Goal: Task Accomplishment & Management: Use online tool/utility

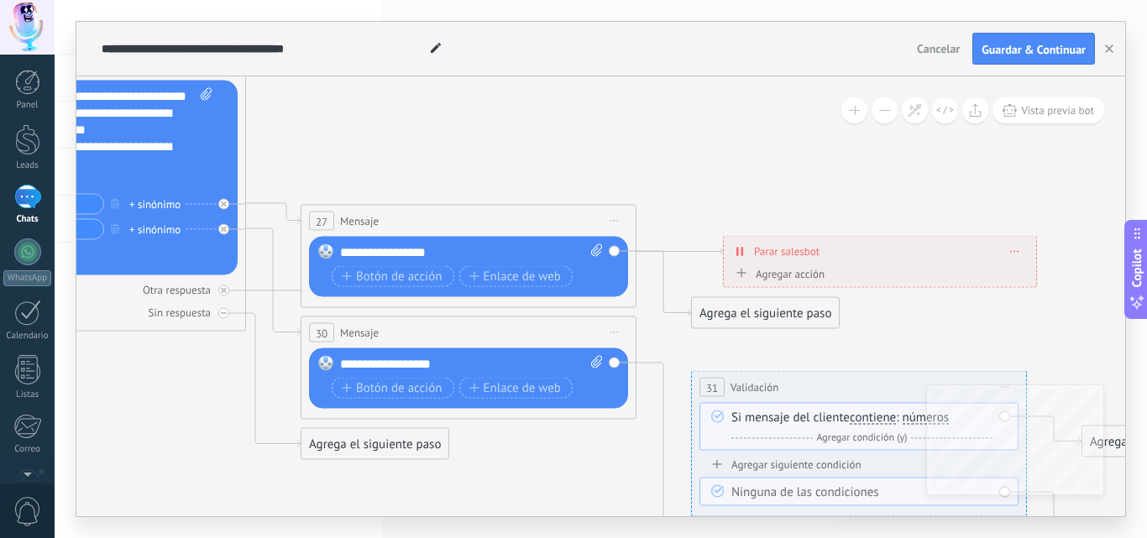
click at [1014, 252] on span at bounding box center [1015, 251] width 8 height 9
click at [925, 174] on icon at bounding box center [448, 351] width 2290 height 1445
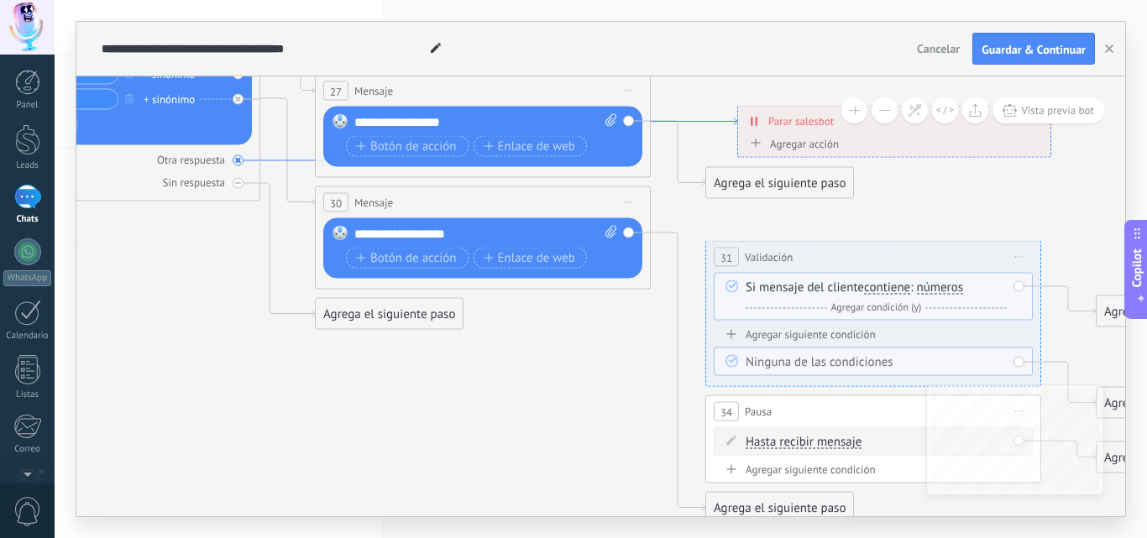
drag, startPoint x: 682, startPoint y: 129, endPoint x: 694, endPoint y: 127, distance: 12.8
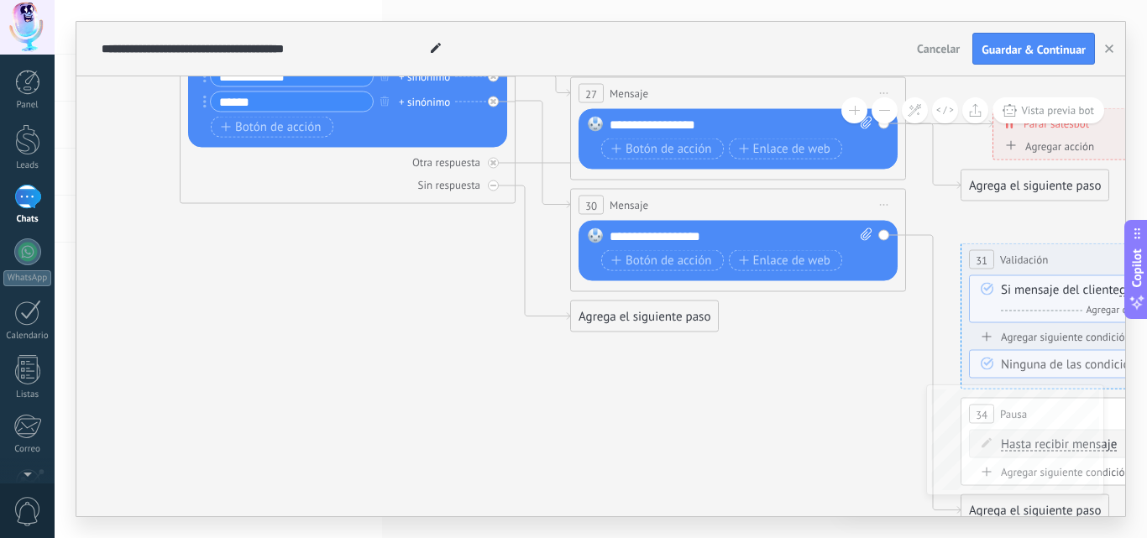
drag, startPoint x: 422, startPoint y: 408, endPoint x: 517, endPoint y: 404, distance: 95.8
click at [678, 401] on icon at bounding box center [718, 223] width 2290 height 1445
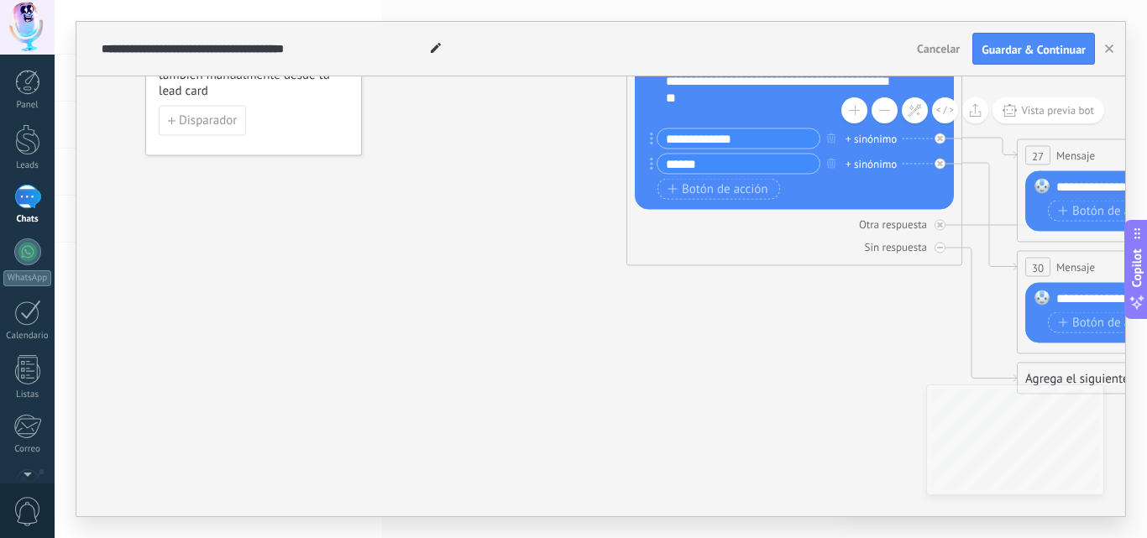
drag, startPoint x: 306, startPoint y: 385, endPoint x: 715, endPoint y: 437, distance: 413.1
click at [714, 446] on icon at bounding box center [1164, 285] width 2290 height 1445
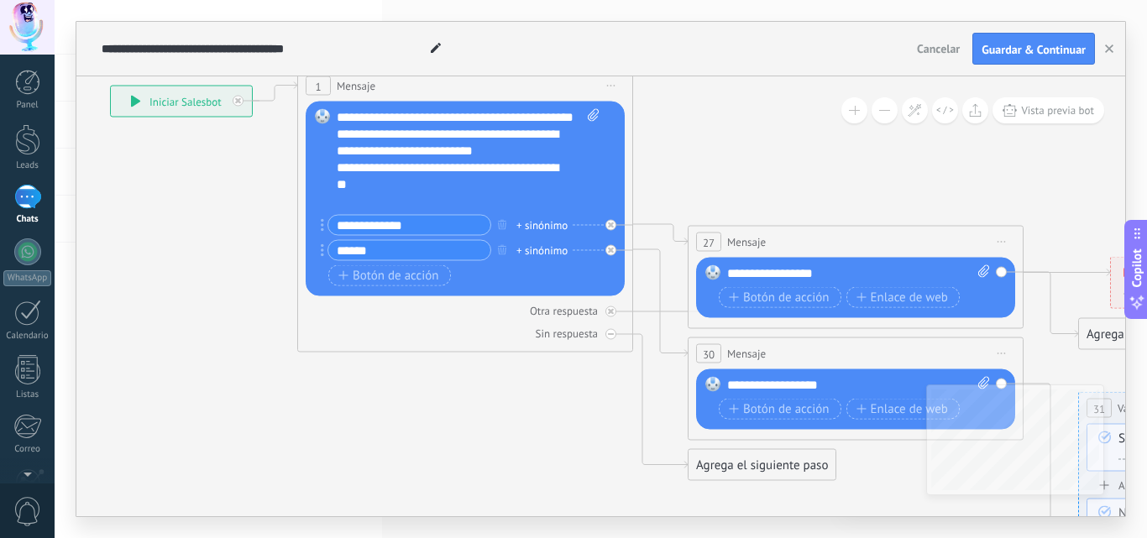
drag, startPoint x: 718, startPoint y: 321, endPoint x: 424, endPoint y: 409, distance: 306.8
click at [424, 409] on icon at bounding box center [835, 372] width 2290 height 1445
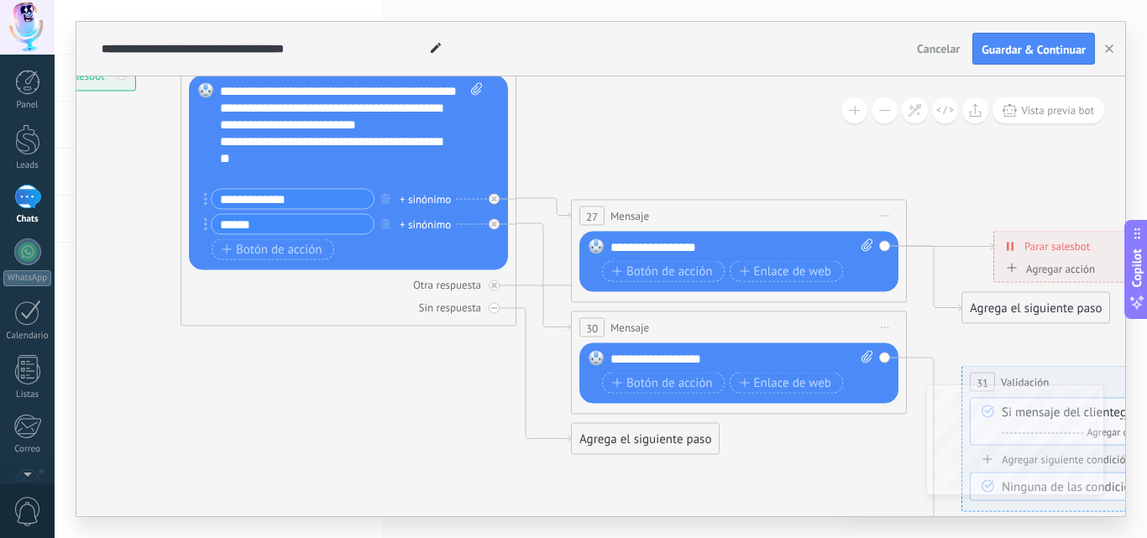
drag, startPoint x: 558, startPoint y: 448, endPoint x: 442, endPoint y: 422, distance: 119.6
click at [442, 422] on icon at bounding box center [718, 346] width 2290 height 1445
click at [262, 251] on span "Botón de acción" at bounding box center [272, 249] width 101 height 13
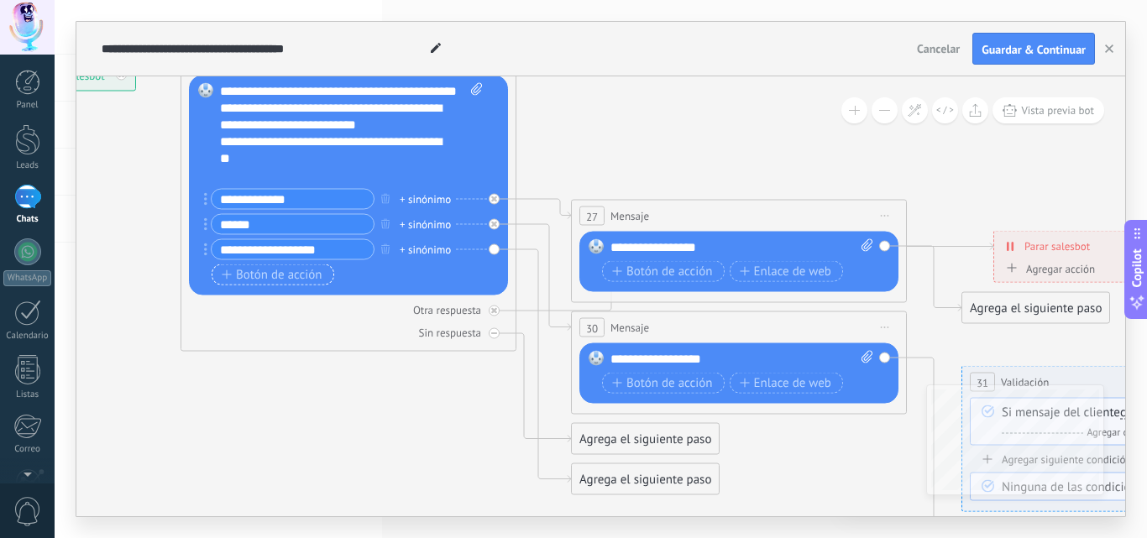
type input "**********"
click at [270, 273] on span "Botón de acción" at bounding box center [272, 274] width 101 height 13
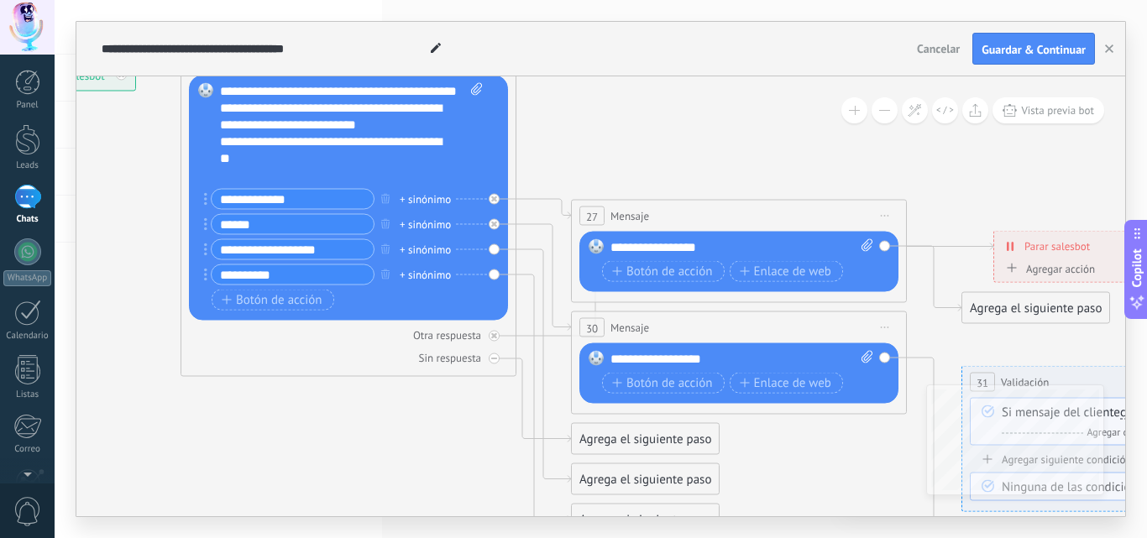
type input "**********"
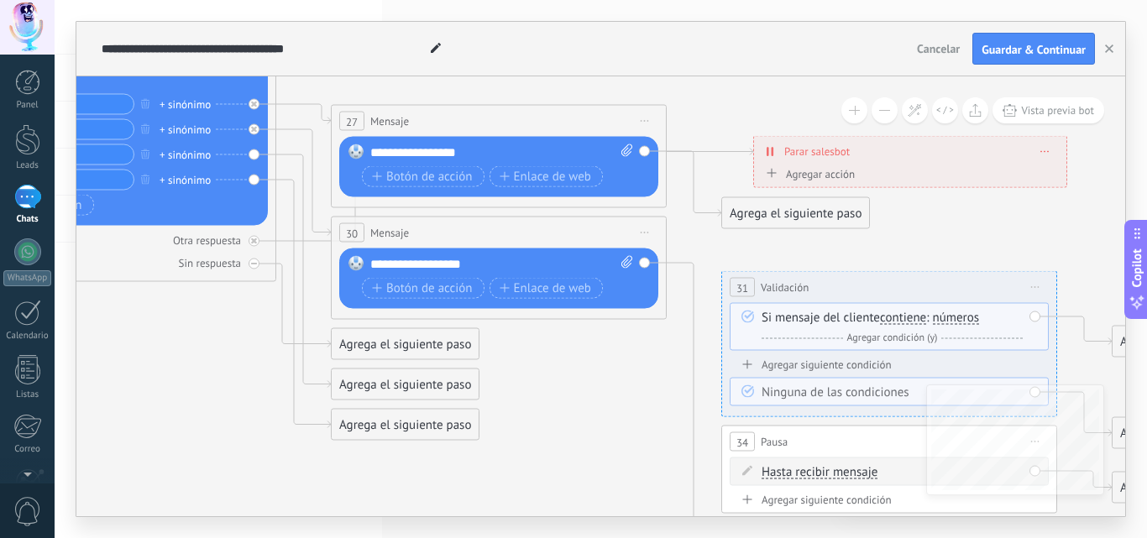
drag, startPoint x: 404, startPoint y: 448, endPoint x: 164, endPoint y: 354, distance: 258.2
click at [164, 354] on icon at bounding box center [478, 251] width 2290 height 1445
click at [252, 265] on icon at bounding box center [254, 264] width 6 height 6
click at [251, 244] on icon at bounding box center [254, 241] width 6 height 6
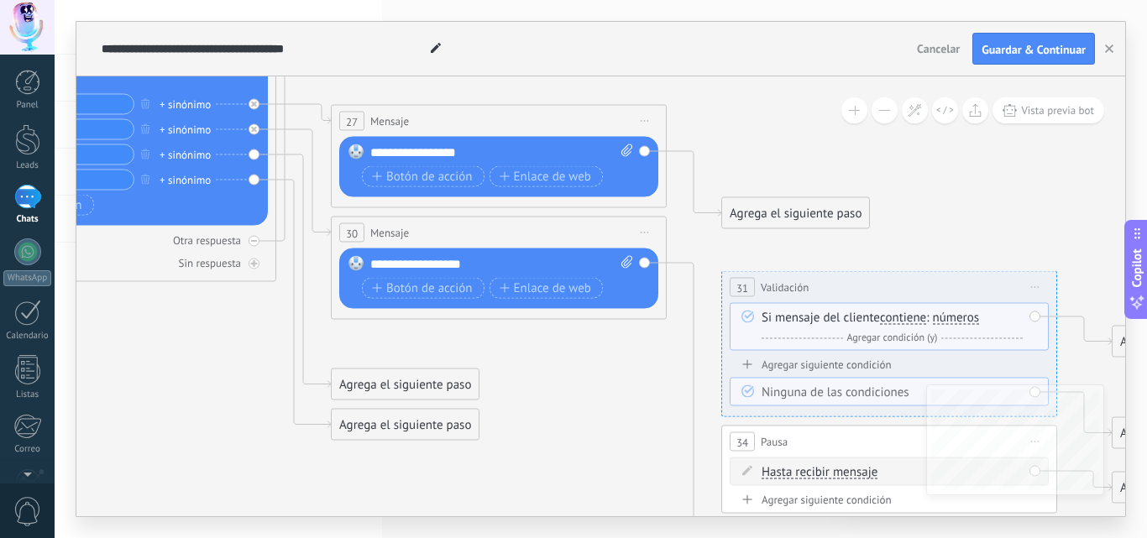
click at [370, 384] on div "Agrega el siguiente paso" at bounding box center [405, 385] width 147 height 28
click at [404, 419] on span "Mensaje" at bounding box center [397, 414] width 45 height 16
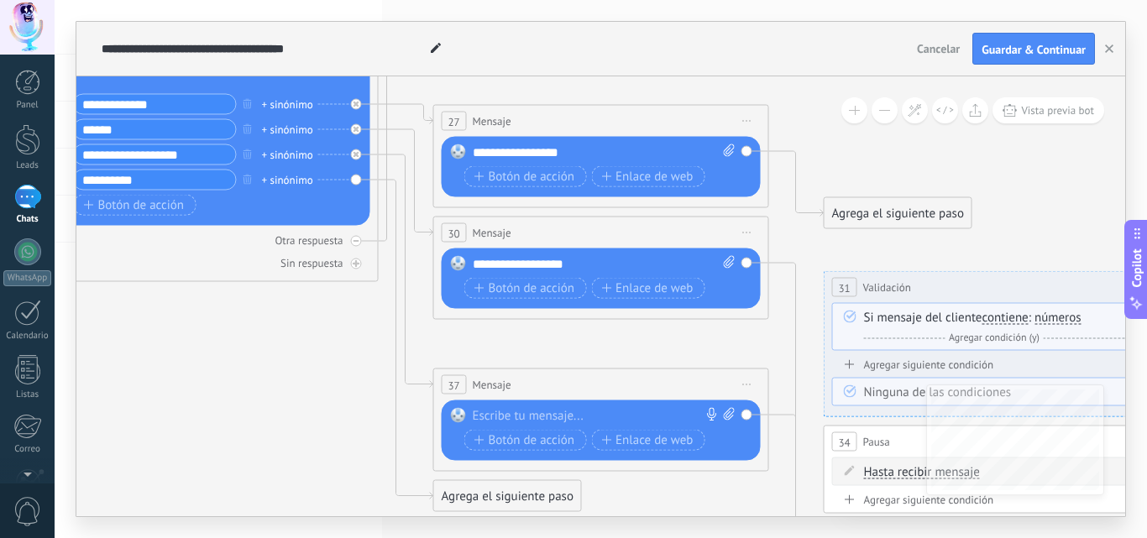
click at [575, 411] on div at bounding box center [597, 416] width 249 height 17
click at [468, 493] on div "Agrega el siguiente paso" at bounding box center [507, 497] width 147 height 28
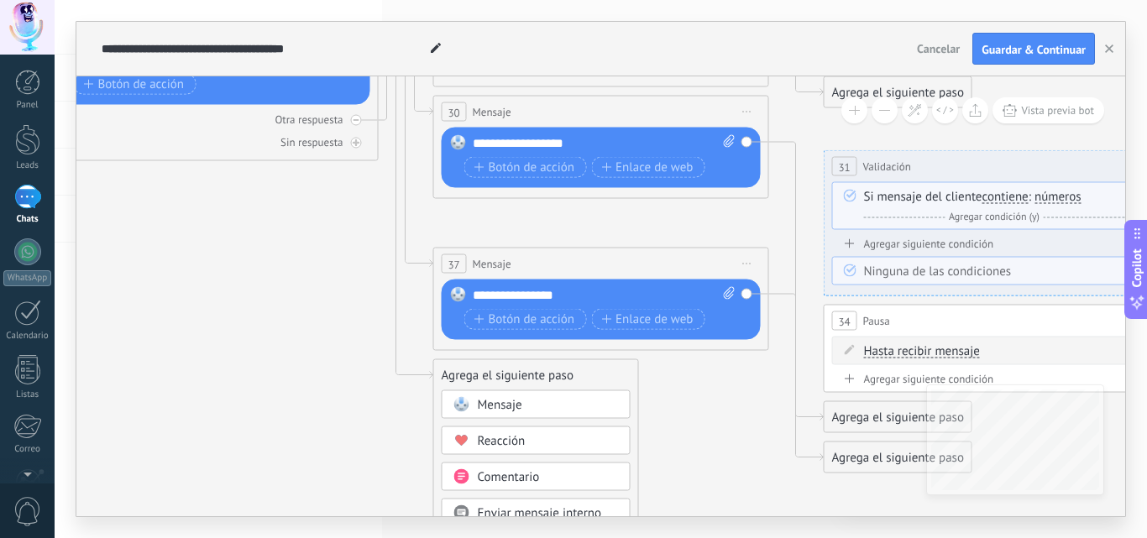
click at [486, 406] on span "Mensaje" at bounding box center [500, 405] width 45 height 16
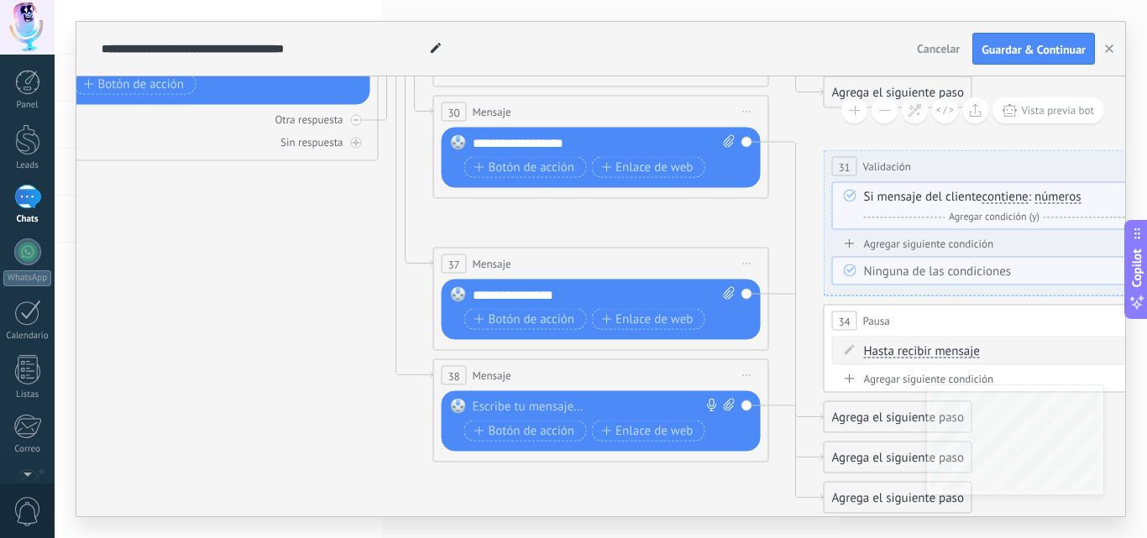
click at [526, 408] on div at bounding box center [597, 407] width 249 height 17
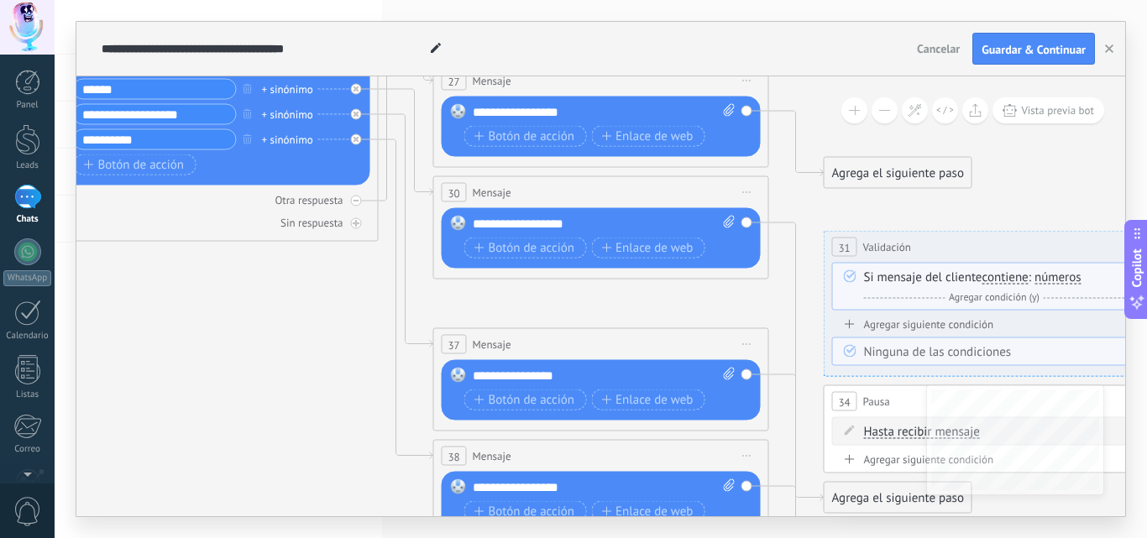
drag, startPoint x: 682, startPoint y: 46, endPoint x: 547, endPoint y: 72, distance: 136.9
click at [557, 50] on div "**********" at bounding box center [503, 49] width 813 height 54
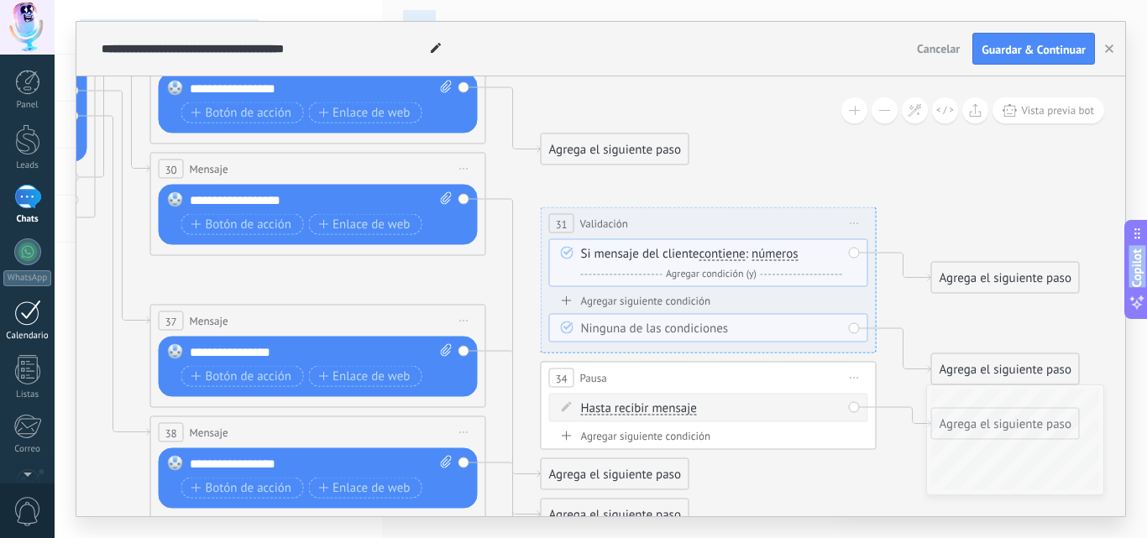
drag, startPoint x: 288, startPoint y: 332, endPoint x: 5, endPoint y: 308, distance: 284.0
click at [5, 308] on body ".abecls-1,.abecls-2{fill-rule:evenodd}.abecls-2{fill:#fff} .abhcls-1{fill:none}…" at bounding box center [573, 269] width 1147 height 538
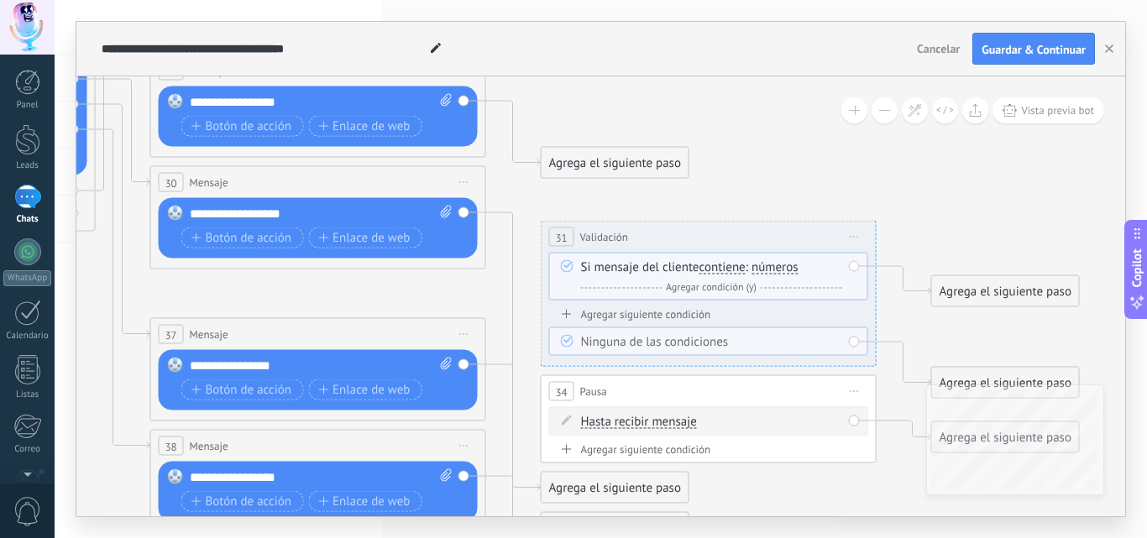
drag, startPoint x: 961, startPoint y: 181, endPoint x: 966, endPoint y: 196, distance: 15.9
click at [961, 194] on icon at bounding box center [298, 242] width 2290 height 1526
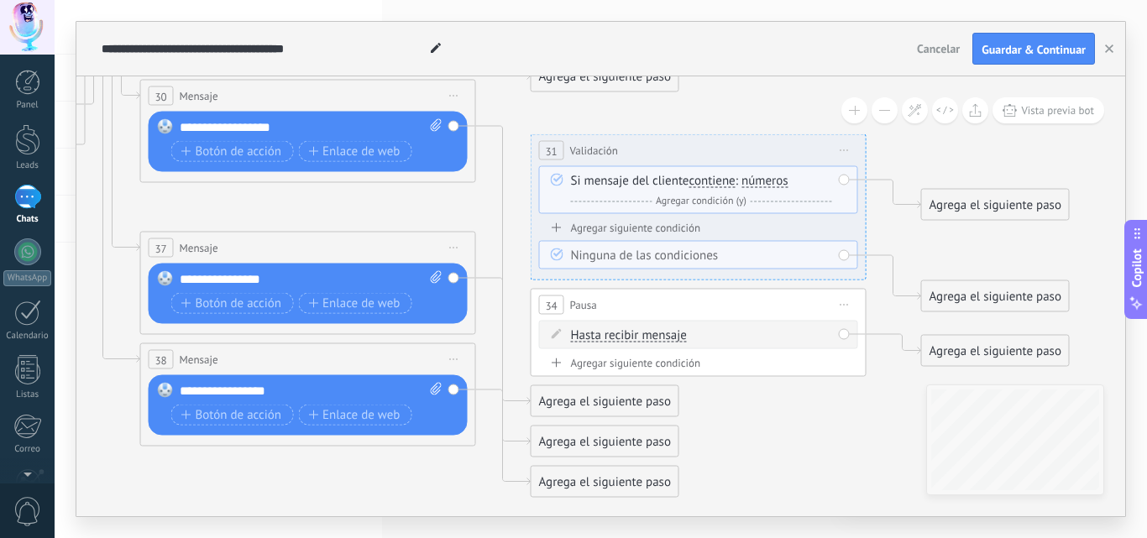
drag, startPoint x: 955, startPoint y: 170, endPoint x: 944, endPoint y: 84, distance: 87.2
click at [944, 84] on icon at bounding box center [288, 155] width 2290 height 1526
click at [846, 148] on span "Iniciar vista previa aquí Cambiar nombre Duplicar [GEOGRAPHIC_DATA]" at bounding box center [844, 151] width 27 height 24
click at [871, 260] on div "Borrar" at bounding box center [921, 260] width 166 height 29
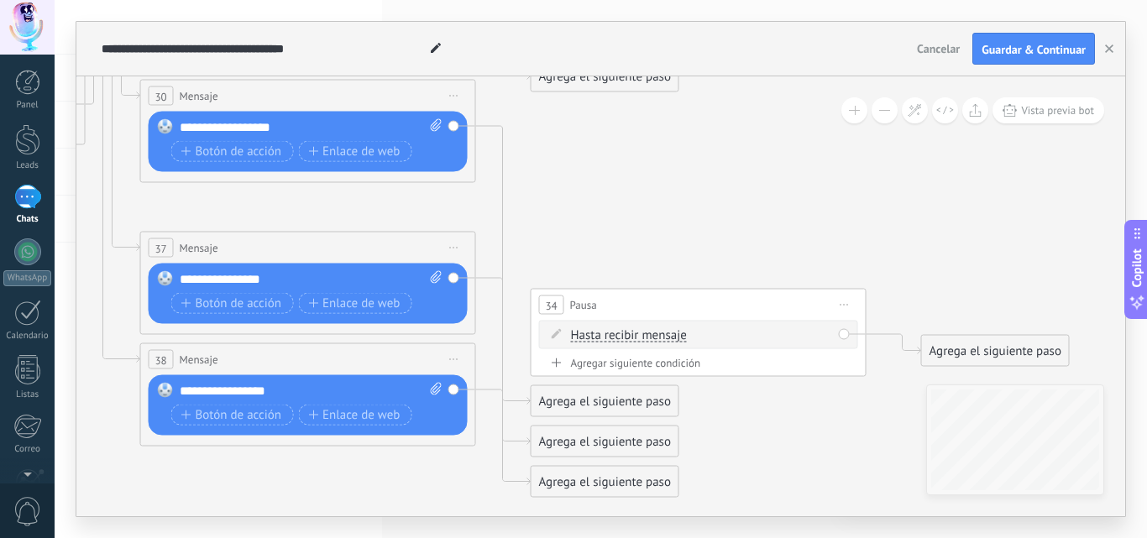
click at [845, 307] on span "Iniciar vista previa aquí Cambiar nombre Duplicar [GEOGRAPHIC_DATA]" at bounding box center [844, 305] width 27 height 24
click at [885, 419] on div "Borrar" at bounding box center [921, 415] width 166 height 29
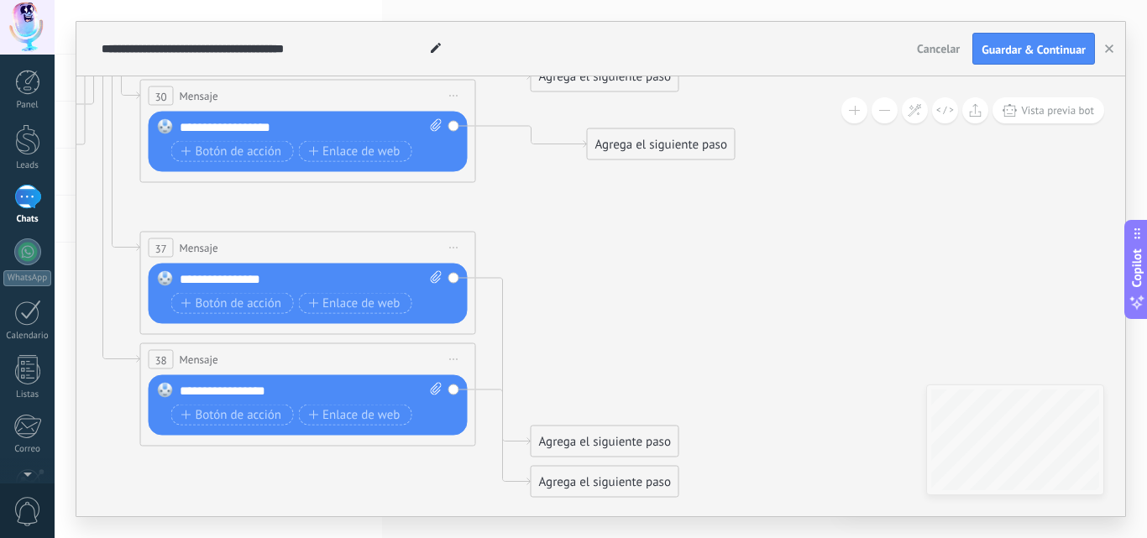
drag, startPoint x: 621, startPoint y: 389, endPoint x: 668, endPoint y: 233, distance: 163.4
click at [673, 140] on div "Agrega el siguiente paso" at bounding box center [661, 145] width 147 height 28
drag, startPoint x: 635, startPoint y: 431, endPoint x: 661, endPoint y: 252, distance: 180.7
click at [661, 252] on div "Agrega el siguiente paso" at bounding box center [631, 263] width 147 height 28
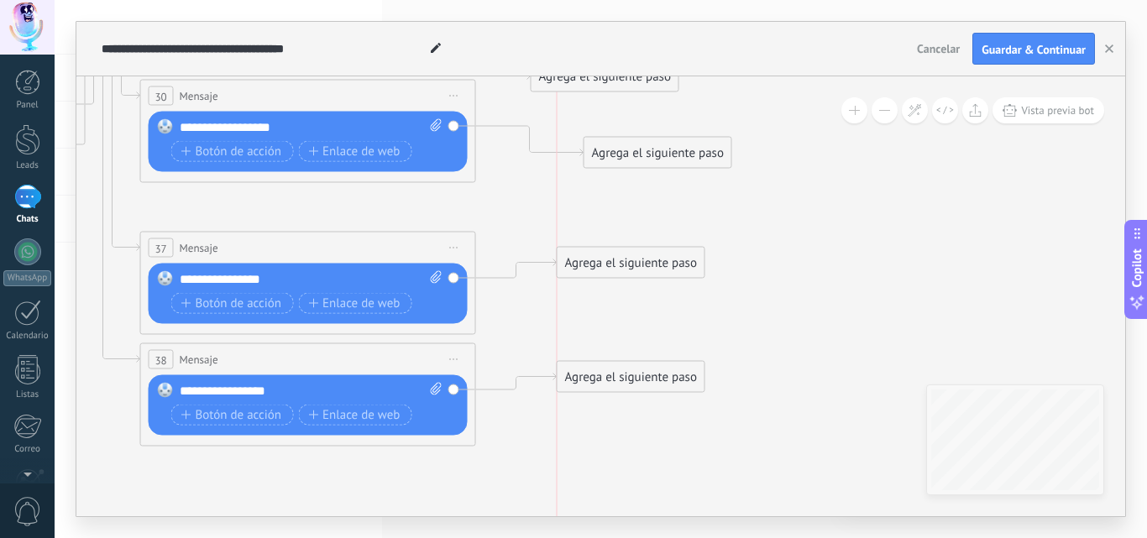
drag, startPoint x: 642, startPoint y: 471, endPoint x: 669, endPoint y: 366, distance: 108.3
click at [669, 366] on div "Agrega el siguiente paso" at bounding box center [631, 378] width 147 height 28
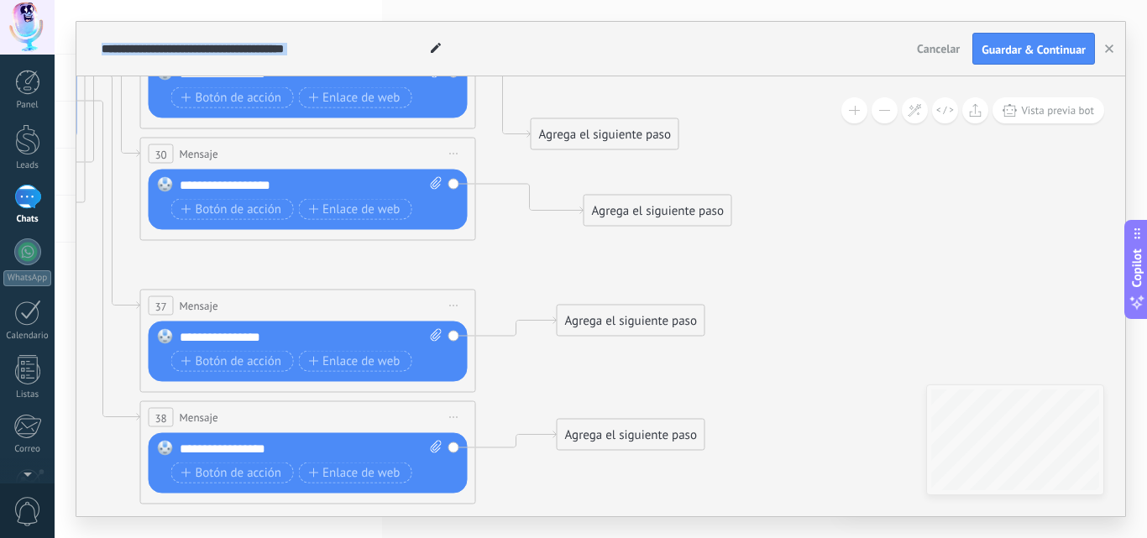
drag, startPoint x: 910, startPoint y: 274, endPoint x: 910, endPoint y: 332, distance: 57.9
click at [910, 332] on icon at bounding box center [119, 187] width 1952 height 1475
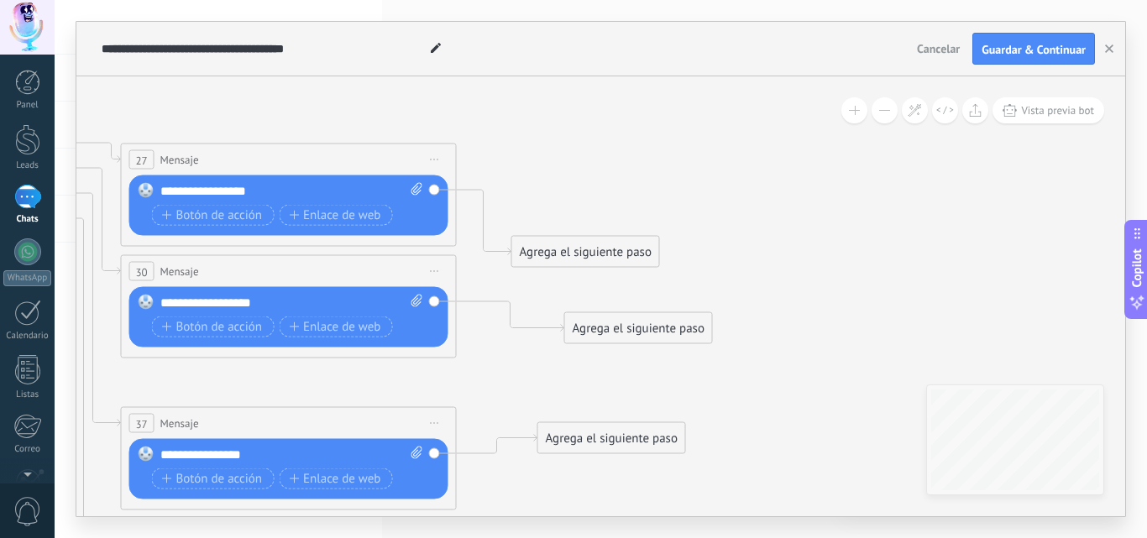
drag, startPoint x: 885, startPoint y: 206, endPoint x: 866, endPoint y: 321, distance: 116.7
click at [866, 321] on icon at bounding box center [99, 305] width 1952 height 1475
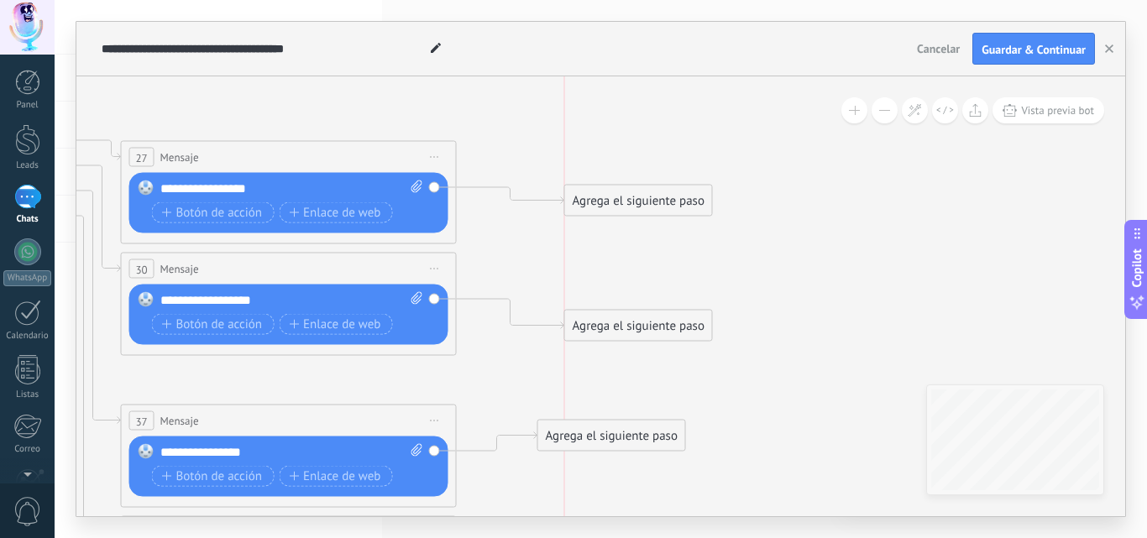
drag, startPoint x: 605, startPoint y: 246, endPoint x: 664, endPoint y: 203, distance: 73.4
click at [656, 198] on div "Agrega el siguiente paso" at bounding box center [638, 201] width 147 height 28
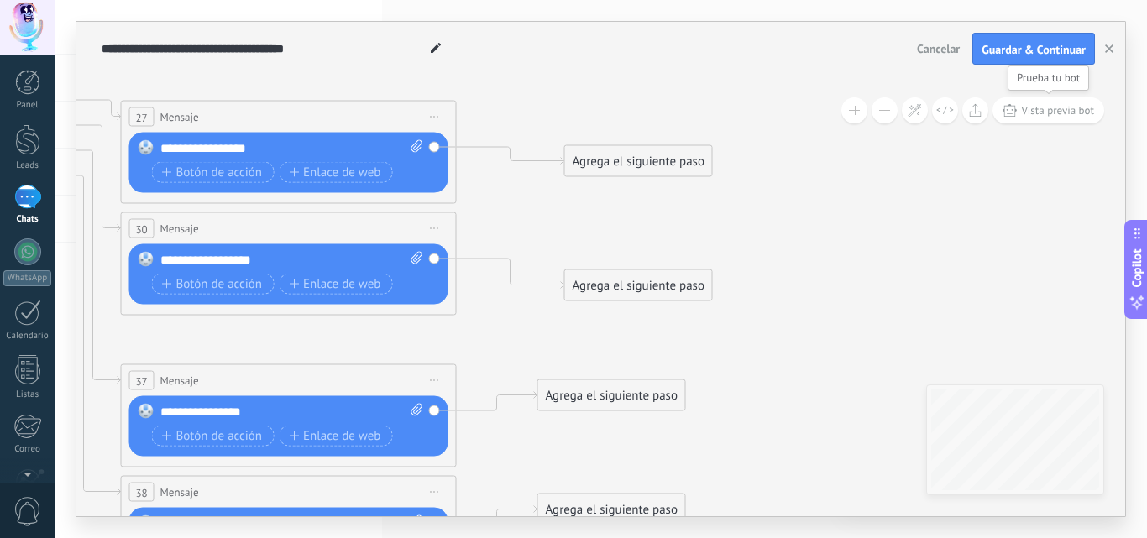
click at [1060, 113] on span "Vista previa bot" at bounding box center [1057, 110] width 73 height 14
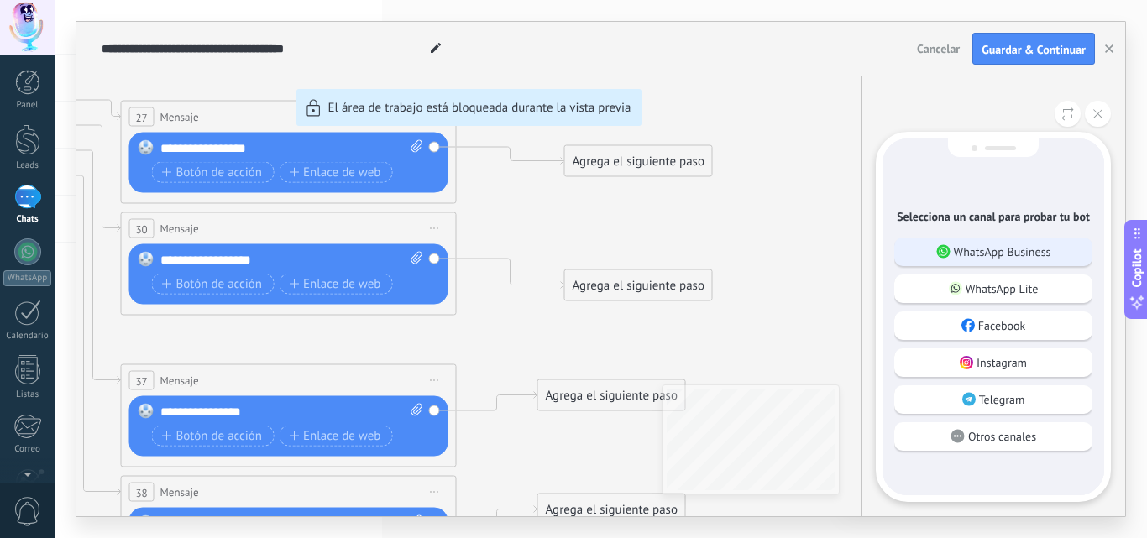
click at [1008, 247] on p "WhatsApp Business" at bounding box center [1002, 251] width 97 height 15
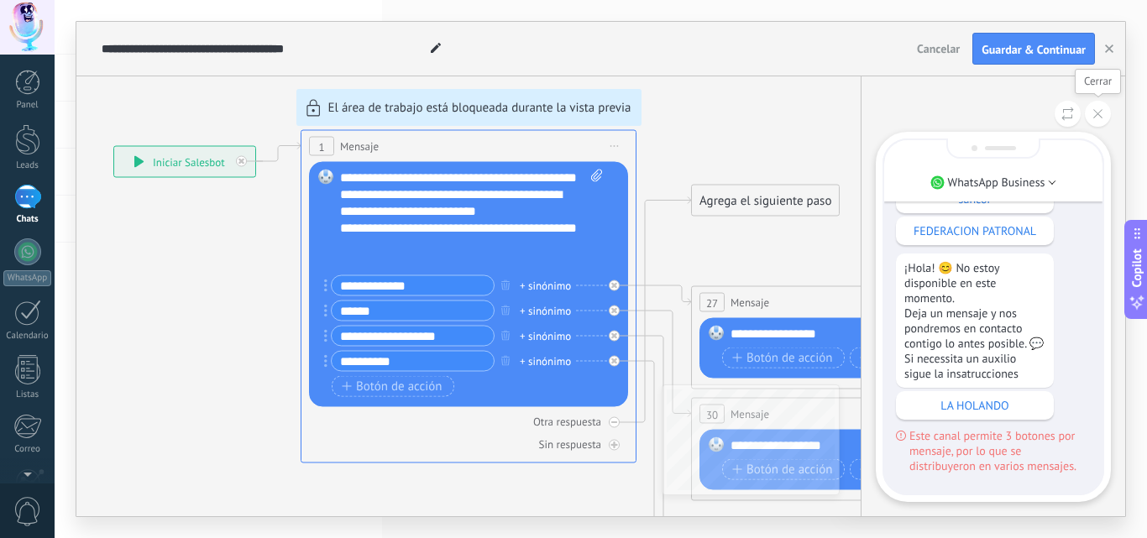
click at [1100, 113] on icon at bounding box center [1097, 113] width 9 height 9
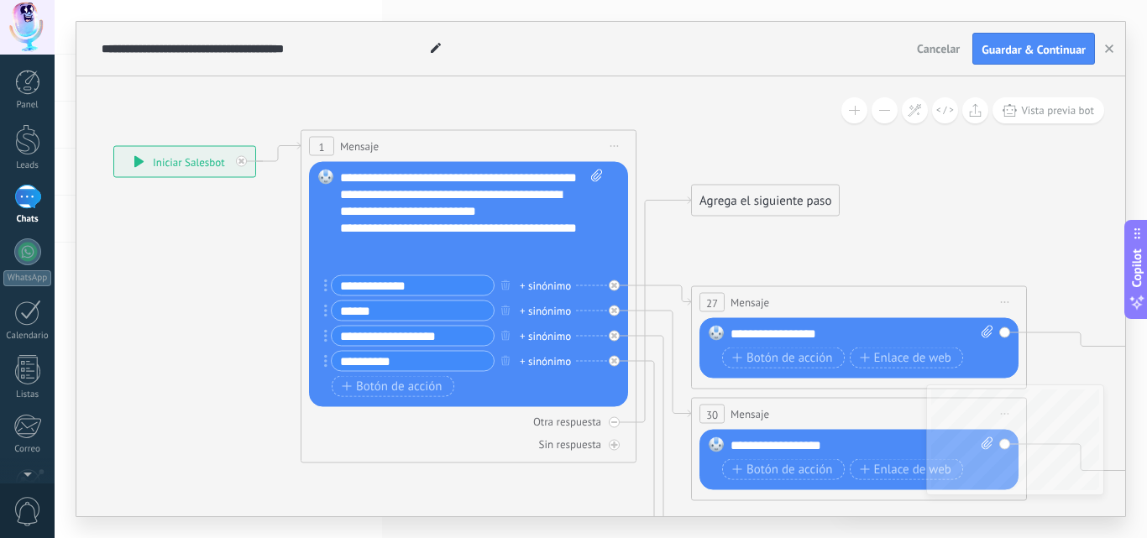
click at [324, 359] on icon at bounding box center [325, 361] width 3 height 13
click at [327, 363] on div "**********" at bounding box center [409, 361] width 170 height 21
click at [327, 357] on div "**********" at bounding box center [409, 361] width 170 height 21
click at [327, 363] on div "**********" at bounding box center [409, 361] width 170 height 21
click at [504, 361] on icon "button" at bounding box center [505, 360] width 8 height 10
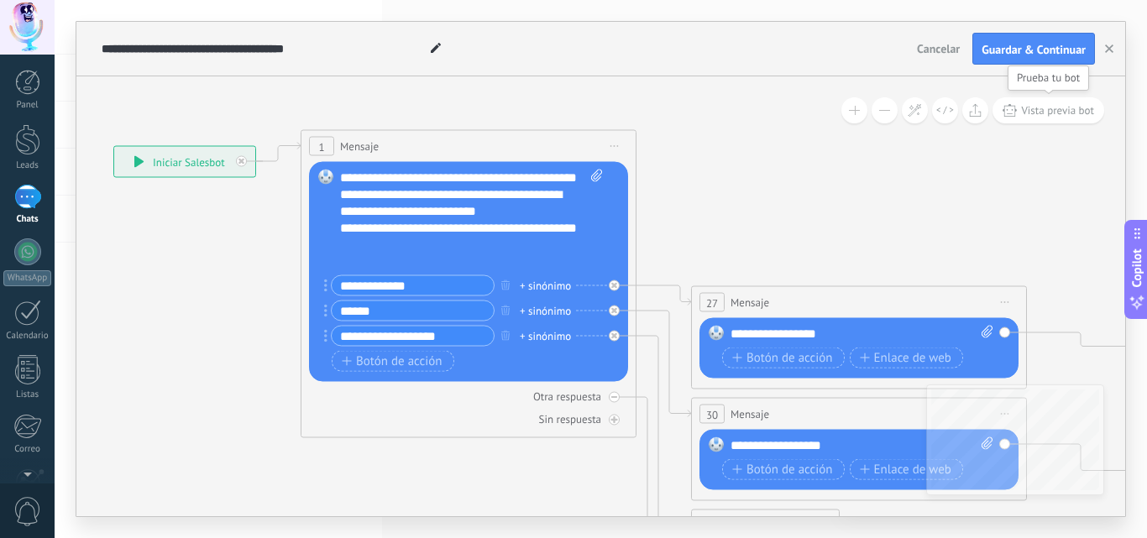
click at [1063, 112] on span "Vista previa bot" at bounding box center [1057, 110] width 73 height 14
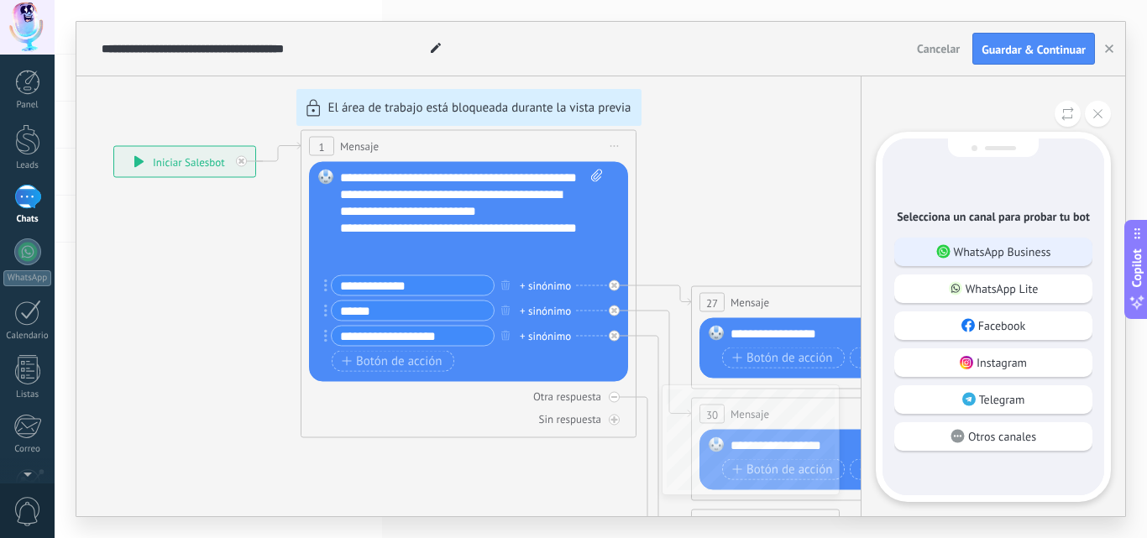
click at [1002, 246] on p "WhatsApp Business" at bounding box center [1002, 251] width 97 height 15
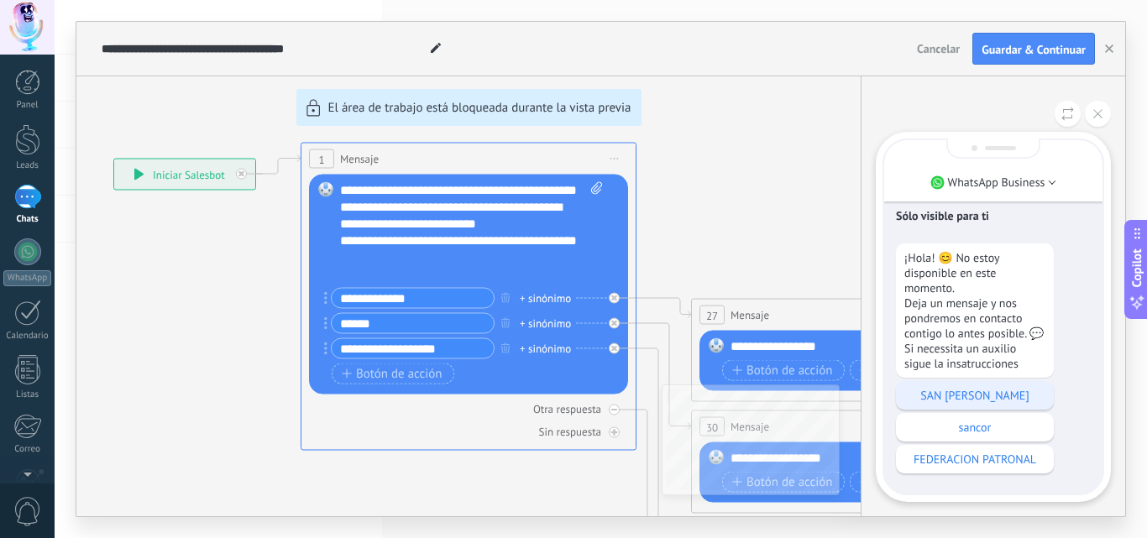
click at [972, 400] on p "SAN [PERSON_NAME]" at bounding box center [974, 395] width 141 height 15
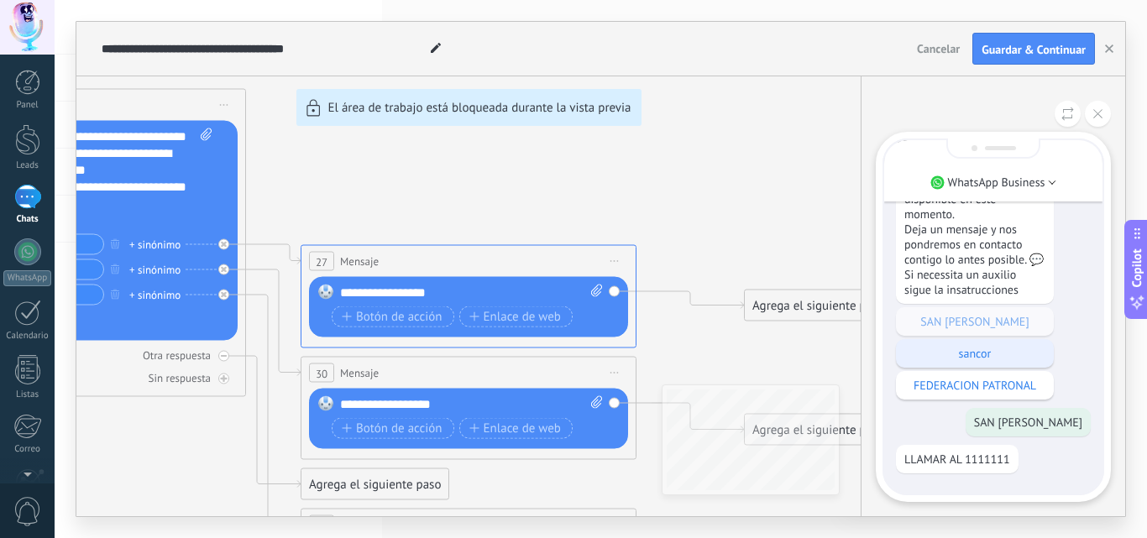
click at [982, 354] on p "sancor" at bounding box center [974, 353] width 141 height 15
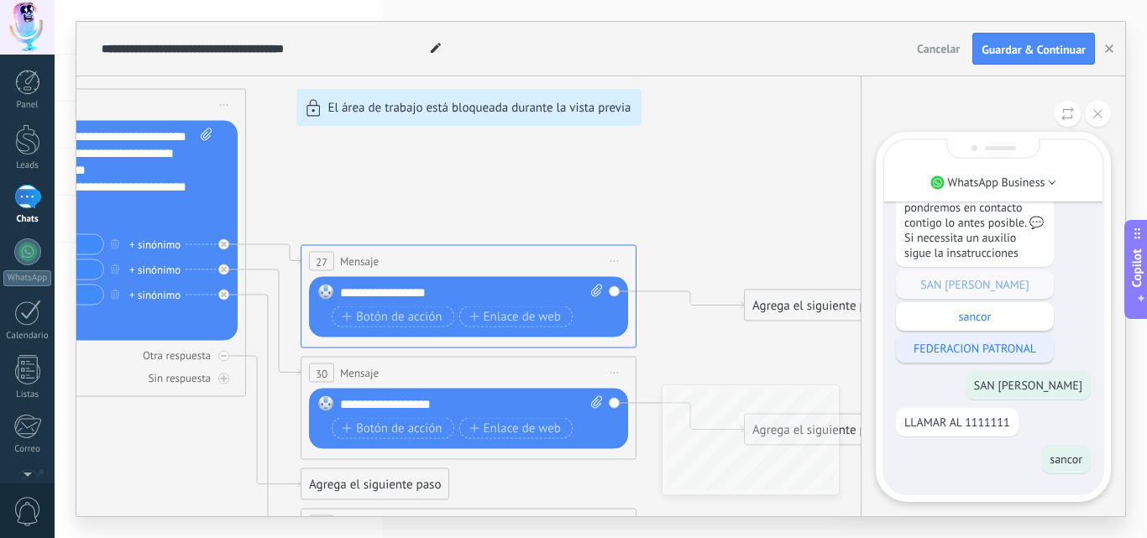
click at [986, 351] on p "FEDERACION PATRONAL" at bounding box center [974, 348] width 141 height 15
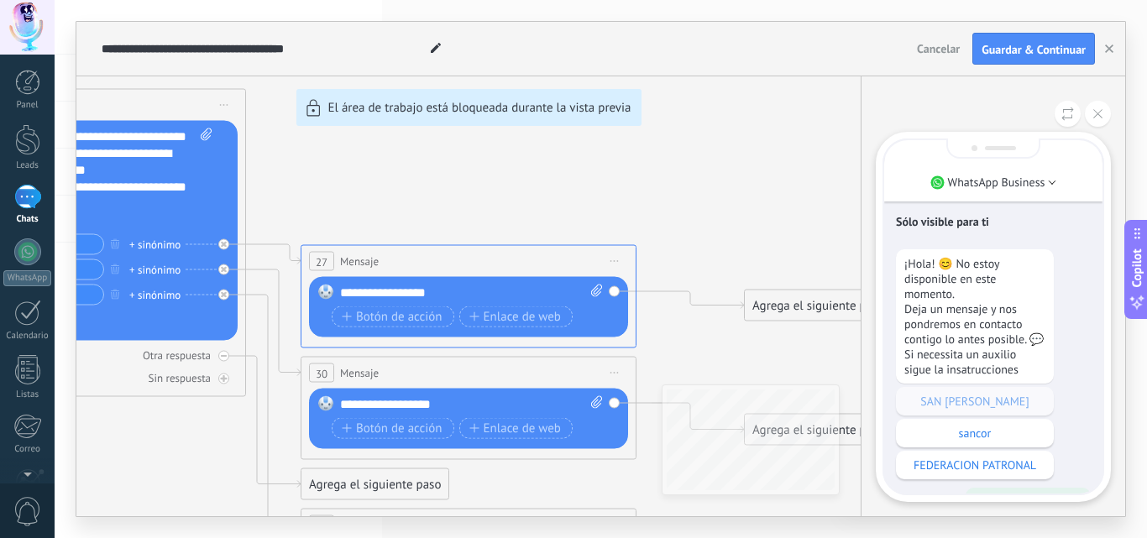
scroll to position [-170, 0]
click at [1098, 115] on icon at bounding box center [1097, 113] width 9 height 9
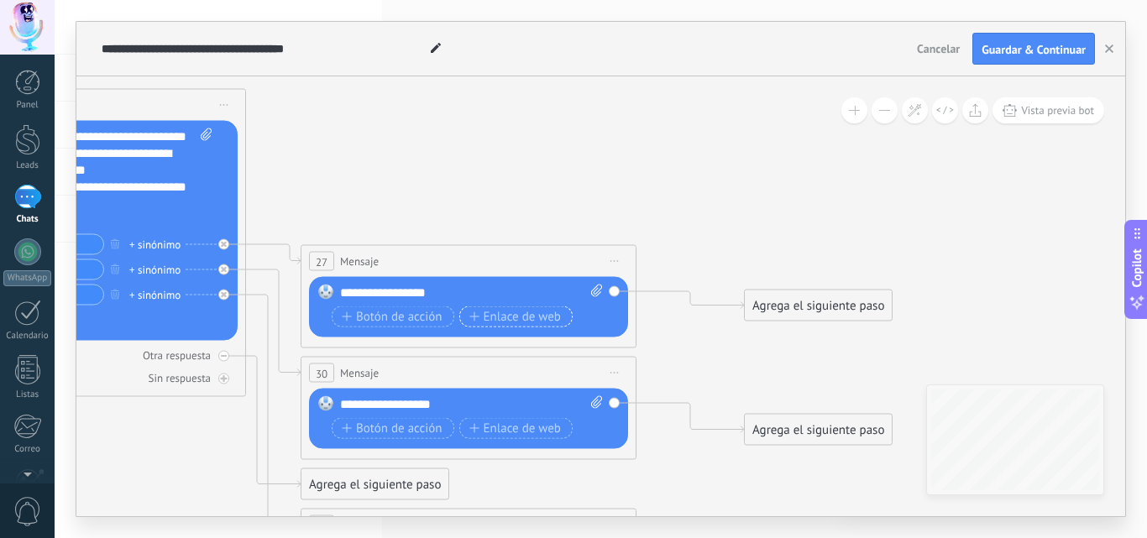
click at [530, 317] on span "Enlace de web" at bounding box center [515, 316] width 92 height 13
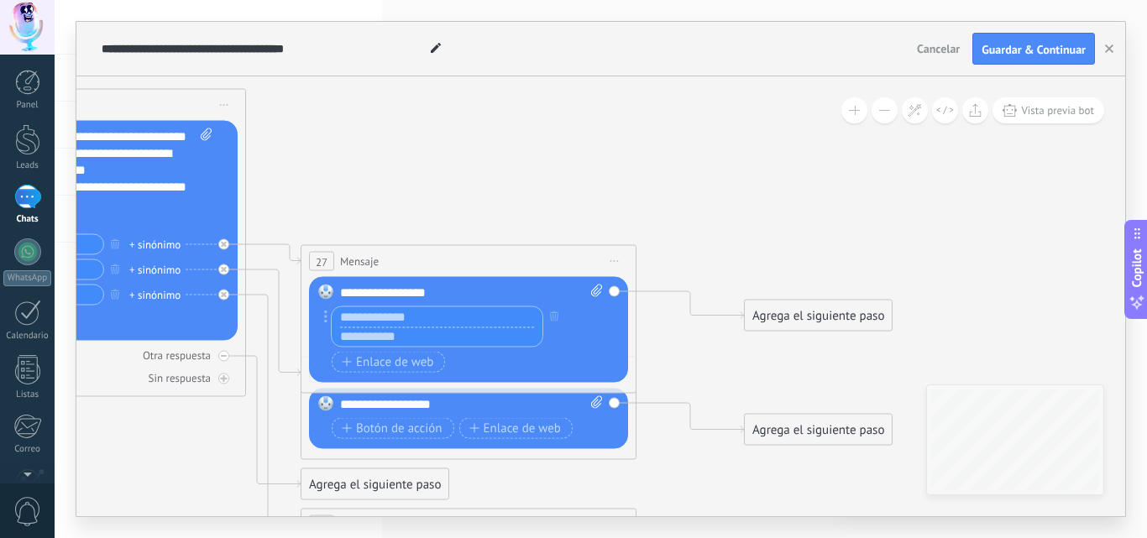
click at [396, 341] on input "text" at bounding box center [437, 337] width 211 height 20
paste input "**********"
type input "**********"
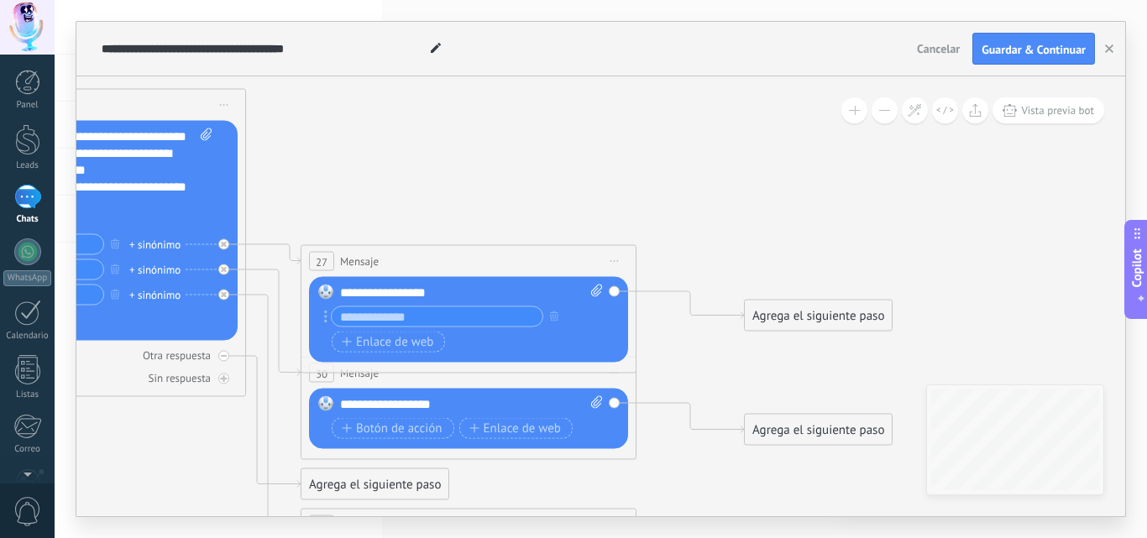
scroll to position [0, 0]
click at [677, 121] on icon at bounding box center [279, 406] width 1952 height 1475
click at [406, 343] on span "Enlace de web" at bounding box center [388, 341] width 92 height 13
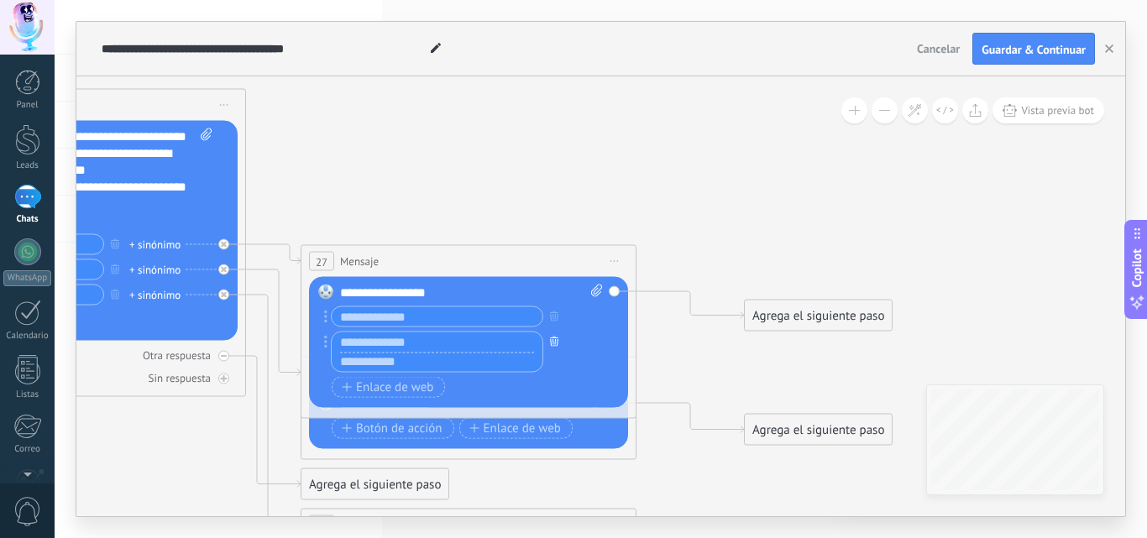
click at [549, 345] on button "button" at bounding box center [554, 341] width 18 height 21
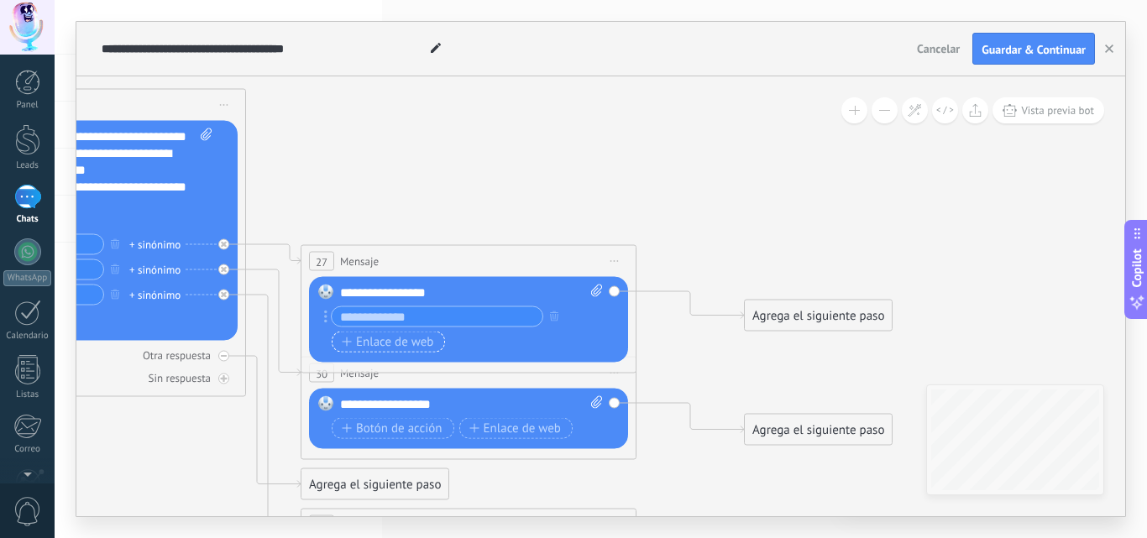
click at [405, 343] on span "Enlace de web" at bounding box center [388, 341] width 92 height 13
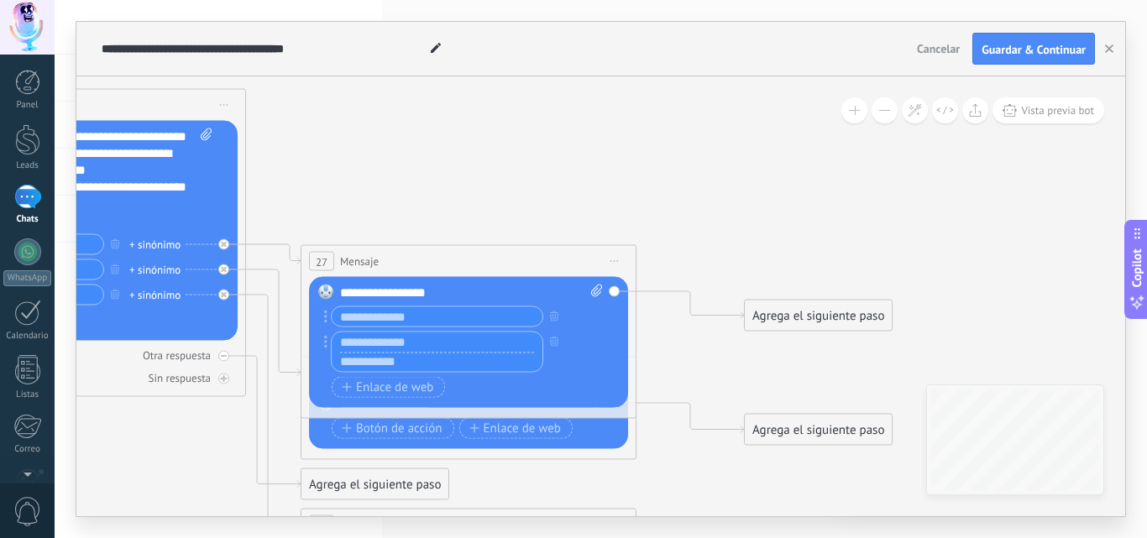
click at [500, 319] on input "text" at bounding box center [437, 316] width 211 height 19
click at [553, 363] on icon "button" at bounding box center [554, 361] width 8 height 10
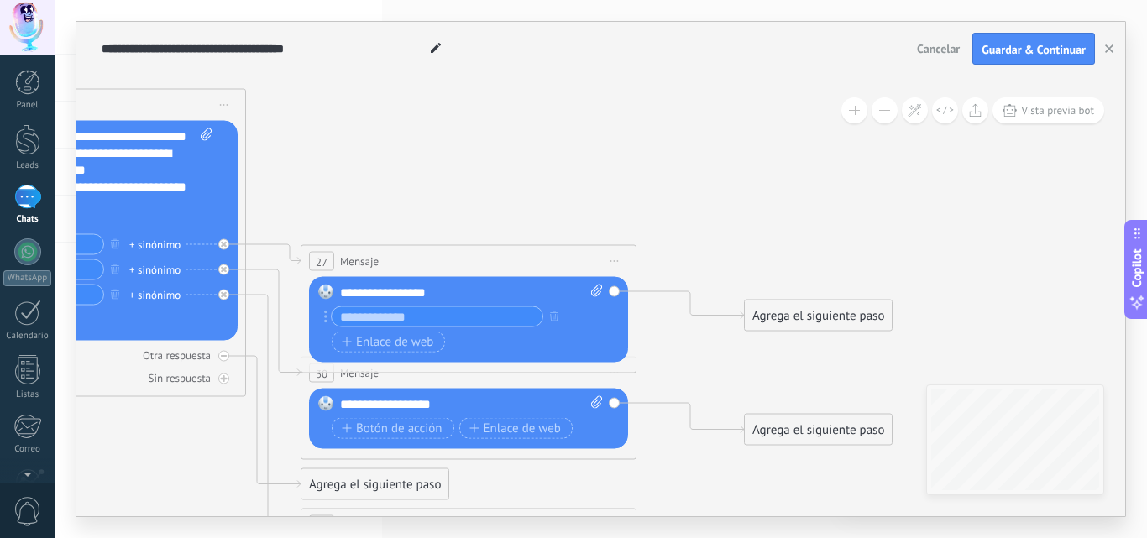
click at [509, 322] on input "text" at bounding box center [437, 316] width 211 height 19
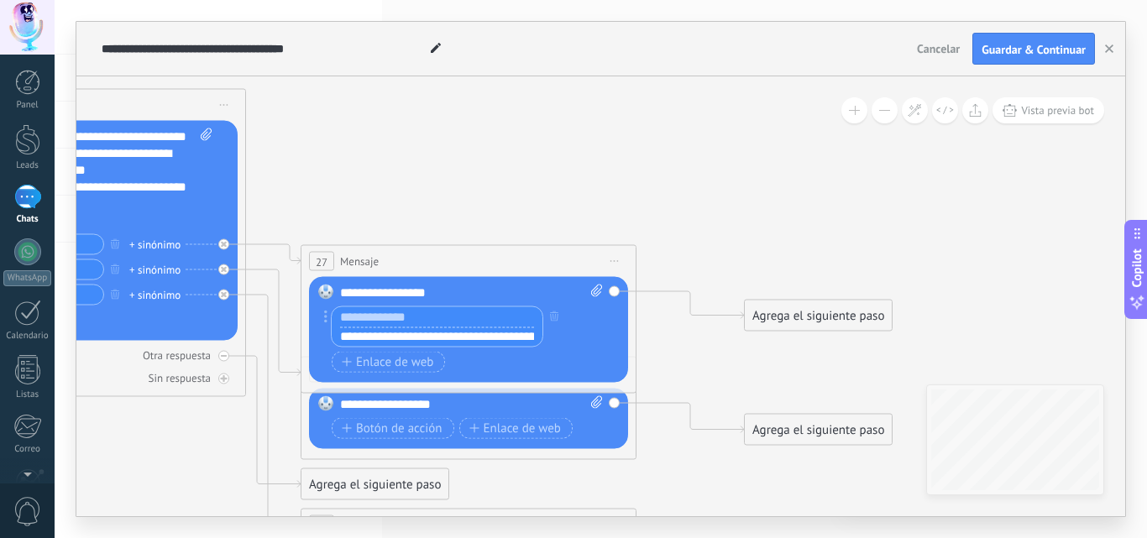
click at [687, 160] on icon at bounding box center [279, 406] width 1952 height 1475
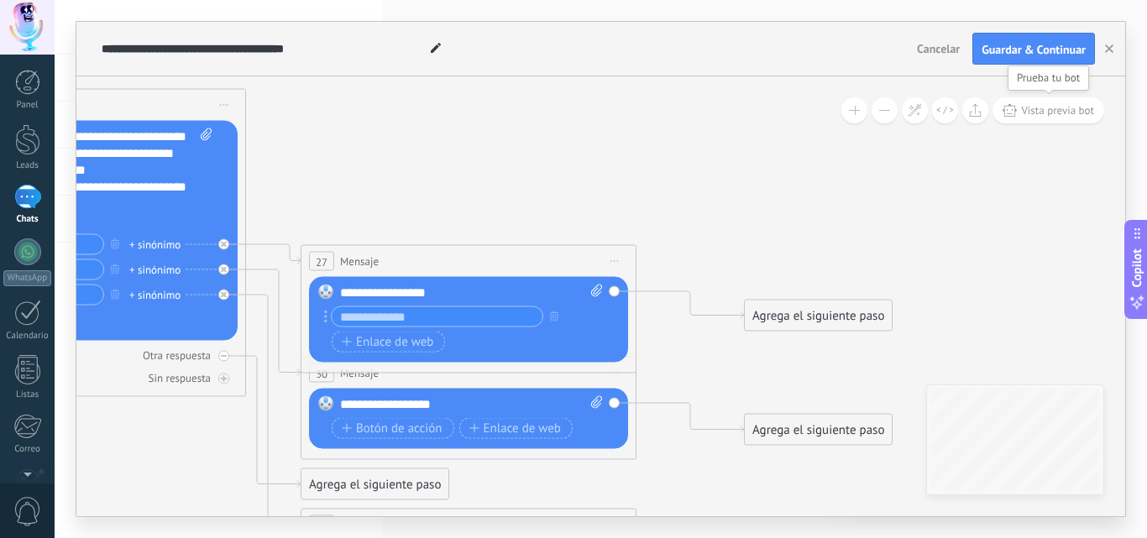
click at [1073, 118] on button "Vista previa bot" at bounding box center [1049, 110] width 112 height 26
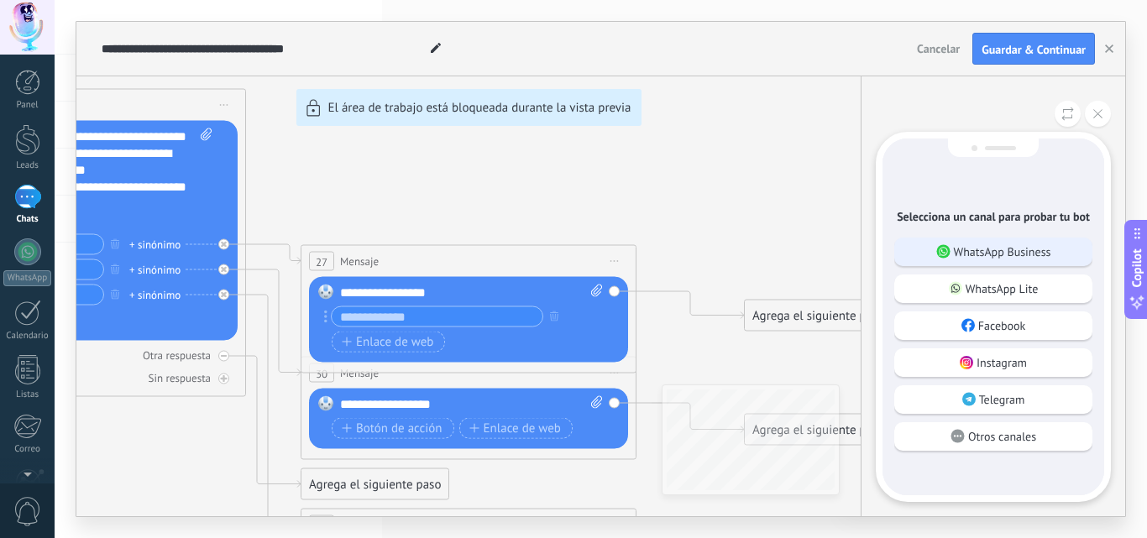
click at [996, 254] on p "WhatsApp Business" at bounding box center [1002, 251] width 97 height 15
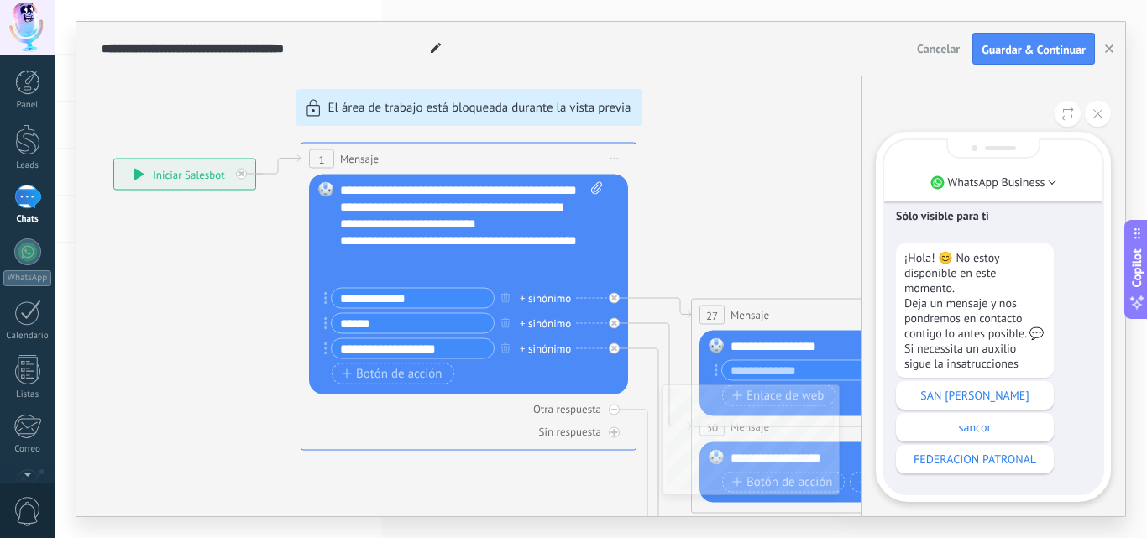
scroll to position [-23, 0]
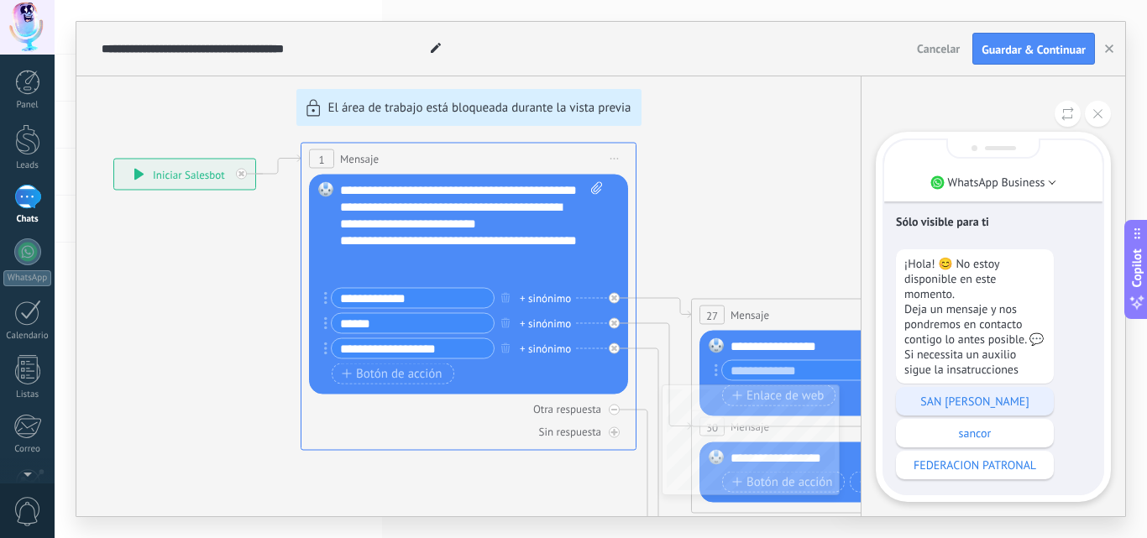
click at [998, 409] on p "SAN [PERSON_NAME]" at bounding box center [974, 401] width 141 height 15
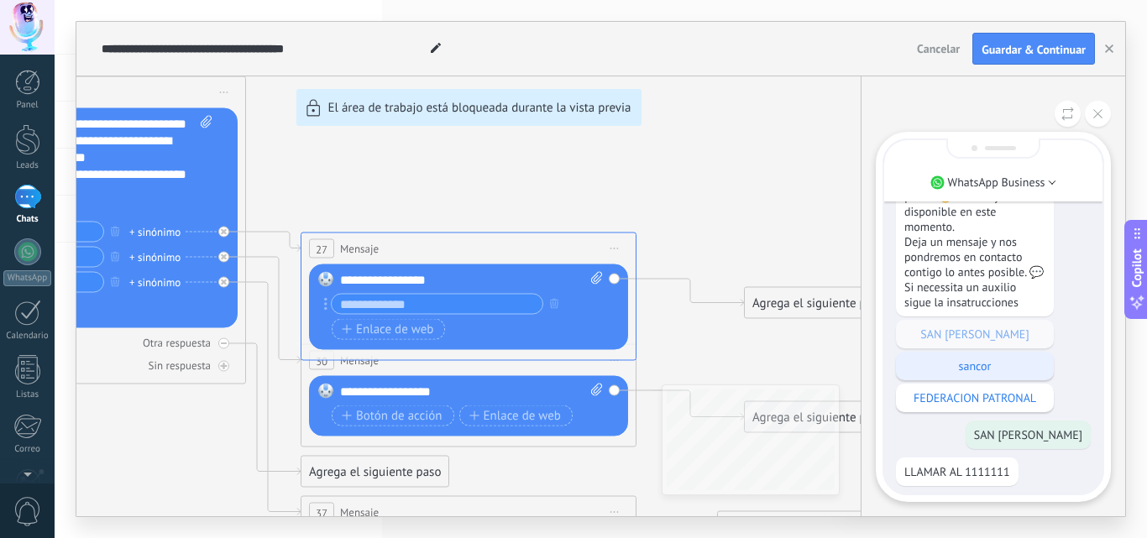
scroll to position [0, 0]
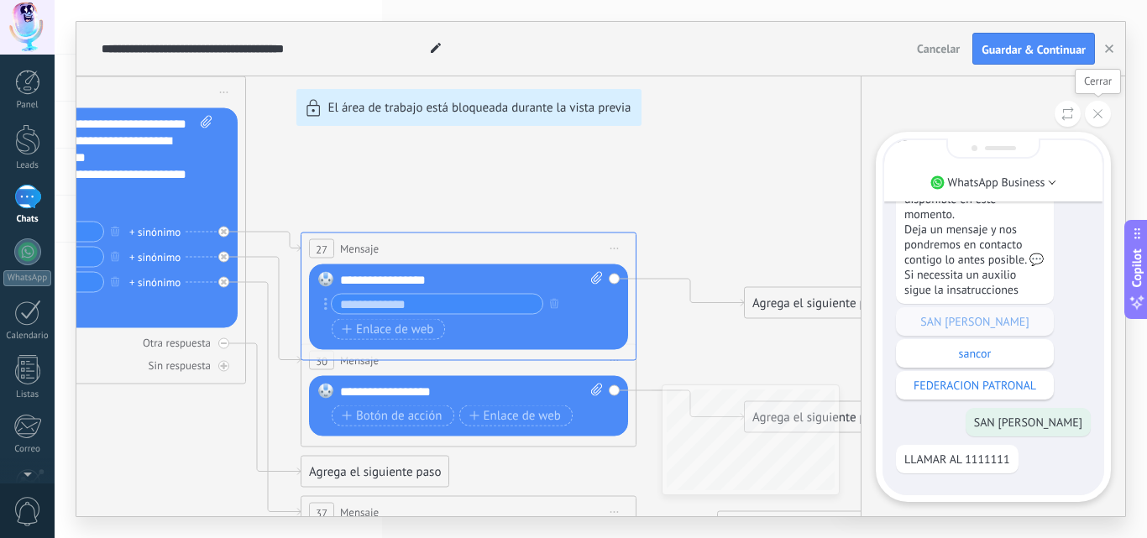
click at [1098, 118] on icon at bounding box center [1097, 113] width 9 height 9
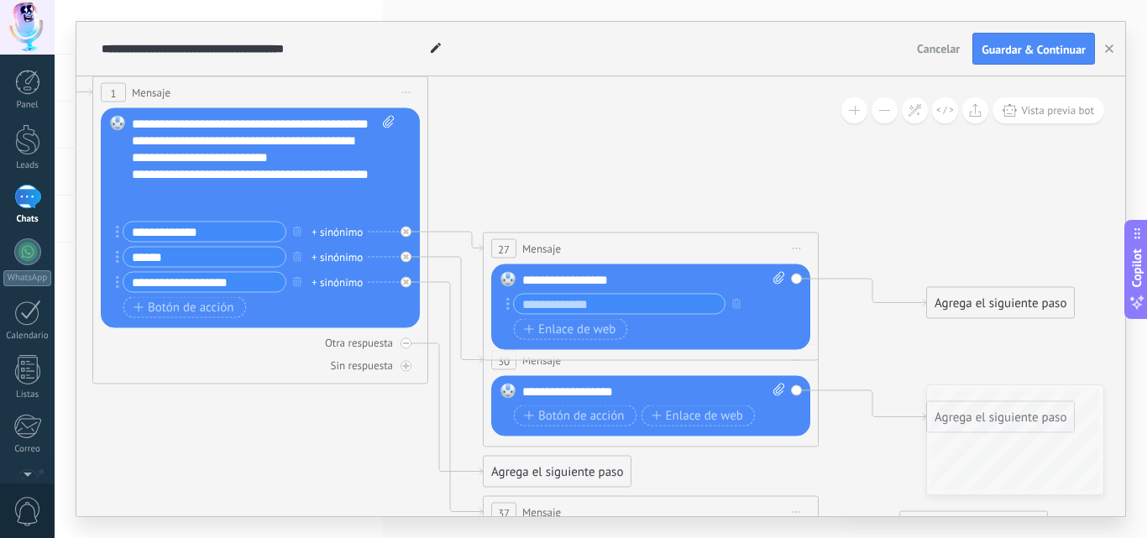
drag, startPoint x: 137, startPoint y: 443, endPoint x: 401, endPoint y: 440, distance: 264.5
click at [405, 442] on icon at bounding box center [461, 394] width 1952 height 1475
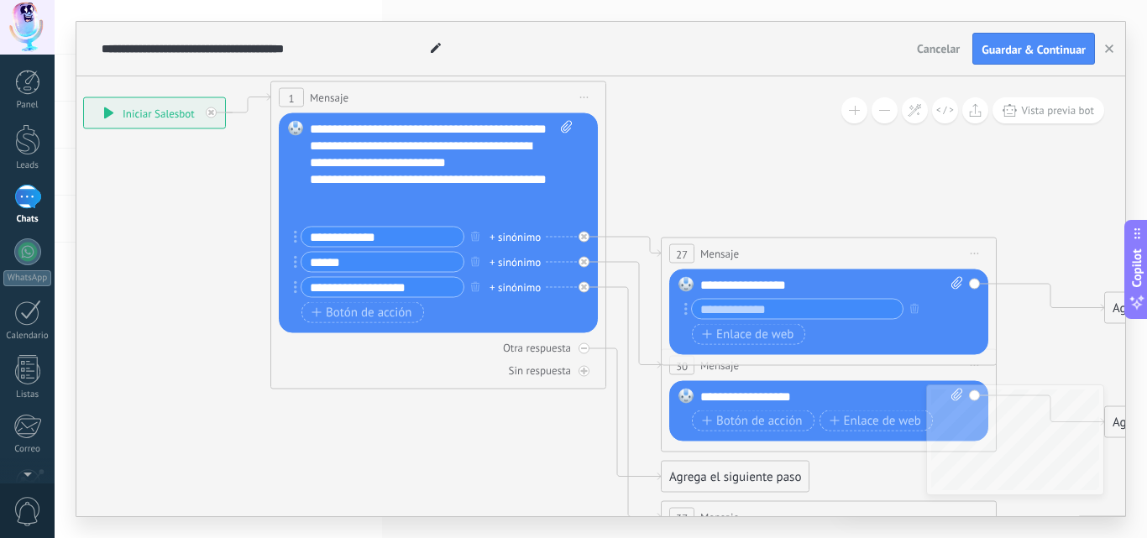
drag, startPoint x: 357, startPoint y: 439, endPoint x: 437, endPoint y: 443, distance: 79.8
click at [437, 443] on icon at bounding box center [639, 399] width 1952 height 1475
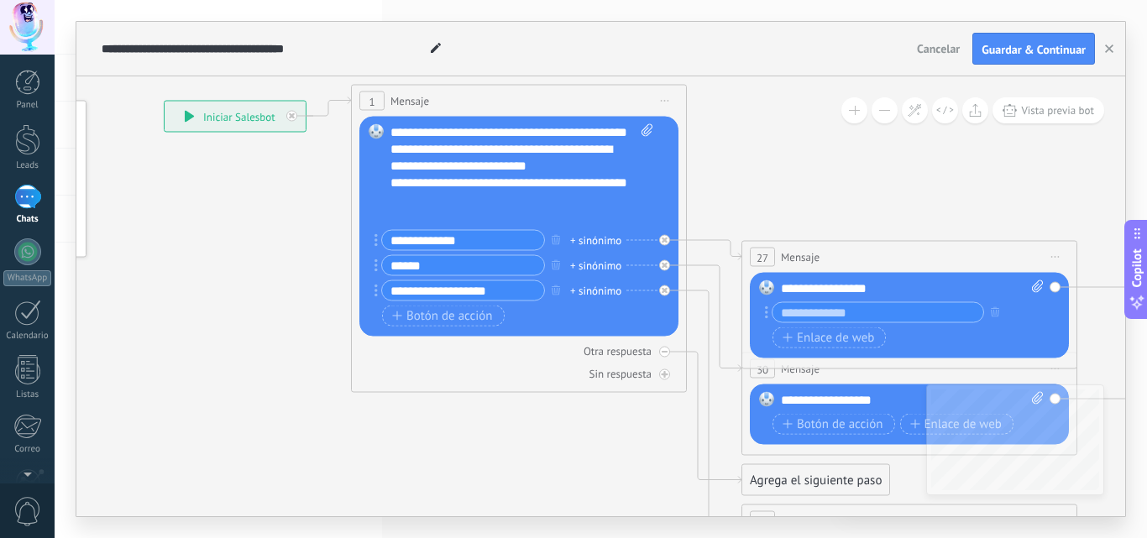
click at [500, 170] on div "**********" at bounding box center [521, 174] width 263 height 101
click at [427, 265] on input "******" at bounding box center [463, 265] width 162 height 19
type input "*"
type input "******"
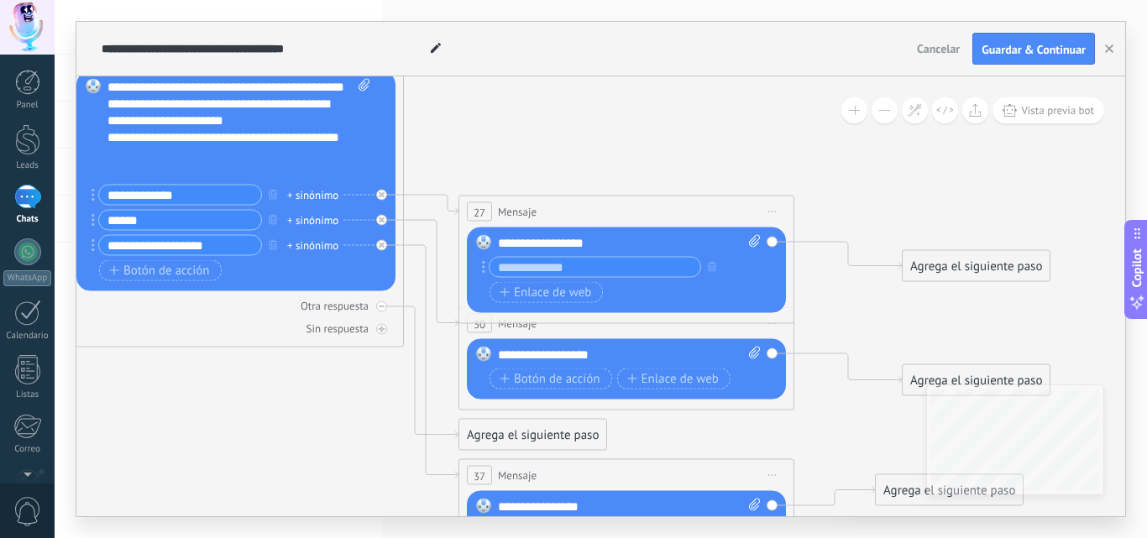
drag, startPoint x: 530, startPoint y: 447, endPoint x: 247, endPoint y: 401, distance: 286.6
click at [247, 401] on icon at bounding box center [437, 357] width 1952 height 1475
click at [612, 243] on div "**********" at bounding box center [629, 243] width 263 height 17
click at [379, 305] on icon at bounding box center [382, 307] width 6 height 6
click at [648, 235] on div "**********" at bounding box center [629, 243] width 263 height 17
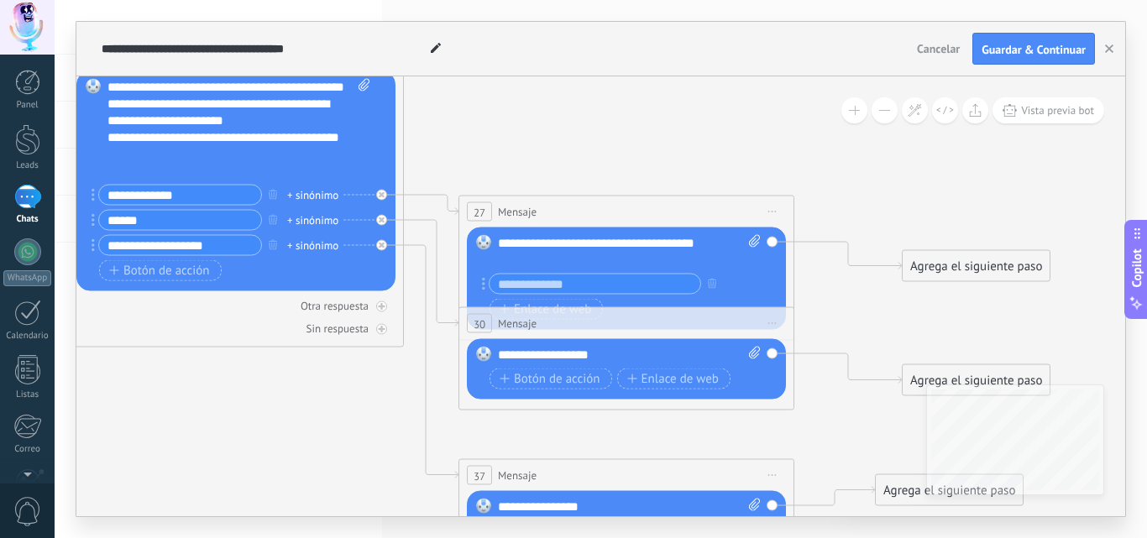
click at [551, 355] on div "**********" at bounding box center [629, 355] width 263 height 17
drag, startPoint x: 639, startPoint y: 345, endPoint x: 624, endPoint y: 349, distance: 15.7
click at [638, 345] on div "Reemplazar Quitar Convertir a mensaje de voz Arrastre la imagen aquí para adjun…" at bounding box center [626, 369] width 319 height 60
click at [614, 349] on div "**********" at bounding box center [629, 355] width 263 height 17
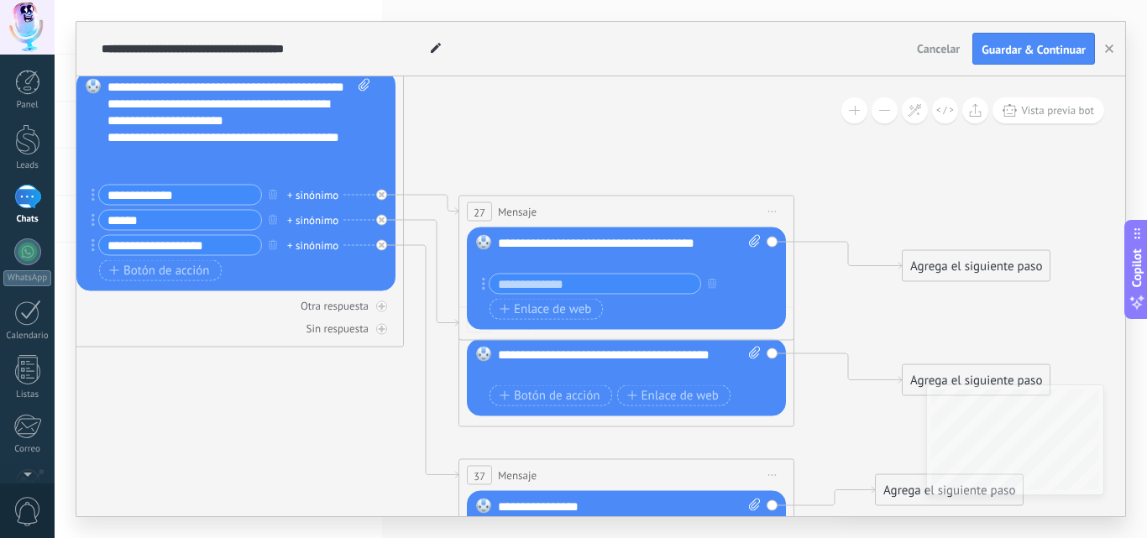
click at [540, 232] on div "Reemplazar Quitar Convertir a mensaje de voz Arrastre la imagen aquí para adjun…" at bounding box center [626, 279] width 319 height 102
click at [543, 241] on div "**********" at bounding box center [629, 252] width 263 height 34
click at [596, 245] on div "**********" at bounding box center [629, 252] width 263 height 34
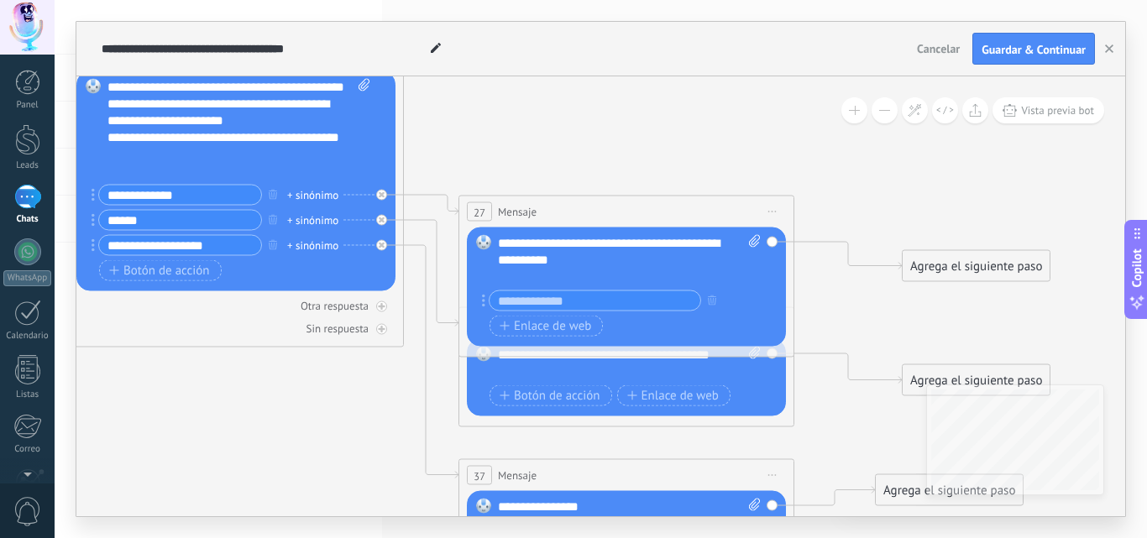
click at [639, 242] on div "**********" at bounding box center [629, 260] width 263 height 50
click at [553, 274] on div at bounding box center [621, 277] width 246 height 17
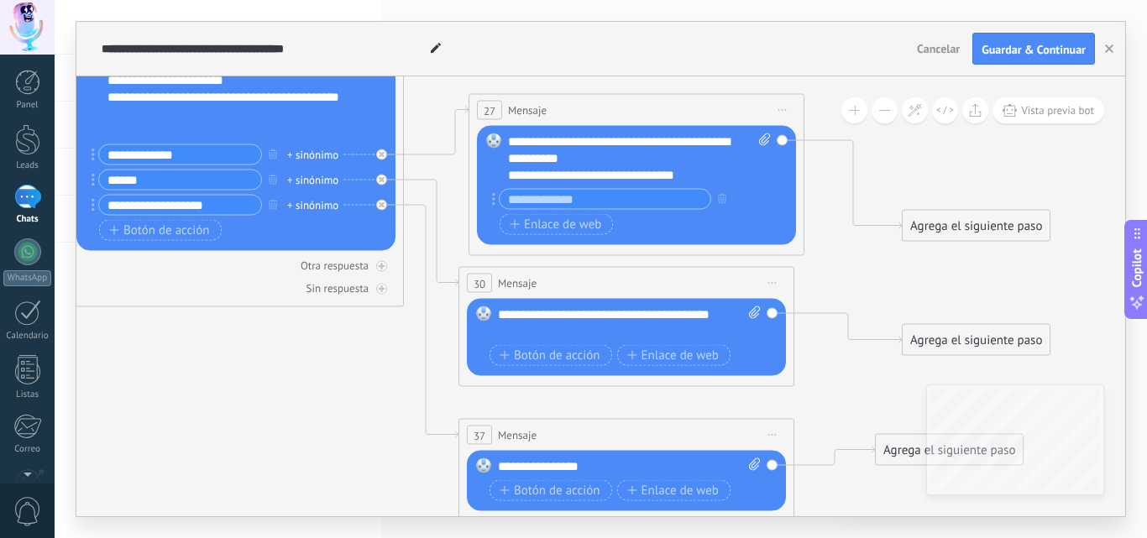
drag, startPoint x: 695, startPoint y: 178, endPoint x: 705, endPoint y: 117, distance: 62.1
click at [705, 117] on div "27 Mensaje ******* (a): Todos los contactos - canales seleccionados Todos los c…" at bounding box center [636, 110] width 334 height 31
click at [537, 309] on div "**********" at bounding box center [629, 323] width 263 height 34
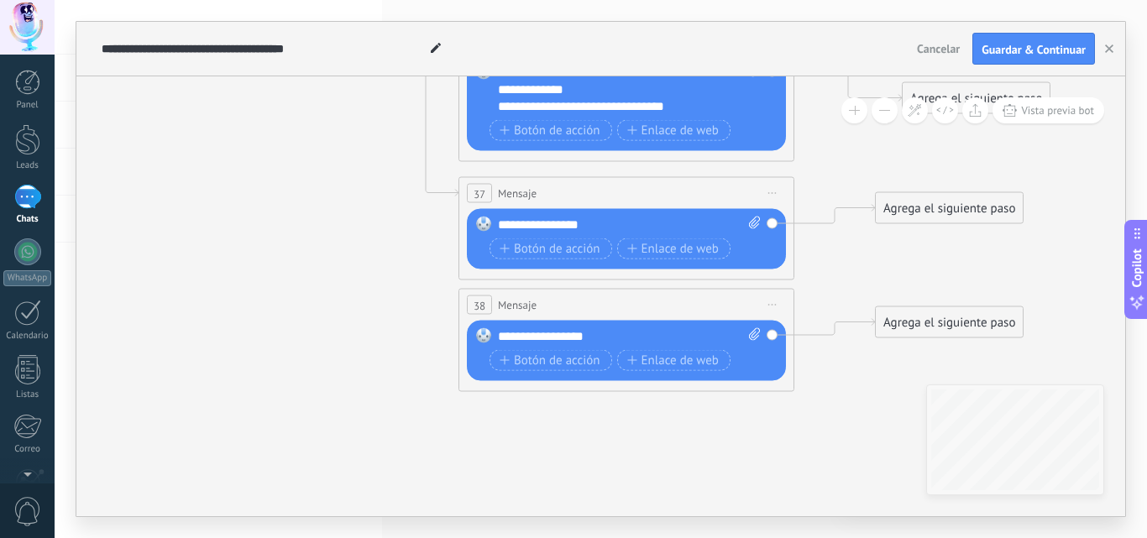
click at [773, 297] on span "Iniciar vista previa aquí Cambiar nombre Duplicar [GEOGRAPHIC_DATA]" at bounding box center [772, 305] width 27 height 24
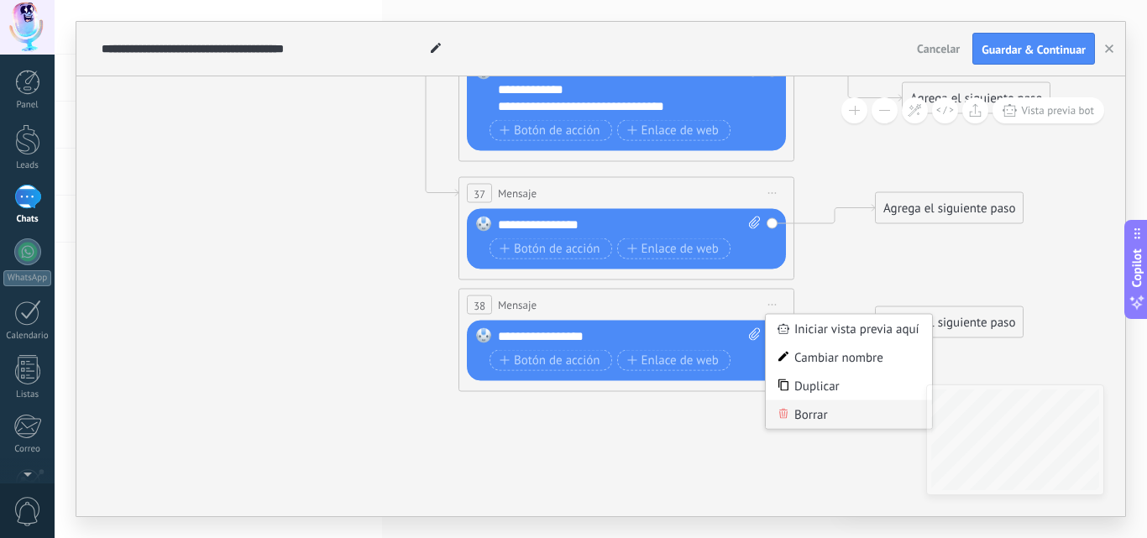
click at [808, 420] on div "Borrar" at bounding box center [849, 415] width 166 height 29
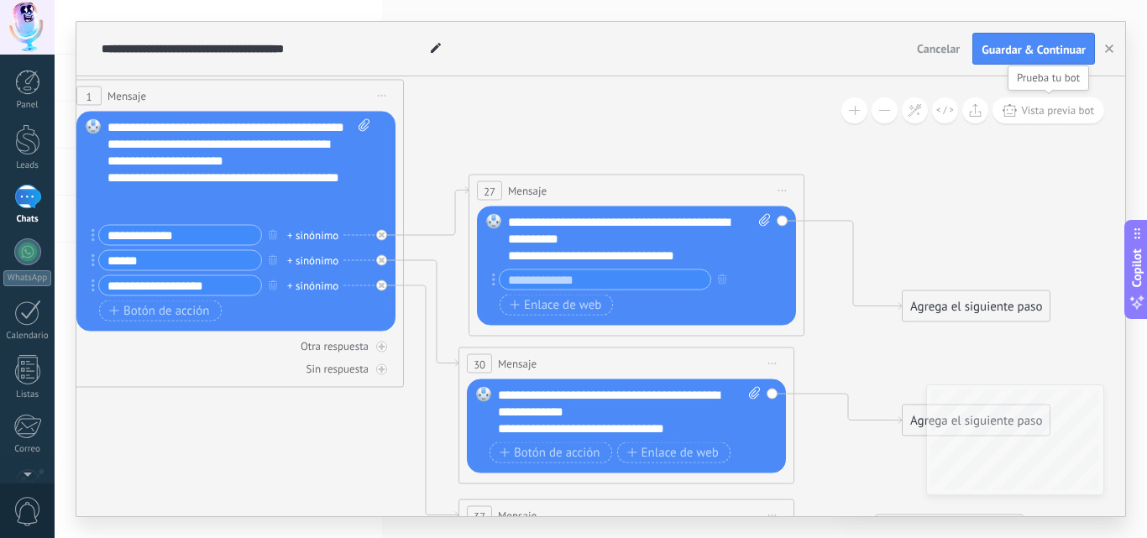
click at [1046, 113] on span "Vista previa bot" at bounding box center [1057, 110] width 73 height 14
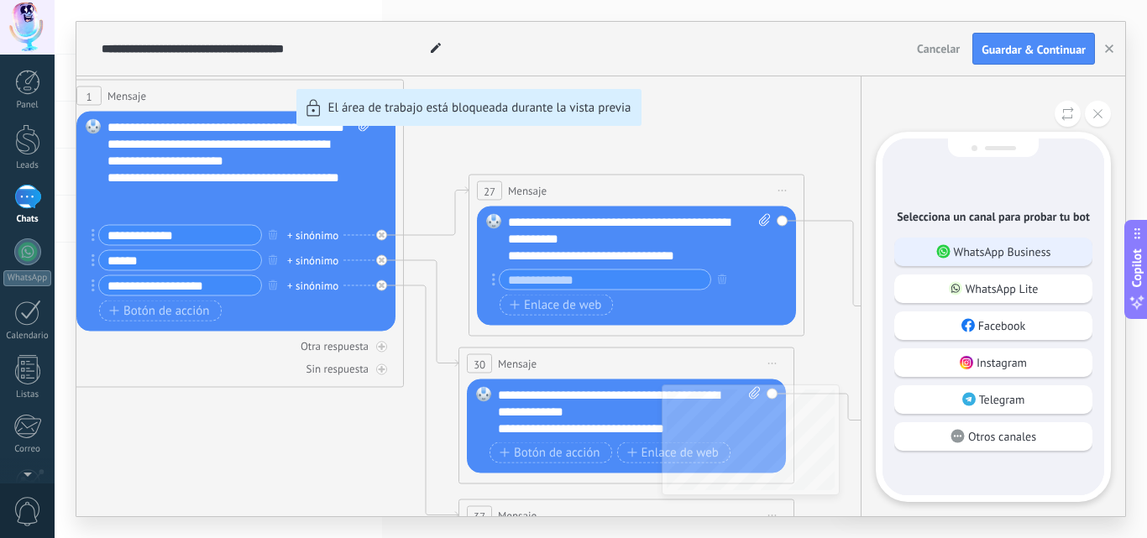
click at [984, 255] on p "WhatsApp Business" at bounding box center [1002, 251] width 97 height 15
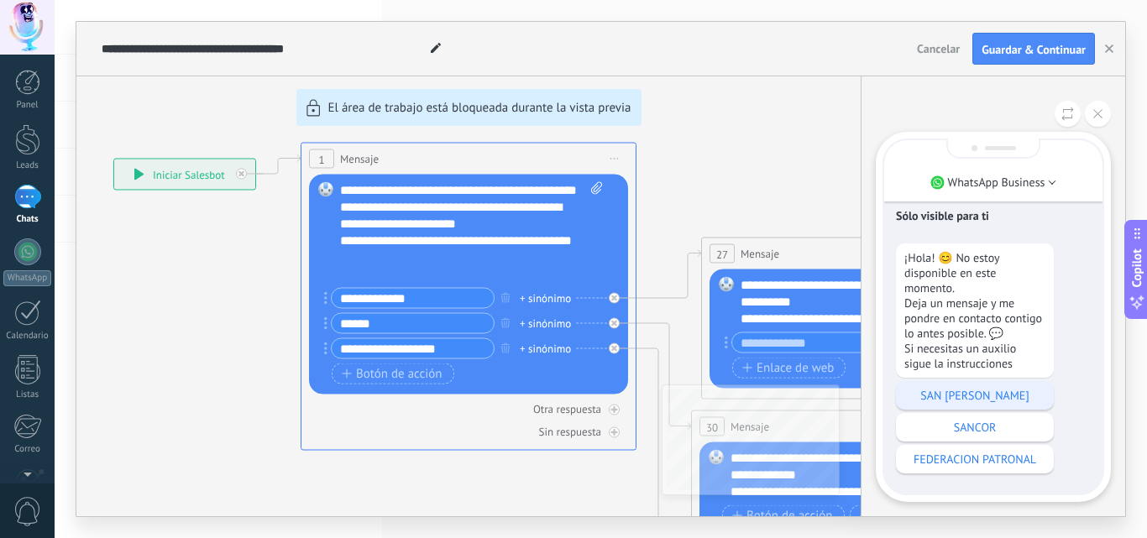
click at [994, 399] on p "SAN [PERSON_NAME]" at bounding box center [974, 395] width 141 height 15
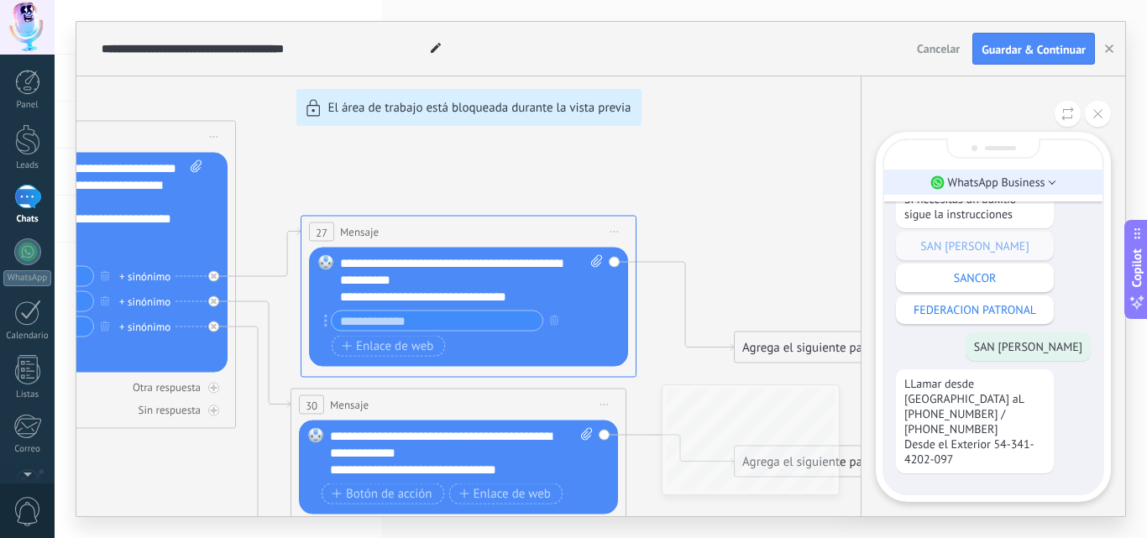
click at [1041, 181] on p "WhatsApp Business" at bounding box center [996, 182] width 97 height 15
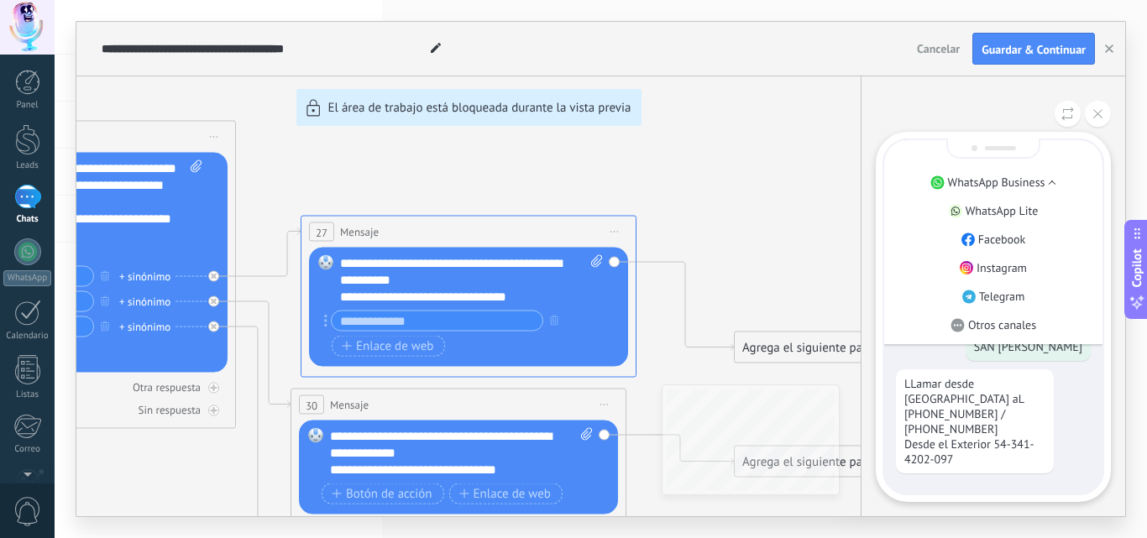
click at [1041, 181] on p "WhatsApp Business" at bounding box center [996, 182] width 97 height 15
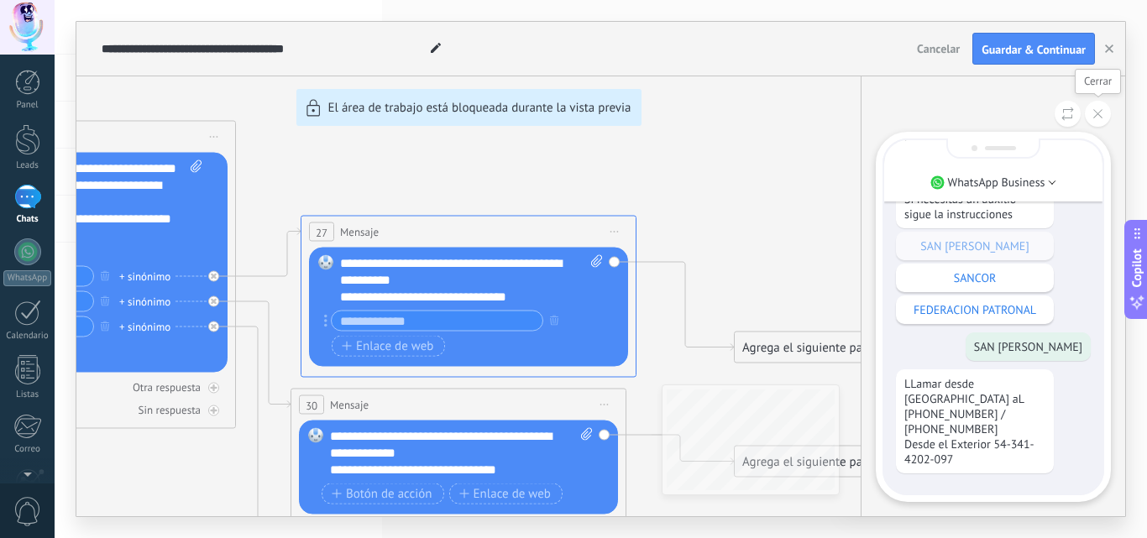
click at [1098, 111] on icon at bounding box center [1097, 113] width 9 height 9
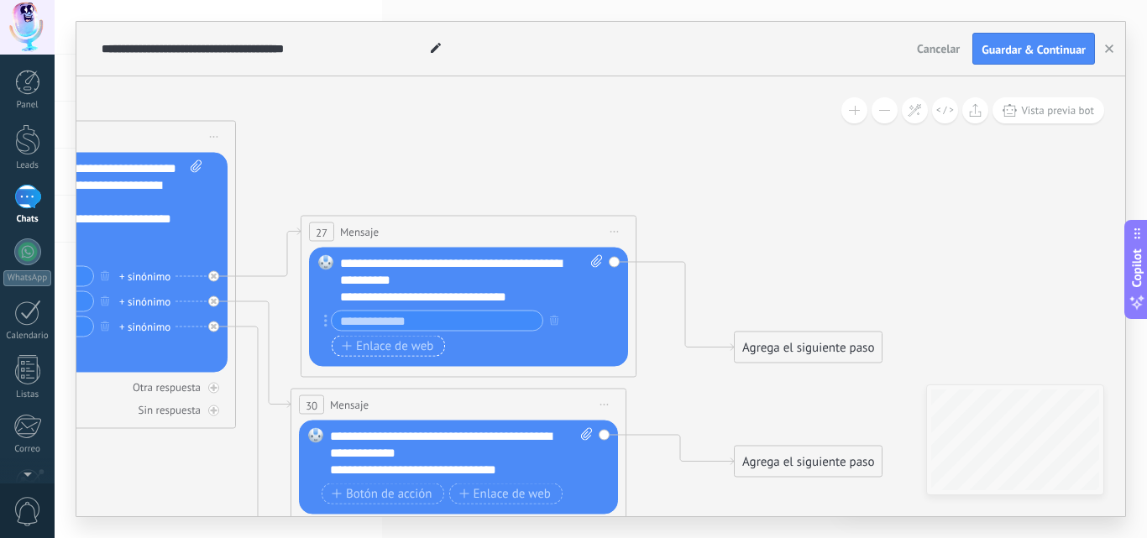
click at [412, 343] on span "Enlace de web" at bounding box center [388, 345] width 92 height 13
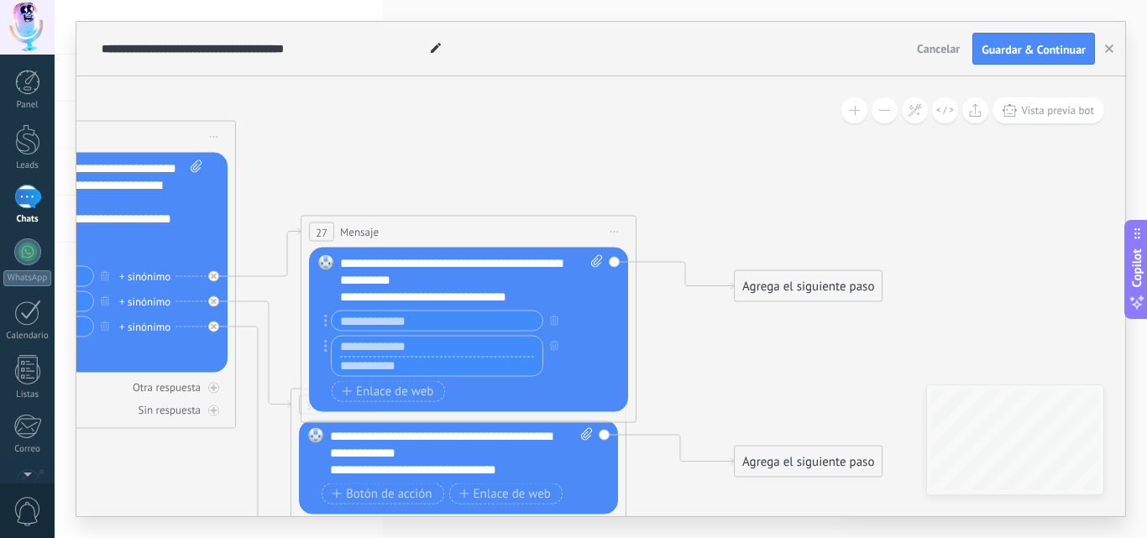
click at [426, 322] on input "text" at bounding box center [437, 321] width 211 height 19
click at [552, 367] on icon "button" at bounding box center [554, 365] width 8 height 10
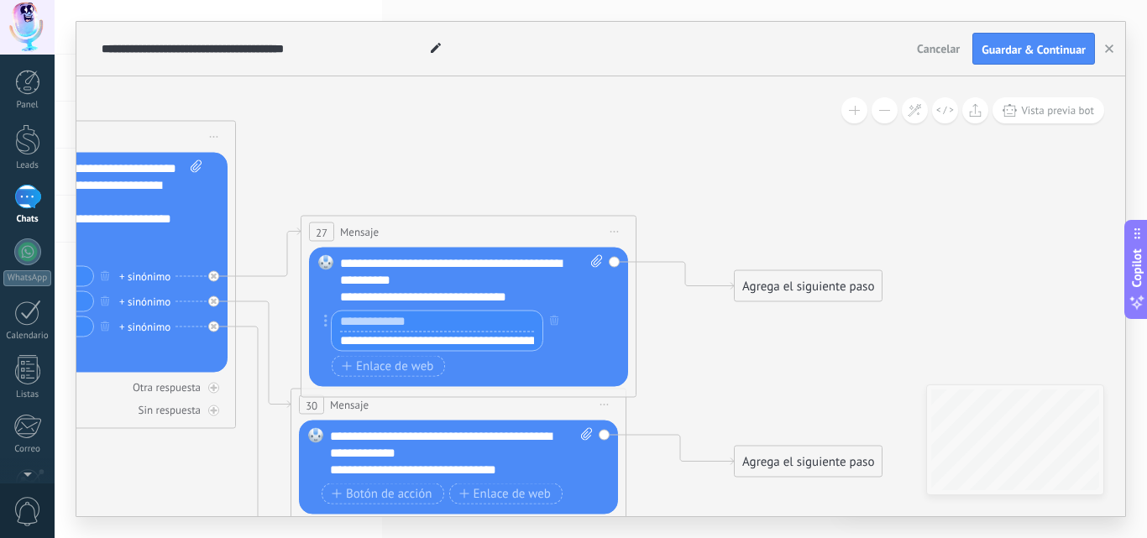
click at [486, 322] on input "text" at bounding box center [437, 322] width 211 height 20
click at [834, 370] on icon at bounding box center [269, 438] width 1952 height 1475
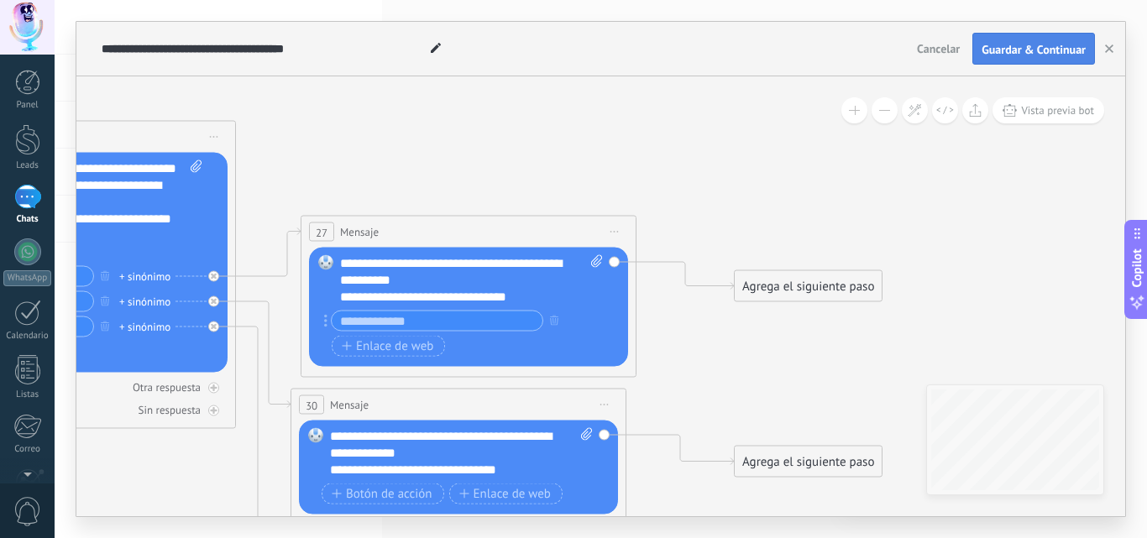
click at [1037, 49] on span "Guardar & Continuar" at bounding box center [1034, 50] width 104 height 12
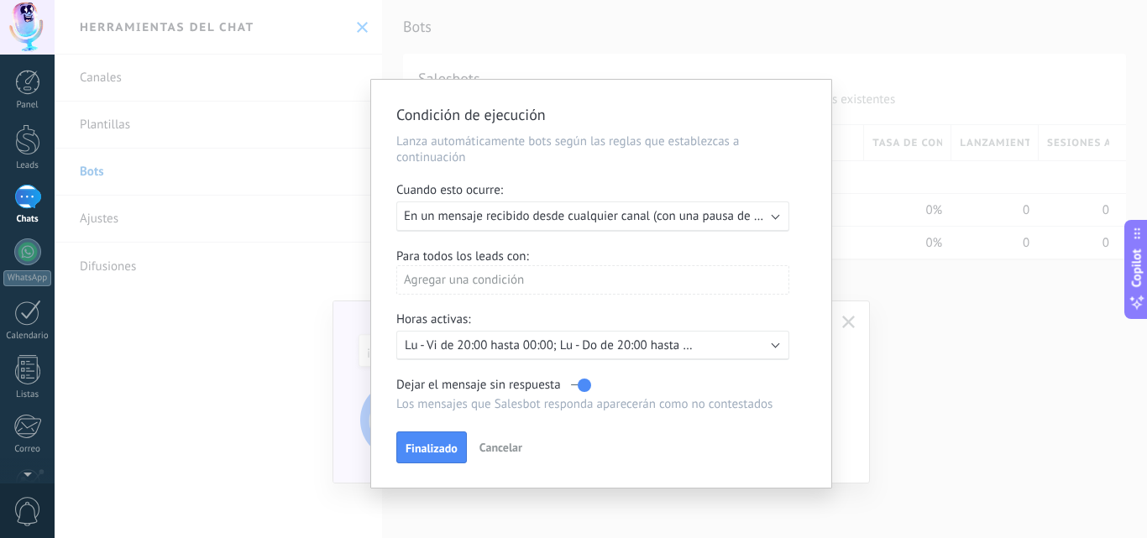
click at [778, 219] on div "Ejecutar: En un mensaje recibido desde cualquier canal (con una pausa de un día)" at bounding box center [592, 217] width 393 height 30
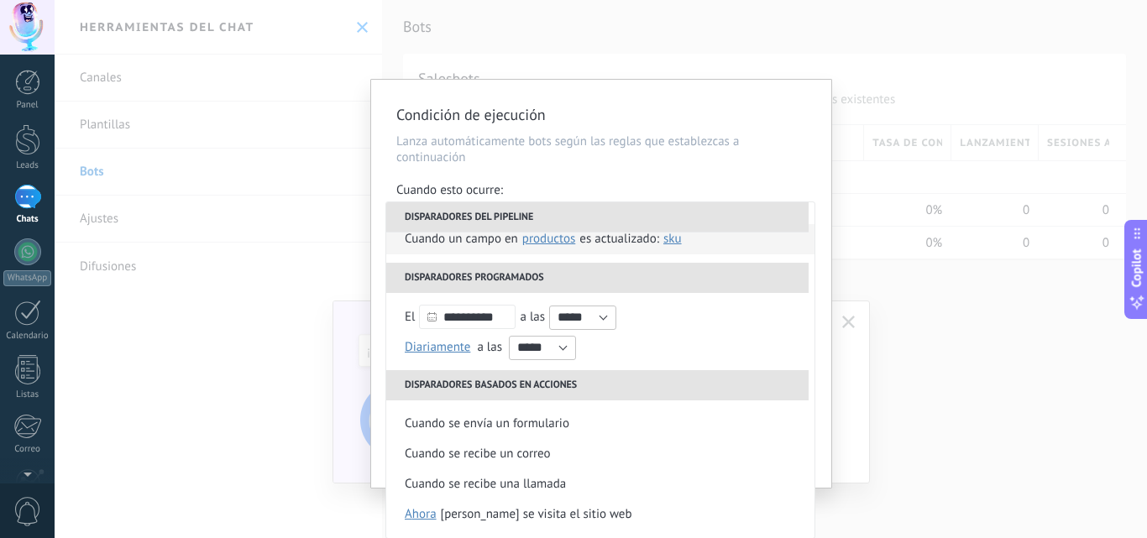
scroll to position [1, 0]
click at [494, 318] on input "**********" at bounding box center [467, 316] width 97 height 24
click at [686, 317] on div "**********" at bounding box center [600, 316] width 391 height 30
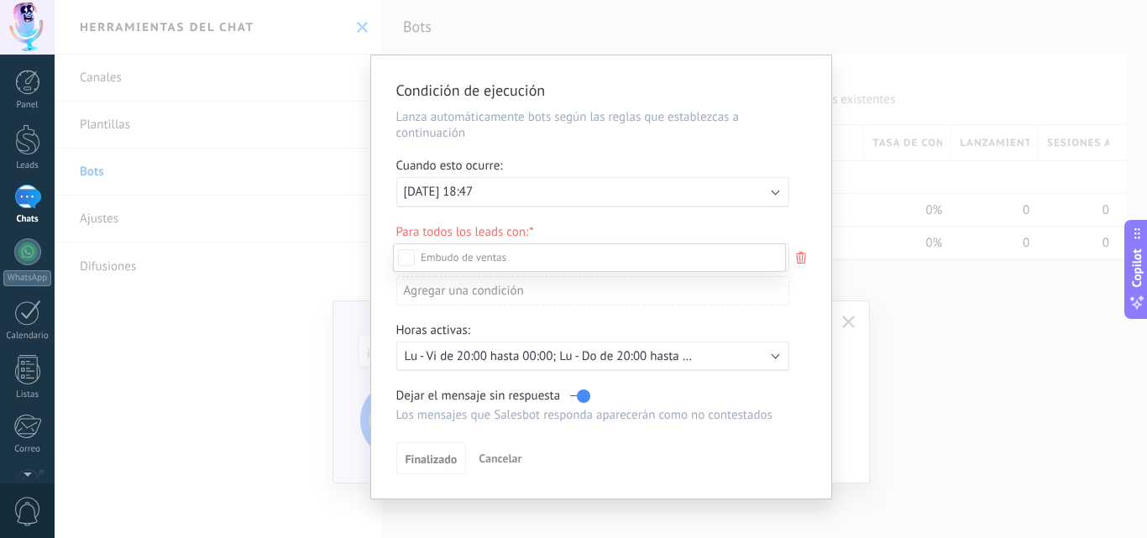
click at [514, 187] on div at bounding box center [601, 269] width 1092 height 538
click at [554, 189] on div "Ejecutar: [DATE] 18:47" at bounding box center [586, 192] width 364 height 16
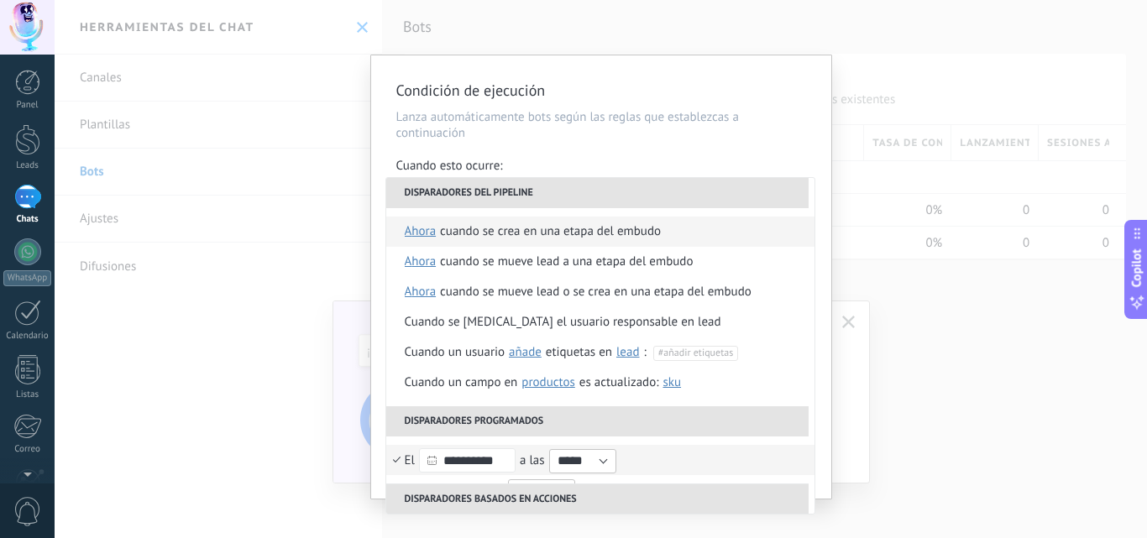
click at [637, 234] on div "Cuando se crea en una etapa del embudo" at bounding box center [550, 232] width 221 height 30
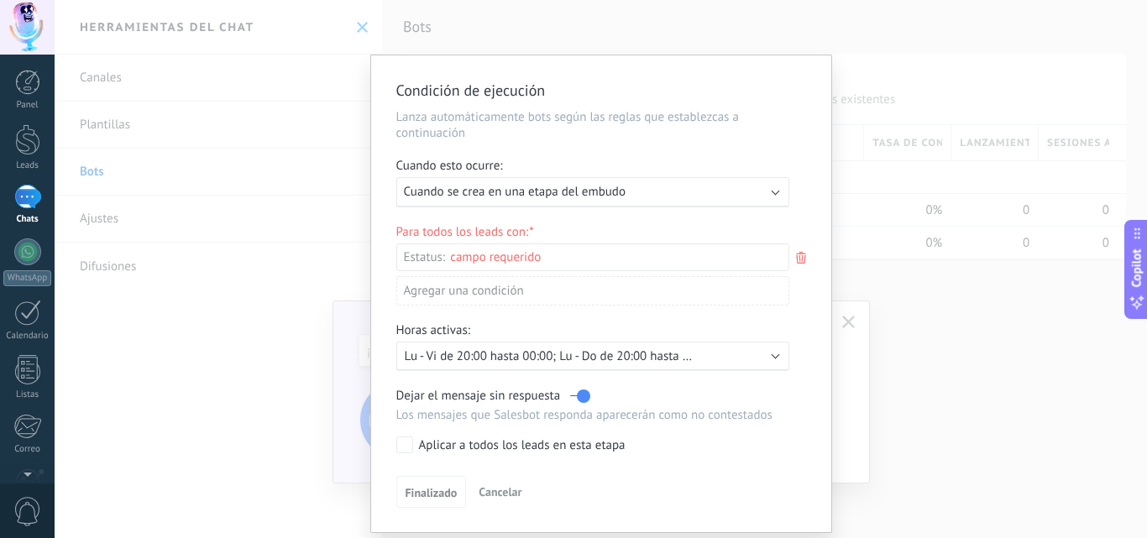
click at [0, 0] on div "Incoming leads Contacto inicial Negociación Debate contractual Discusión de con…" at bounding box center [0, 0] width 0 height 0
click at [0, 0] on label "Contacto inicial" at bounding box center [0, 0] width 0 height 0
click at [796, 331] on div at bounding box center [601, 269] width 1092 height 538
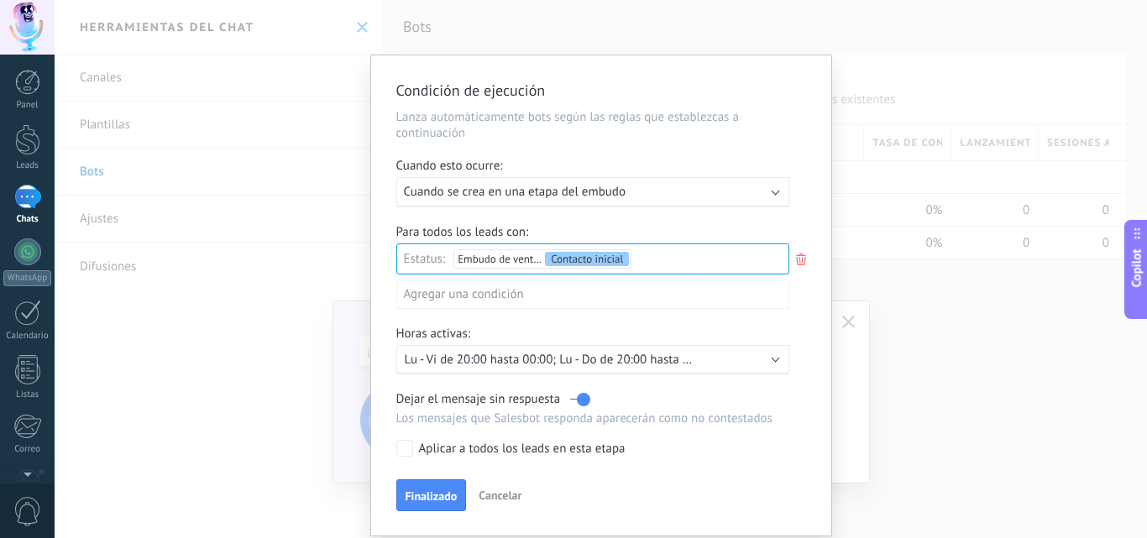
click at [495, 357] on p "Lu - Vi de 20:00 hasta 00:00; Lu - Do de 20:00 hasta 00:00; Lu - Do de 00:00 ha…" at bounding box center [552, 360] width 294 height 16
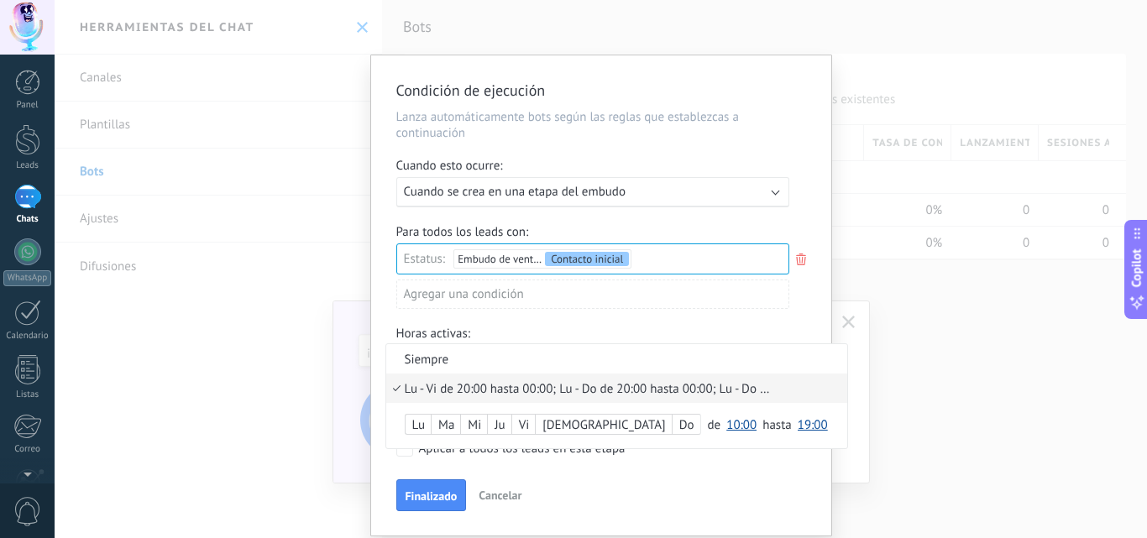
scroll to position [53, 0]
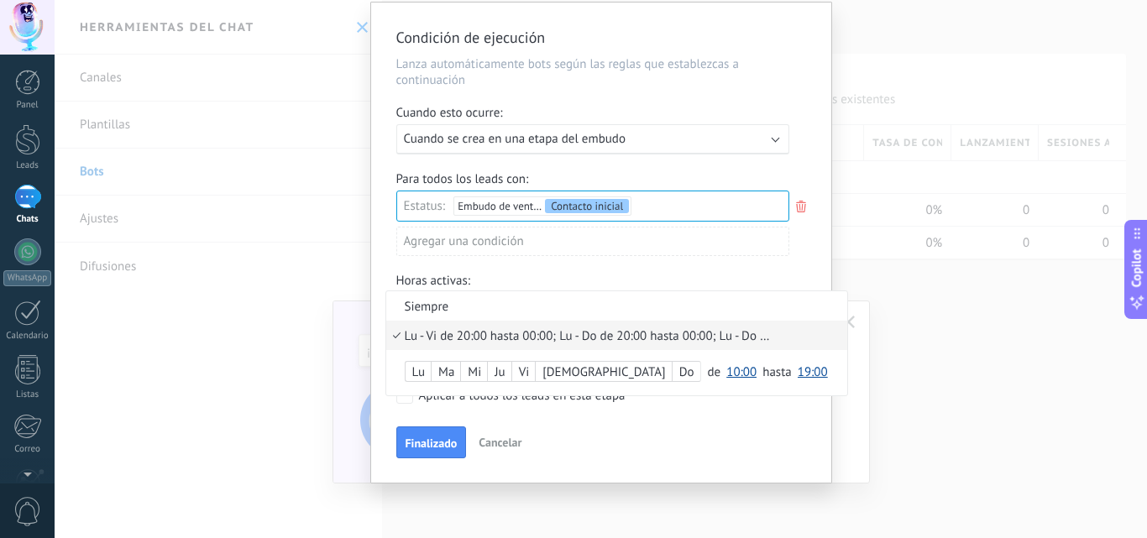
click at [422, 372] on div "Lu" at bounding box center [419, 373] width 26 height 24
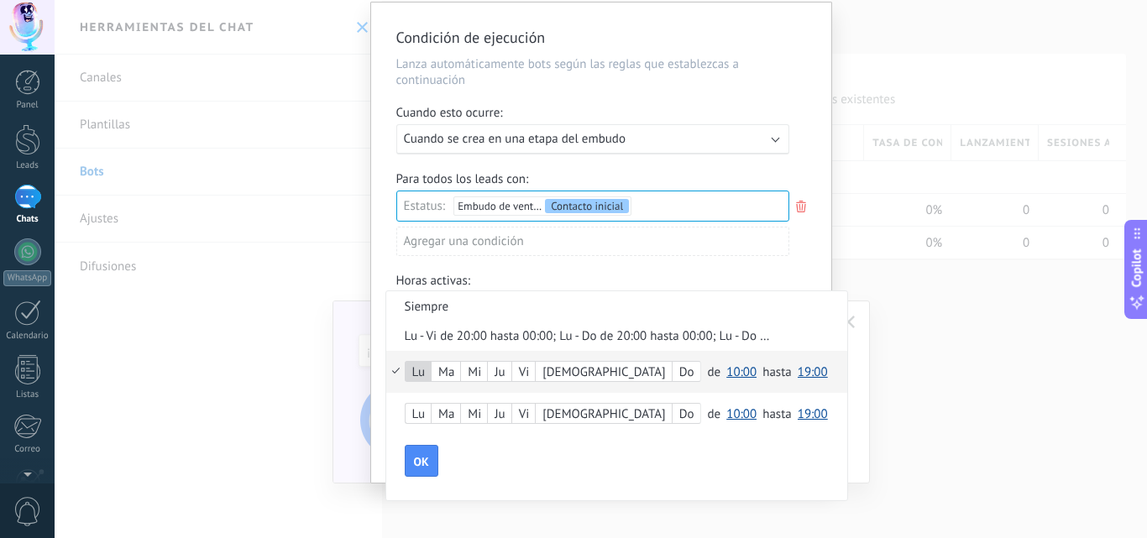
click at [453, 375] on div "Ma" at bounding box center [446, 373] width 29 height 24
click at [726, 373] on span "10:00" at bounding box center [741, 372] width 30 height 16
click at [720, 483] on span "18:00" at bounding box center [743, 482] width 47 height 16
click at [798, 375] on span "19:00" at bounding box center [813, 372] width 30 height 16
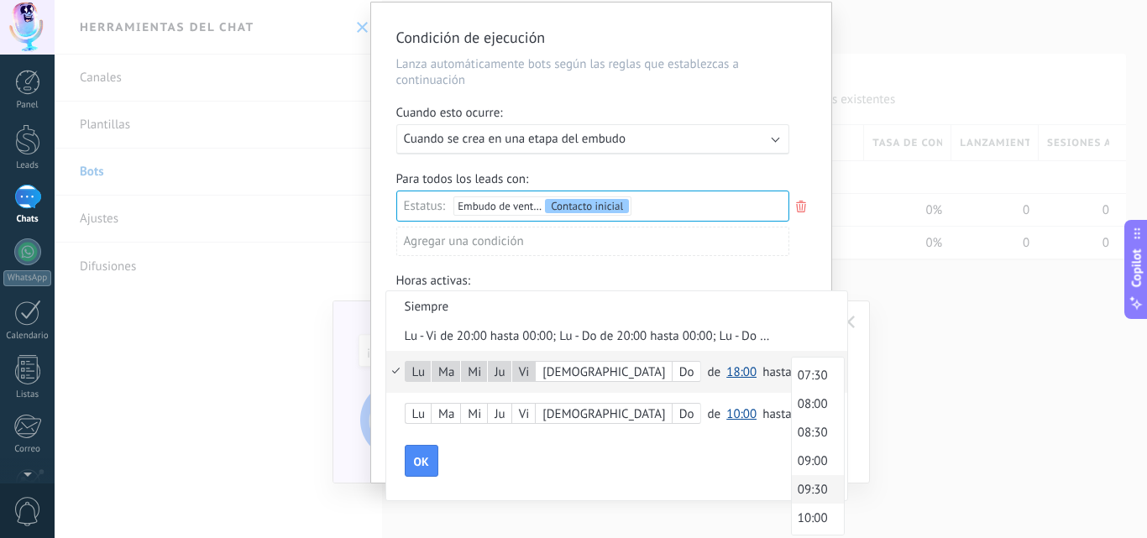
scroll to position [341, 0]
click at [792, 487] on span "08:00" at bounding box center [815, 488] width 47 height 16
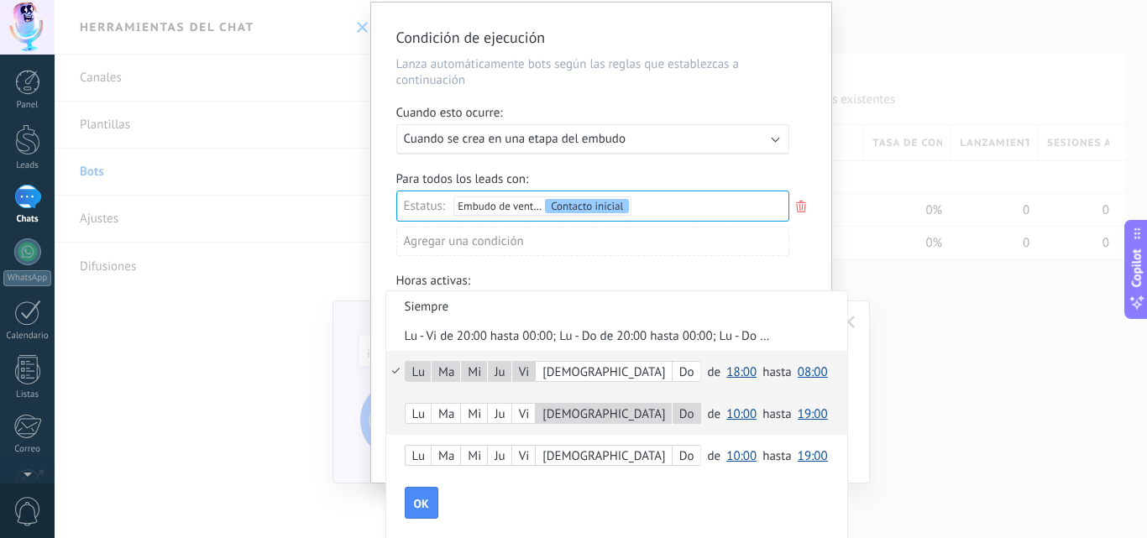
click at [726, 416] on span "10:00" at bounding box center [741, 414] width 30 height 16
click at [720, 259] on span "00:00" at bounding box center [743, 257] width 47 height 16
click at [798, 411] on span "19:00" at bounding box center [813, 414] width 30 height 16
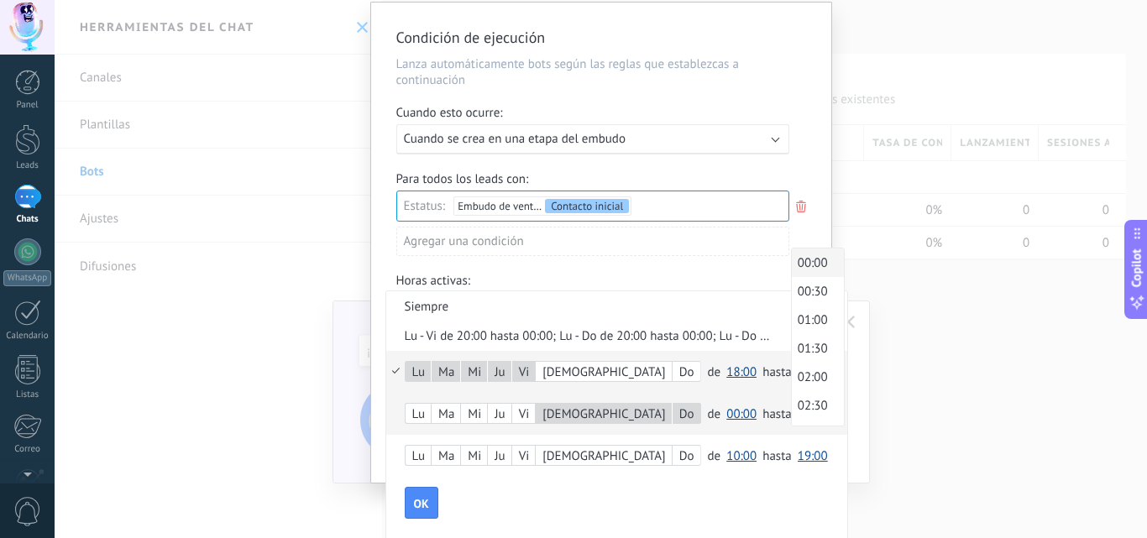
click at [792, 259] on span "00:00" at bounding box center [815, 263] width 47 height 16
click at [423, 506] on span "OK" at bounding box center [421, 504] width 15 height 12
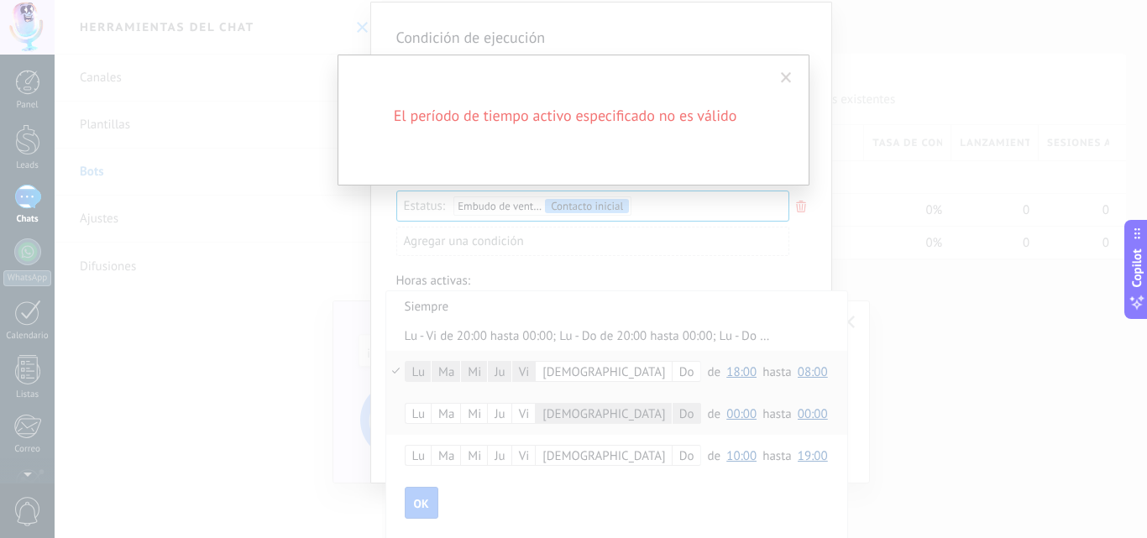
click at [782, 77] on span at bounding box center [786, 78] width 11 height 12
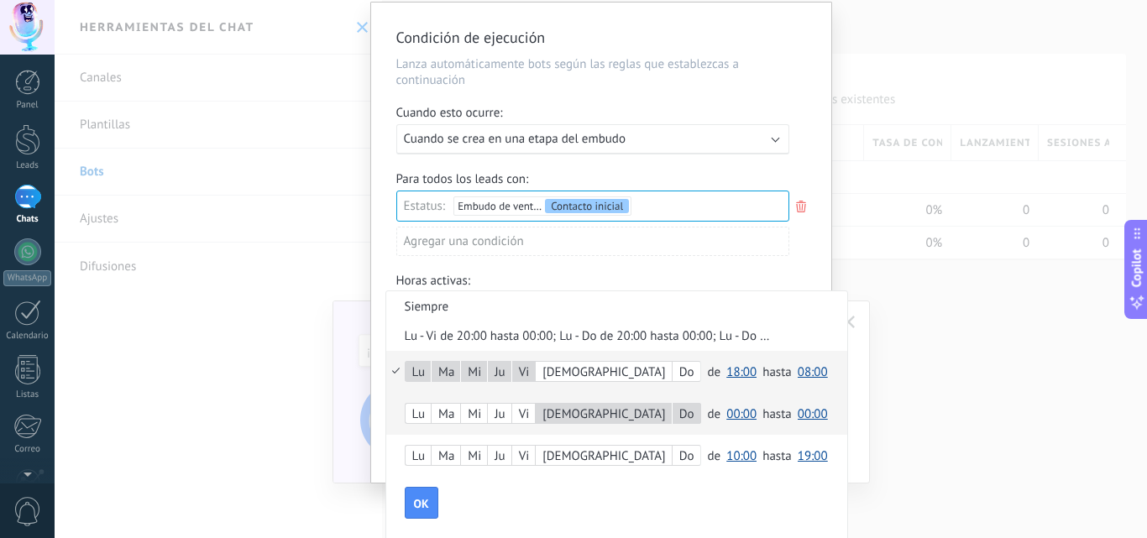
click at [396, 413] on div "[PERSON_NAME] Do de 00:00 00:30 01:00 01:30 02:00 02:30 03:00 03:30 04:00 04:30…" at bounding box center [616, 414] width 461 height 42
click at [798, 413] on span "00:00" at bounding box center [813, 414] width 30 height 16
click at [731, 259] on div "Condición de ejecución Lanza automáticamente bots según las reglas que establez…" at bounding box center [601, 243] width 460 height 480
click at [798, 416] on span "00:00" at bounding box center [813, 414] width 30 height 16
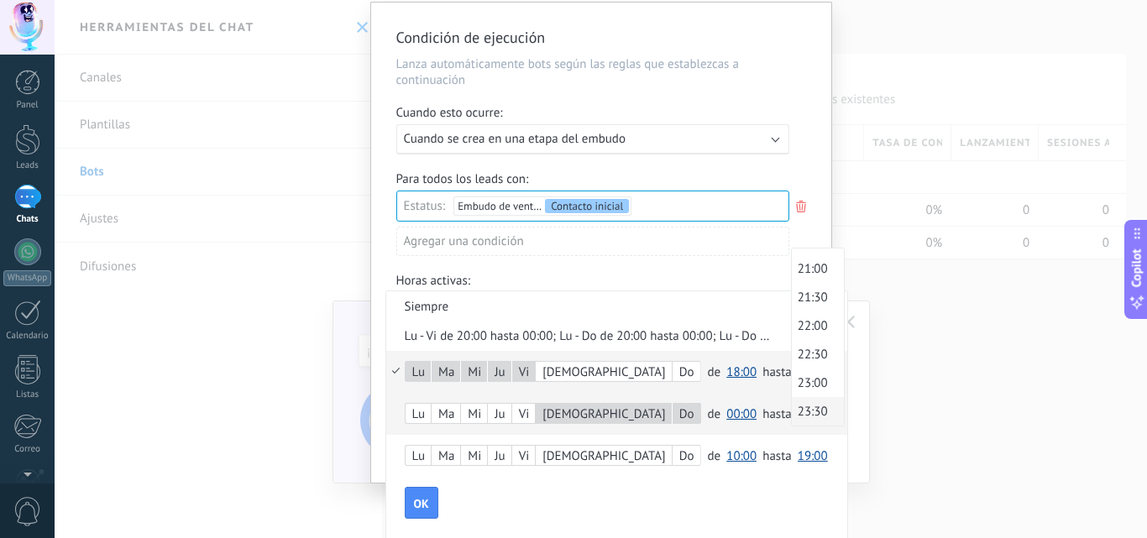
click at [792, 412] on span "23:30" at bounding box center [815, 412] width 47 height 16
click at [420, 506] on span "OK" at bounding box center [421, 504] width 15 height 12
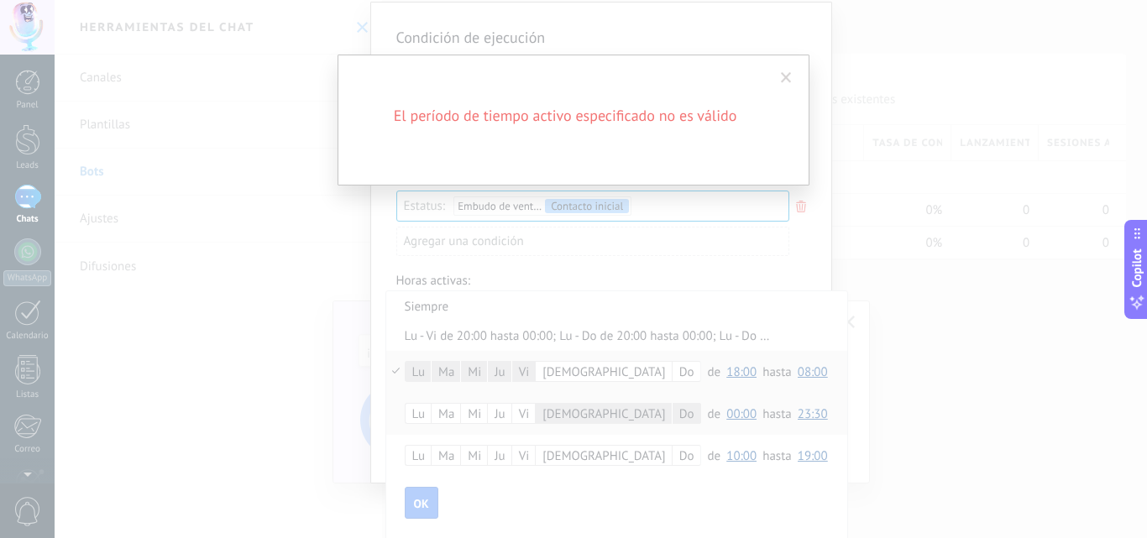
click at [782, 78] on span at bounding box center [786, 78] width 11 height 12
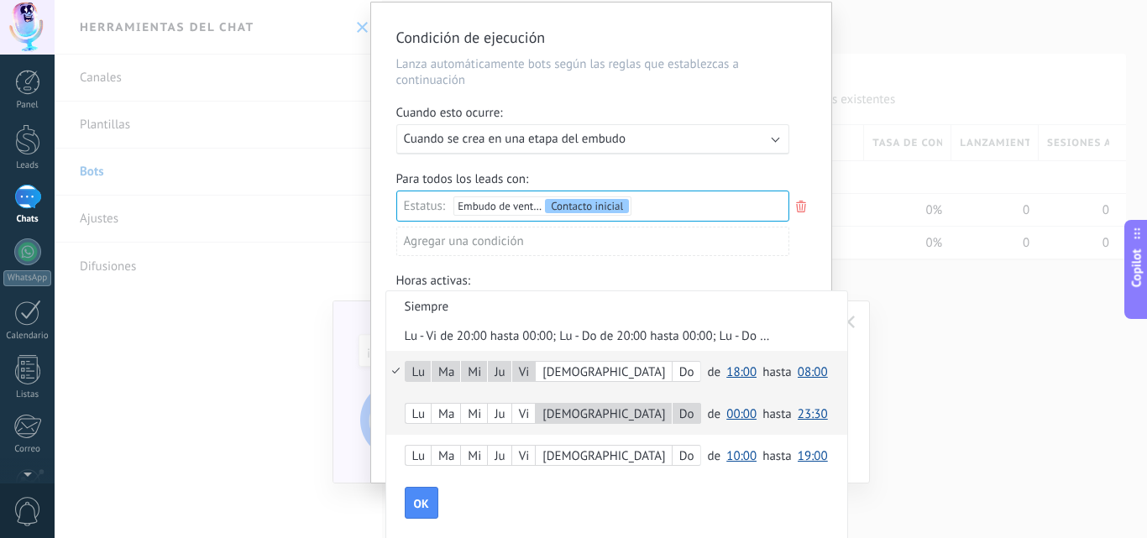
click at [766, 337] on div "Lu - Vi de 20:00 hasta 00:00; Lu - Do de 20:00 hasta 00:00; Lu - Do de 00:00 ha…" at bounding box center [588, 336] width 366 height 16
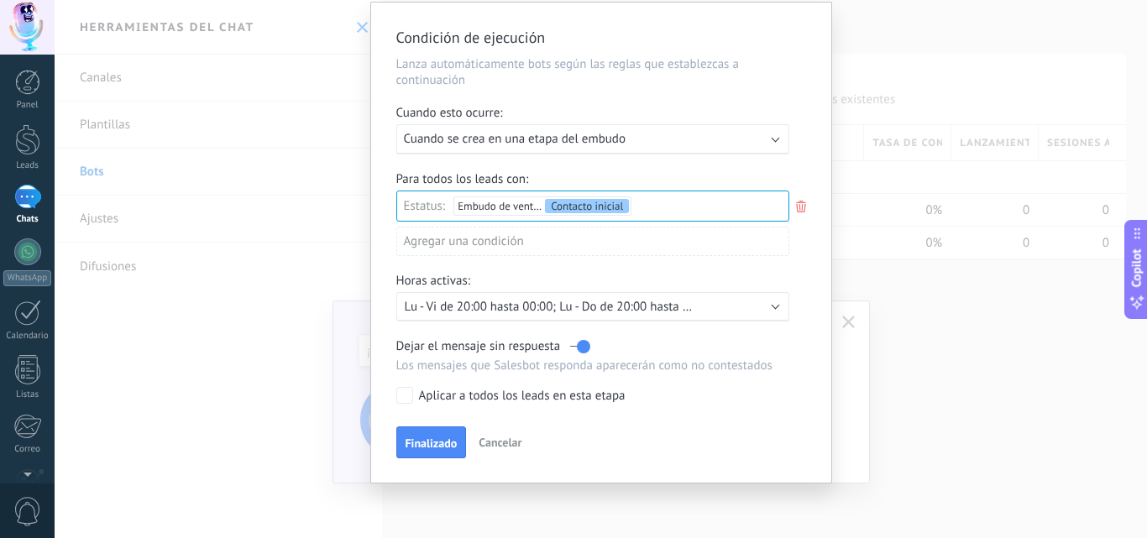
click at [775, 303] on div at bounding box center [601, 243] width 460 height 480
click at [773, 305] on b at bounding box center [775, 305] width 8 height 8
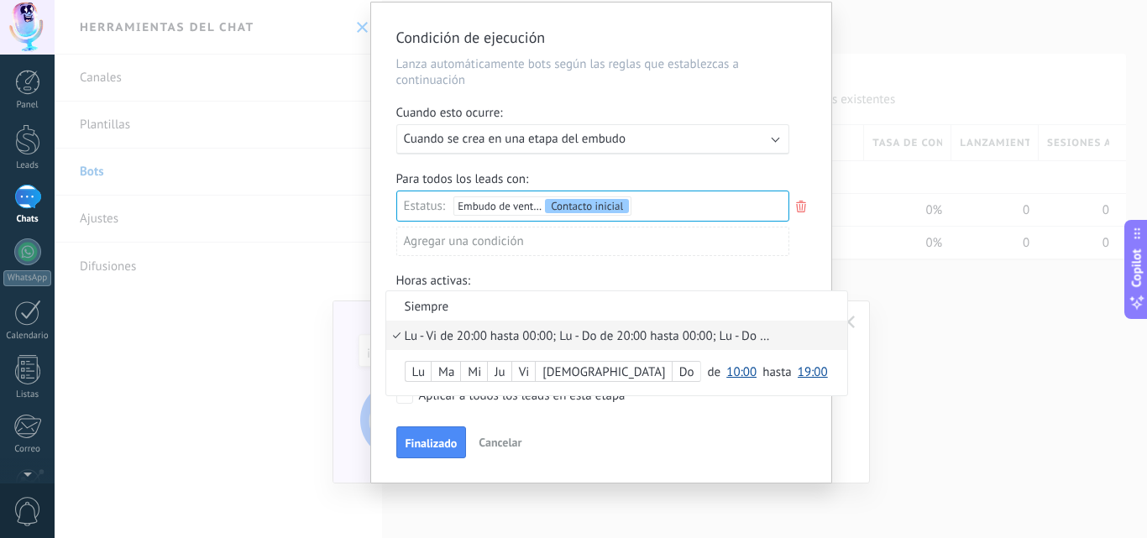
scroll to position [0, 0]
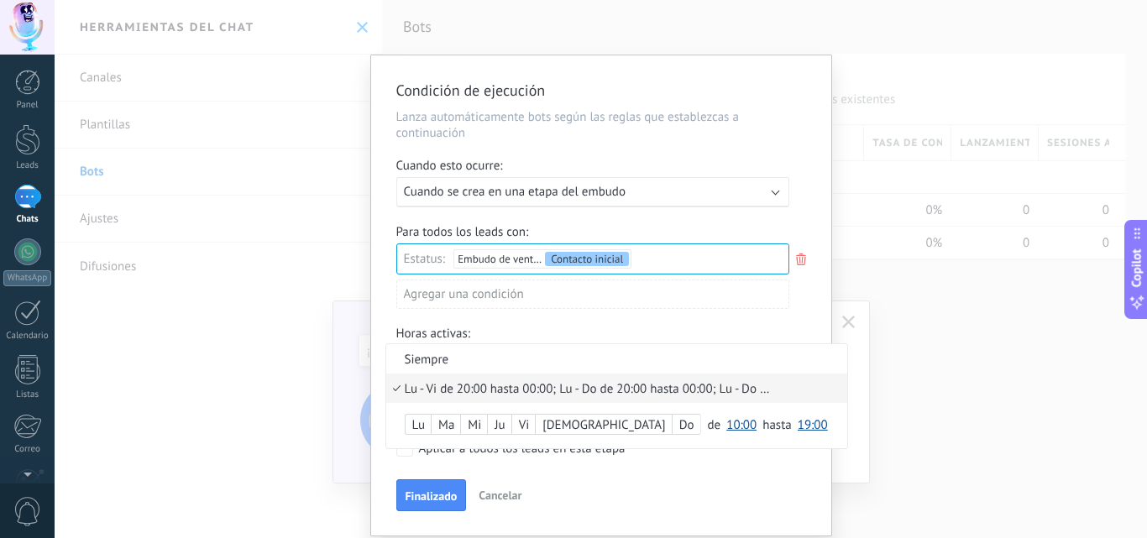
click at [420, 428] on div "Lu" at bounding box center [419, 426] width 26 height 24
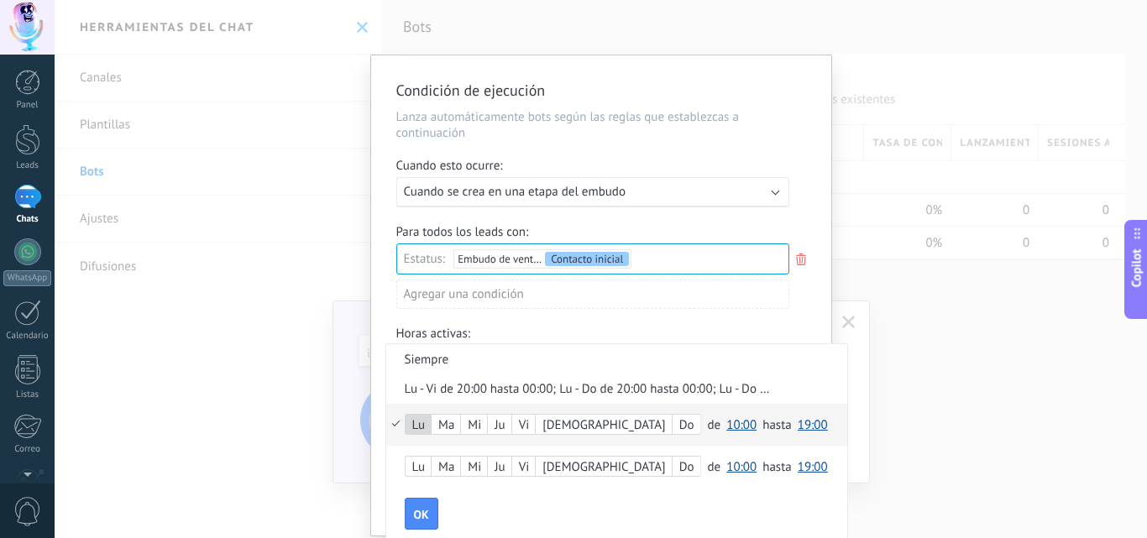
click at [448, 428] on div "Ma" at bounding box center [446, 426] width 29 height 24
click at [480, 424] on div "Mi" at bounding box center [474, 426] width 26 height 24
click at [504, 426] on div "Ju" at bounding box center [499, 426] width 23 height 24
click at [726, 429] on span "10:00" at bounding box center [741, 425] width 30 height 16
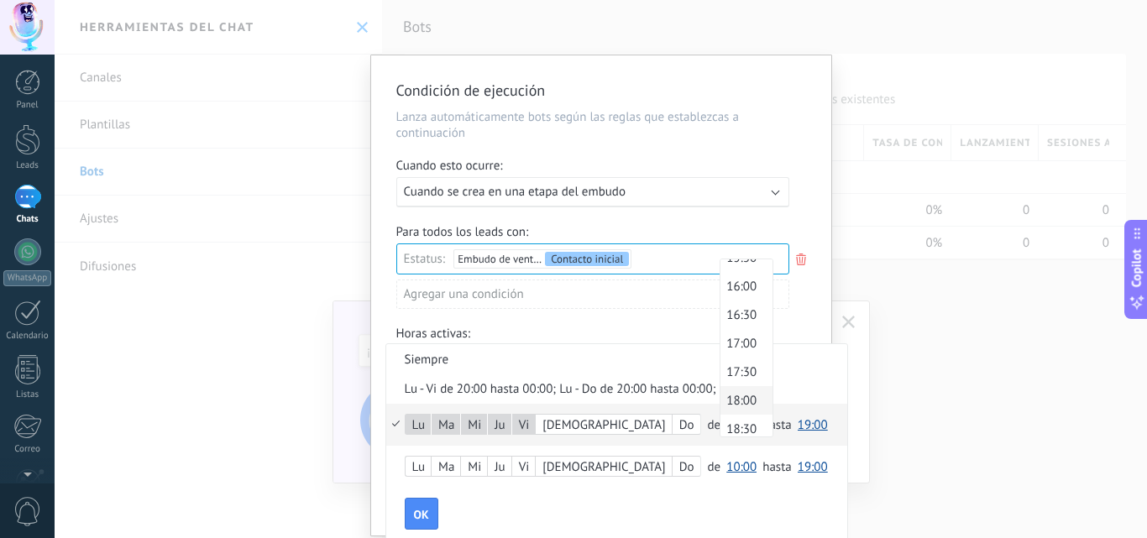
click at [720, 403] on span "18:00" at bounding box center [743, 401] width 47 height 16
click at [798, 428] on span "19:00" at bounding box center [813, 425] width 30 height 16
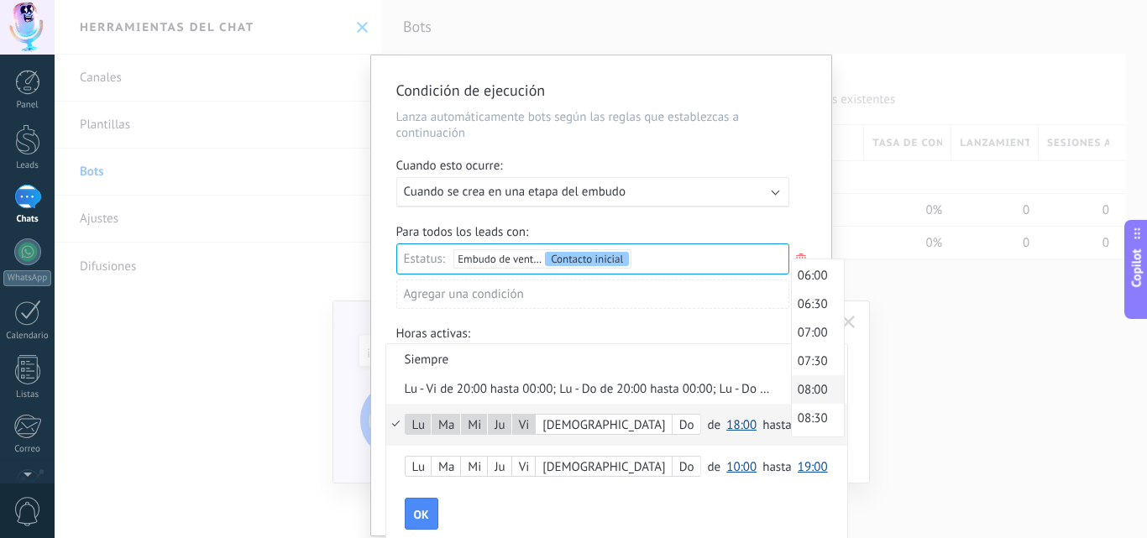
click at [792, 393] on span "08:00" at bounding box center [815, 390] width 47 height 16
click at [423, 509] on span "OK" at bounding box center [421, 515] width 15 height 12
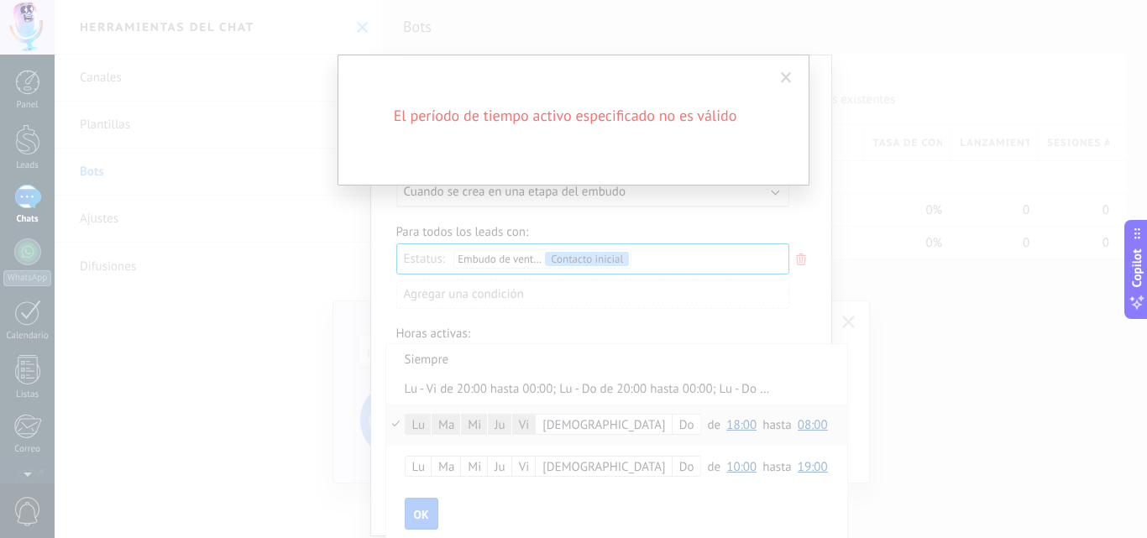
click at [780, 81] on span at bounding box center [787, 78] width 28 height 29
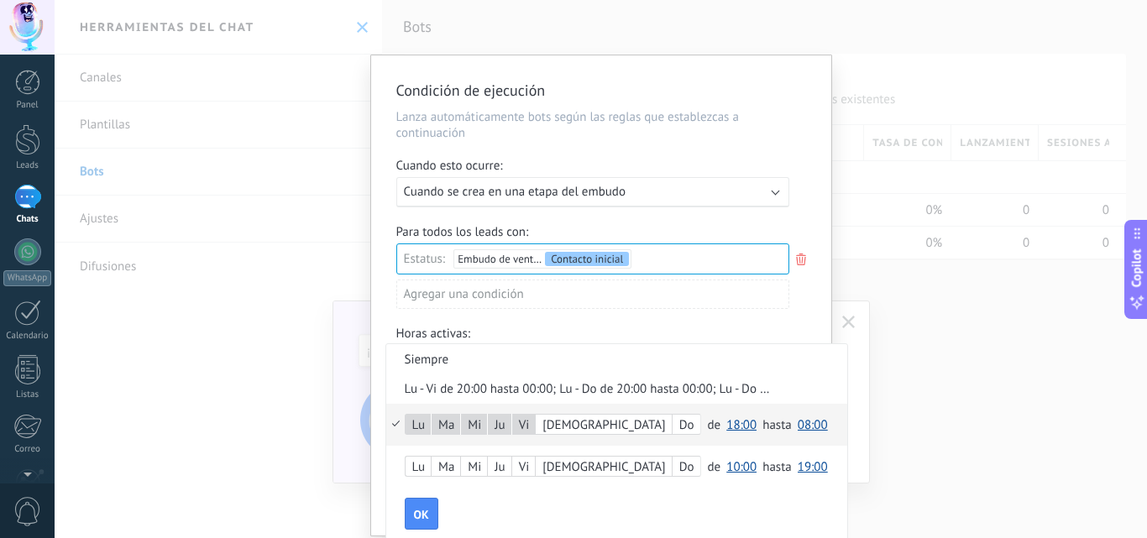
click at [397, 422] on div "[PERSON_NAME] Do de 00:00 00:30 01:00 01:30 02:00 02:30 03:00 03:30 04:00 04:30…" at bounding box center [616, 425] width 461 height 42
click at [447, 362] on li "Siempre" at bounding box center [616, 358] width 461 height 29
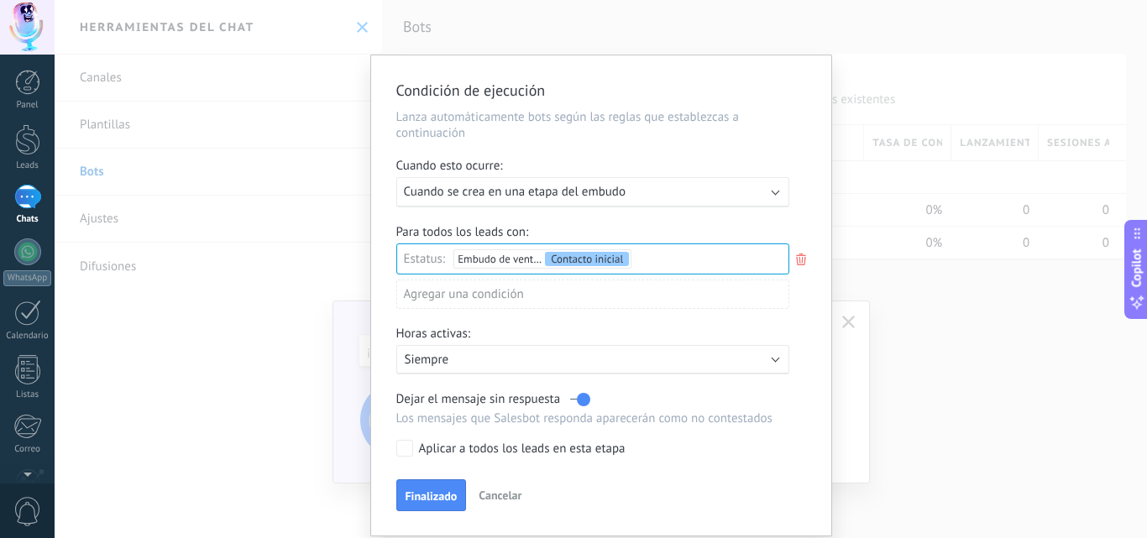
click at [475, 355] on p "Siempre" at bounding box center [552, 360] width 294 height 16
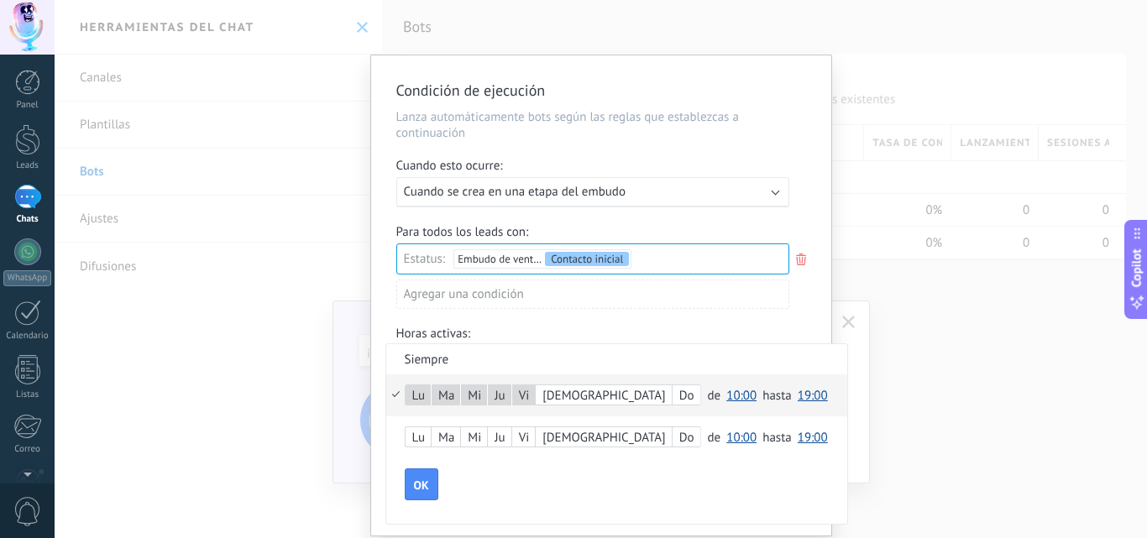
click at [726, 400] on span "10:00" at bounding box center [741, 396] width 30 height 16
click at [720, 272] on span "18:00" at bounding box center [743, 270] width 47 height 16
click at [798, 394] on span "19:00" at bounding box center [813, 396] width 30 height 16
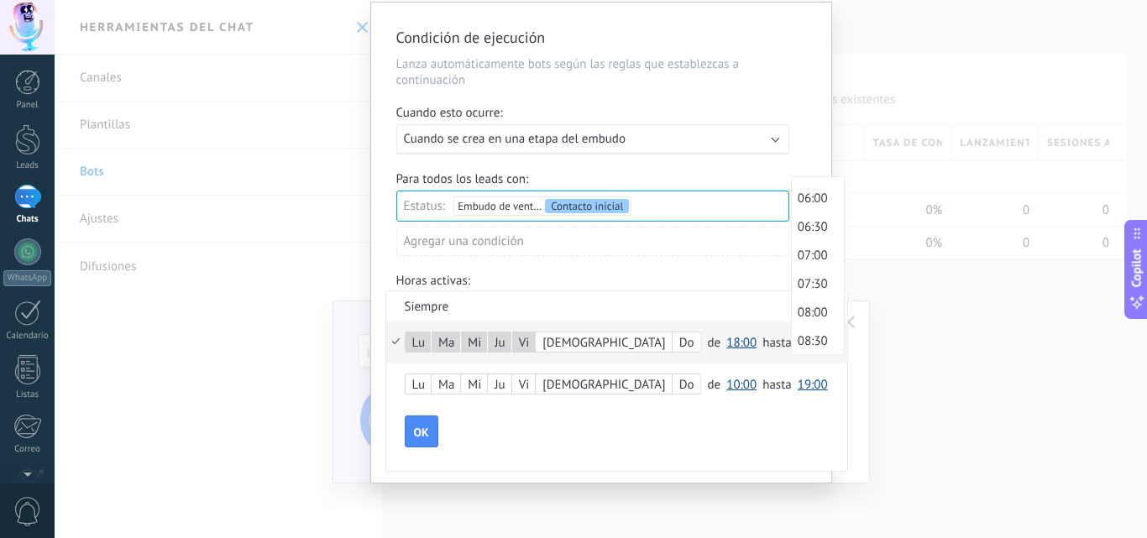
scroll to position [420, 0]
click at [792, 233] on span "08:00" at bounding box center [815, 229] width 47 height 16
click at [418, 428] on span "OK" at bounding box center [421, 433] width 15 height 12
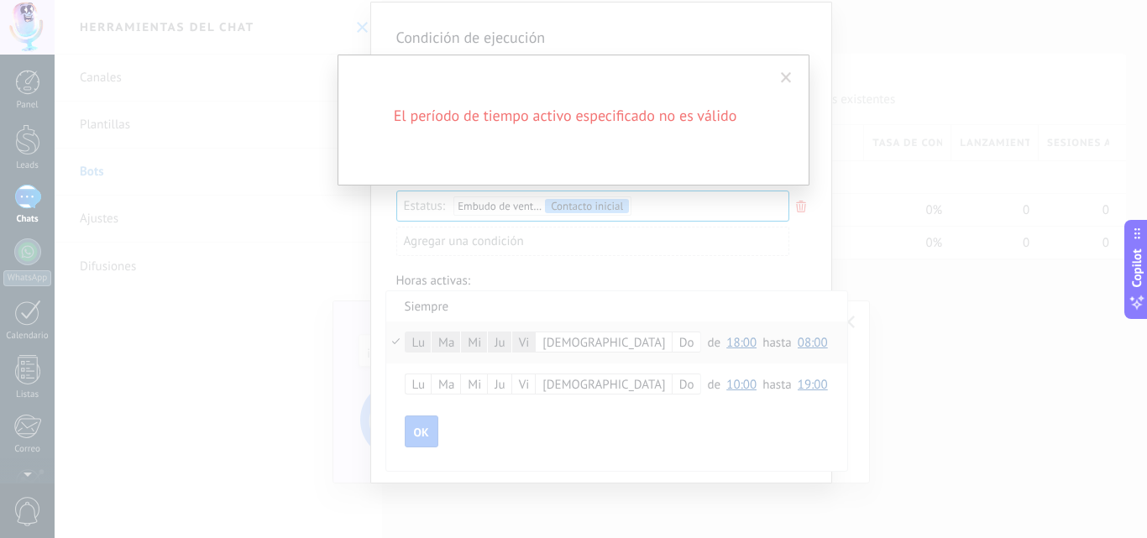
click at [633, 123] on h2 "El período de tiempo activo especificado no es válido" at bounding box center [565, 116] width 403 height 20
click at [778, 107] on div "El período de tiempo activo especificado no es válido" at bounding box center [574, 116] width 420 height 20
click at [704, 299] on div "El período de tiempo activo especificado no es válido" at bounding box center [573, 269] width 1147 height 538
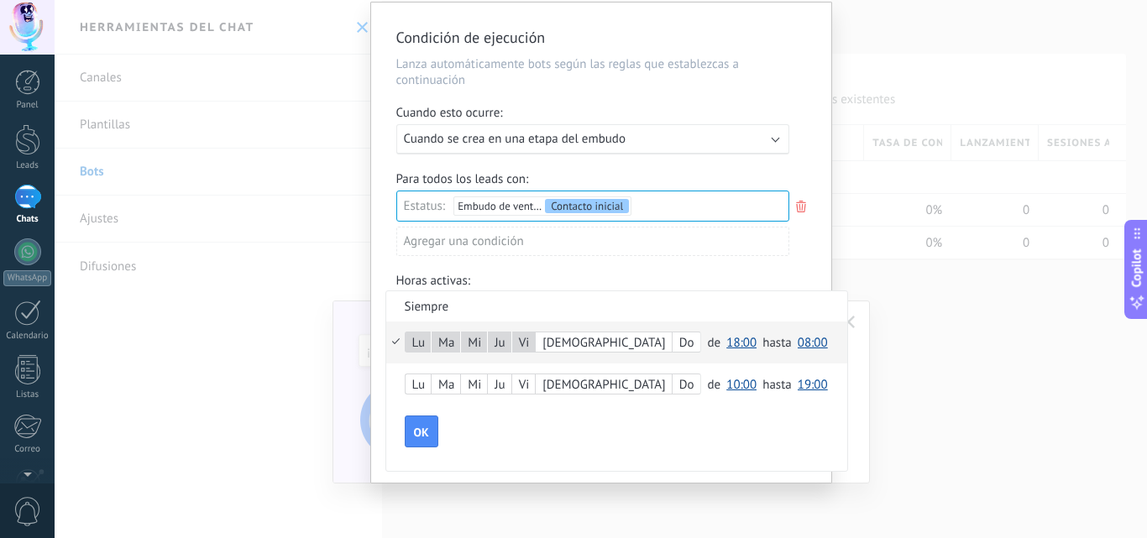
click at [431, 303] on li "Siempre" at bounding box center [616, 305] width 461 height 29
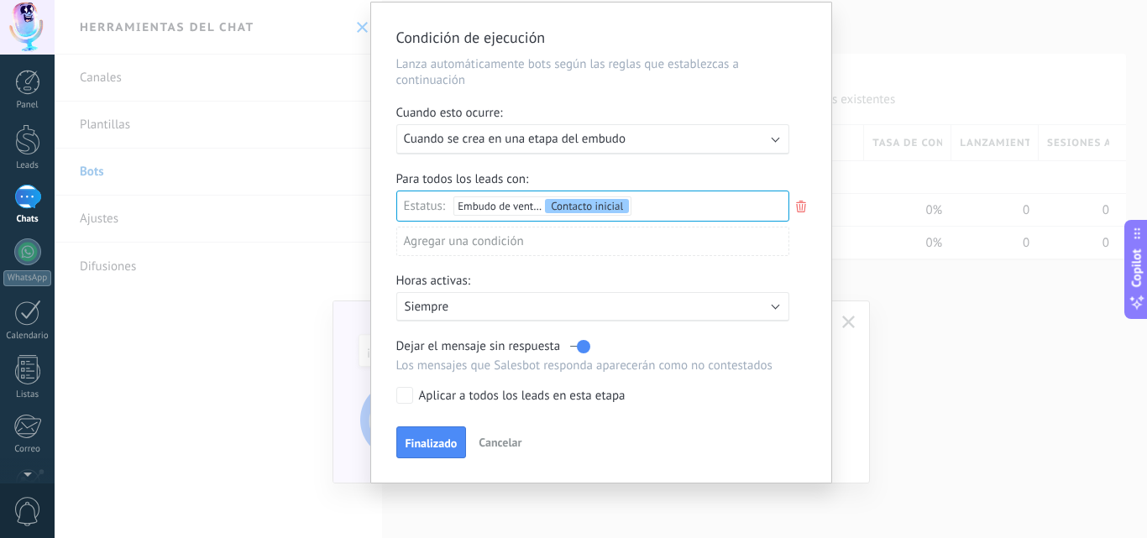
click at [431, 303] on p "Siempre" at bounding box center [552, 307] width 294 height 16
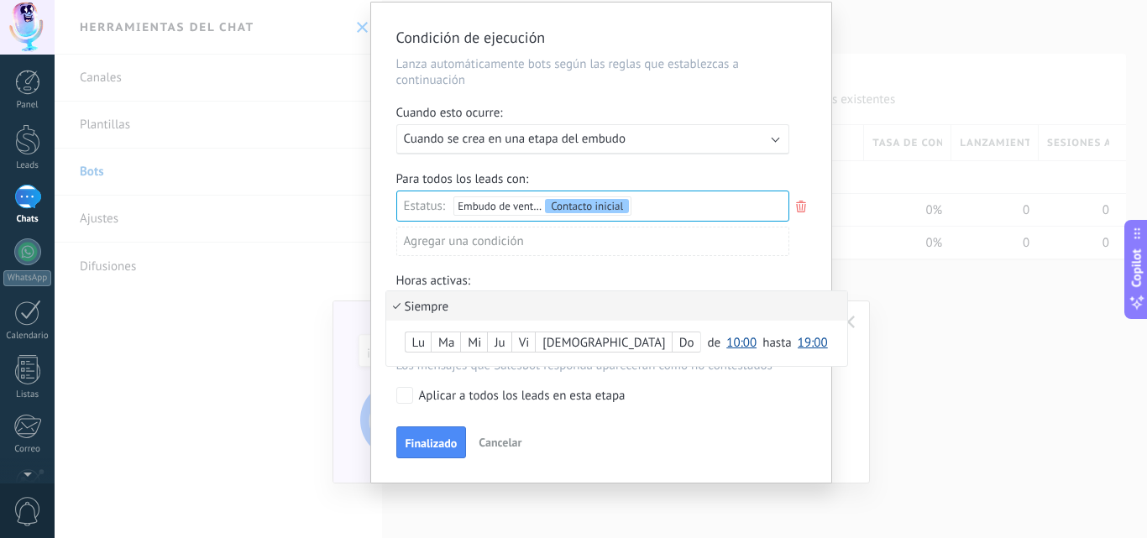
click at [399, 301] on li "Siempre" at bounding box center [616, 305] width 461 height 29
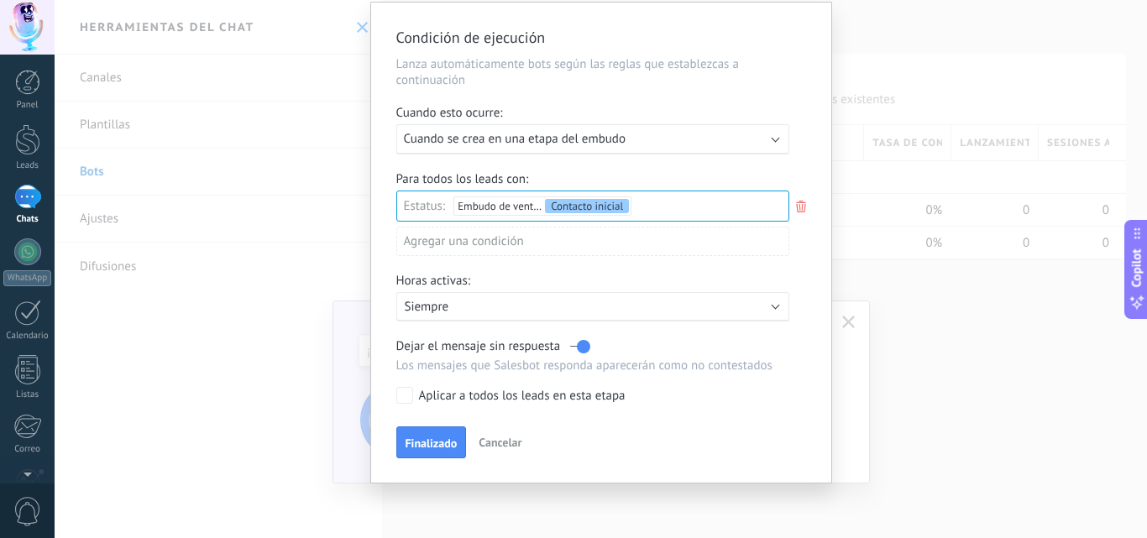
click at [405, 301] on p "Siempre" at bounding box center [552, 307] width 294 height 16
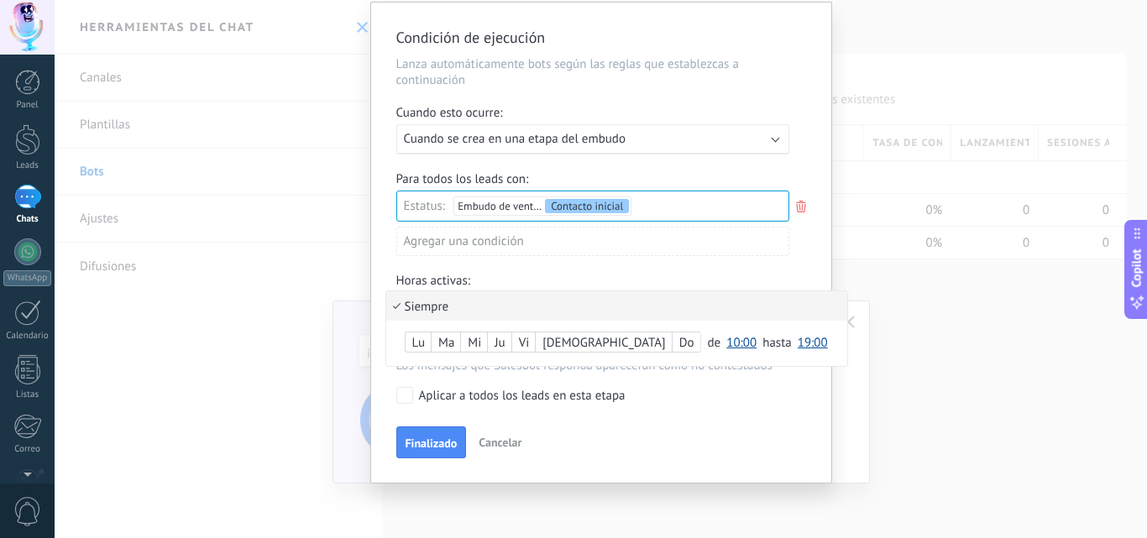
click at [648, 291] on li "Siempre" at bounding box center [616, 305] width 461 height 29
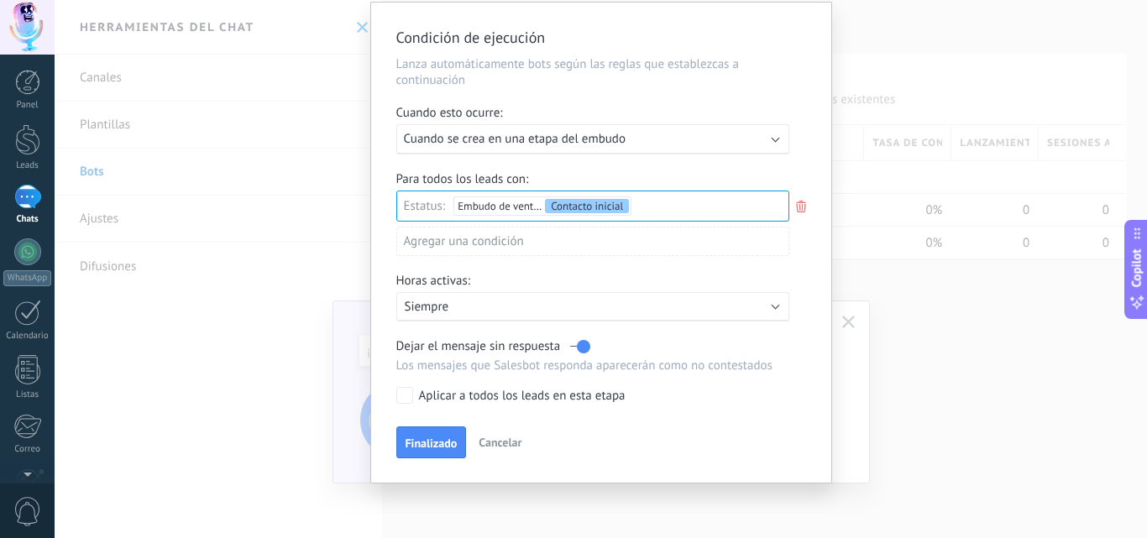
click at [579, 348] on label at bounding box center [580, 346] width 20 height 16
click at [578, 311] on p "Siempre" at bounding box center [552, 307] width 294 height 16
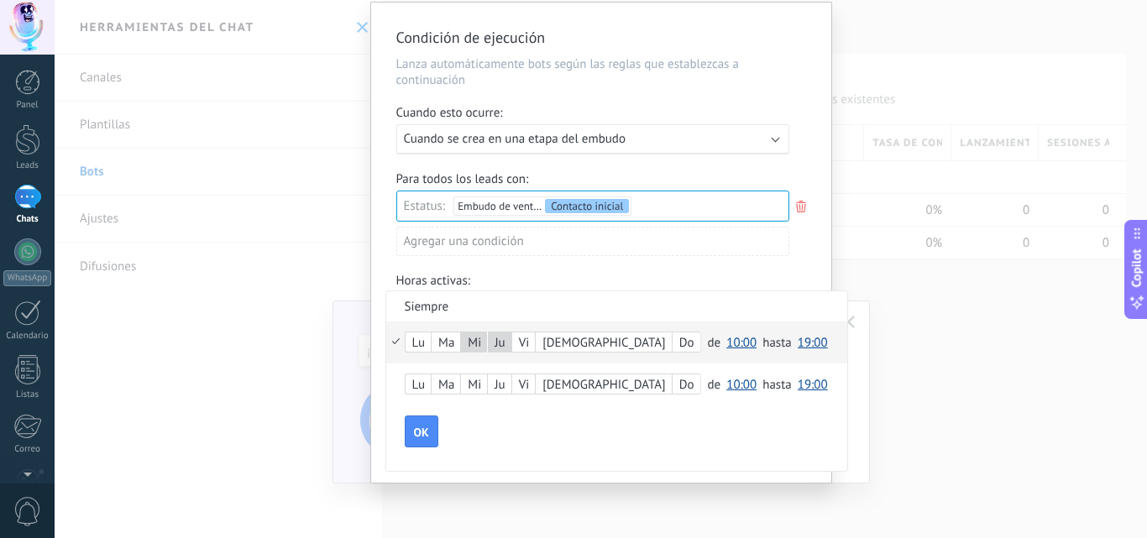
click at [448, 342] on div "Ma" at bounding box center [446, 344] width 29 height 24
click at [424, 429] on span "OK" at bounding box center [421, 433] width 15 height 12
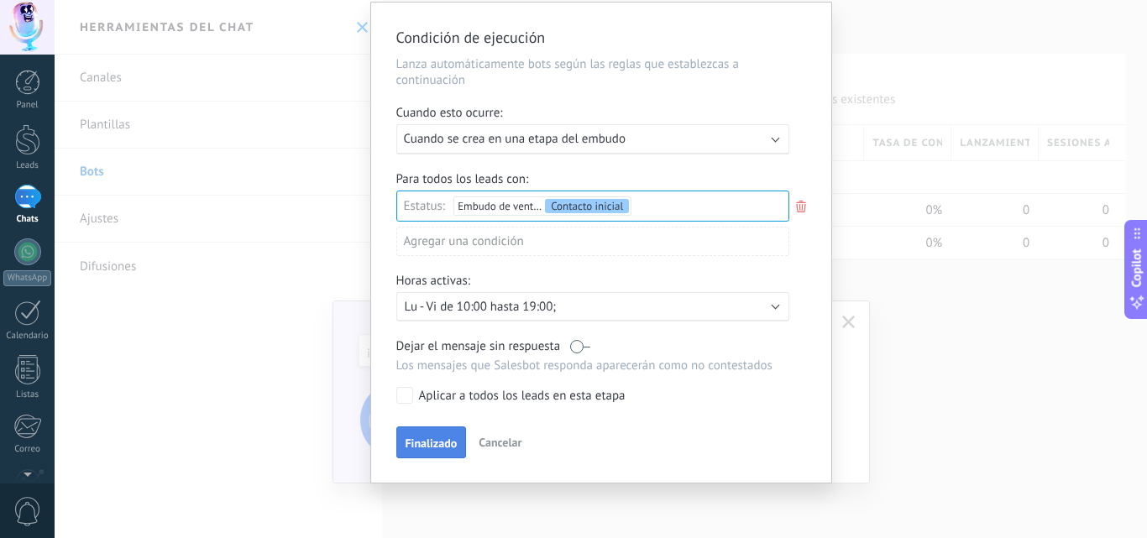
click at [418, 444] on span "Finalizado" at bounding box center [432, 443] width 52 height 12
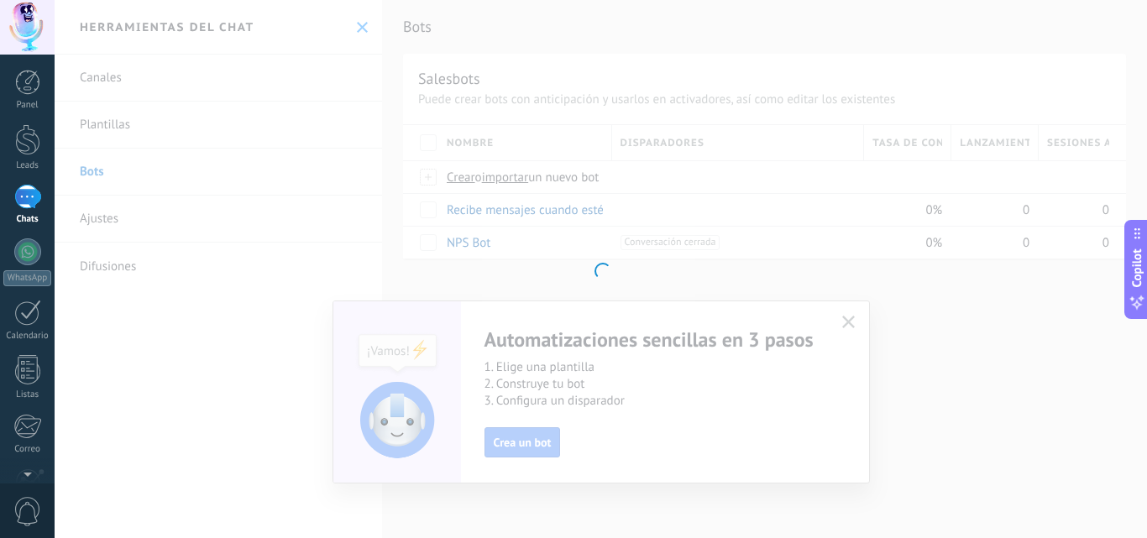
scroll to position [0, 0]
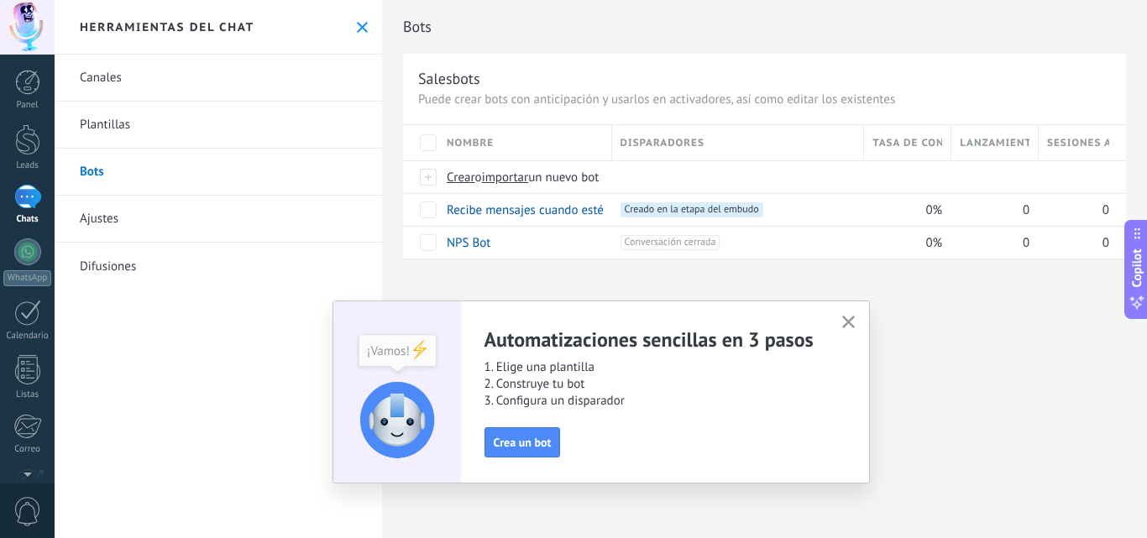
click at [846, 321] on use "button" at bounding box center [848, 322] width 13 height 13
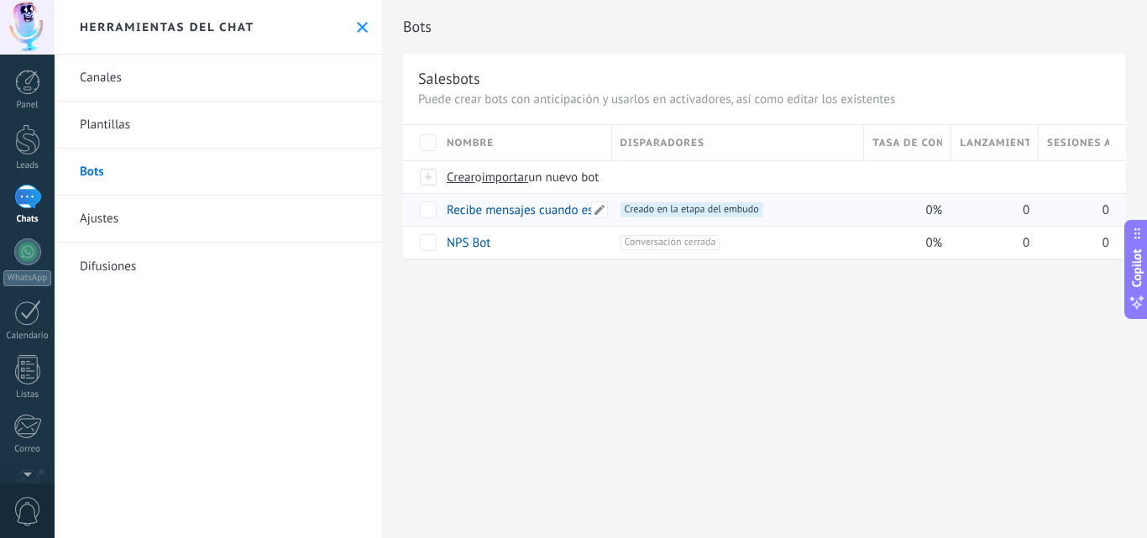
click at [574, 209] on link "Recibe mensajes cuando estés fuera de línea" at bounding box center [567, 210] width 240 height 16
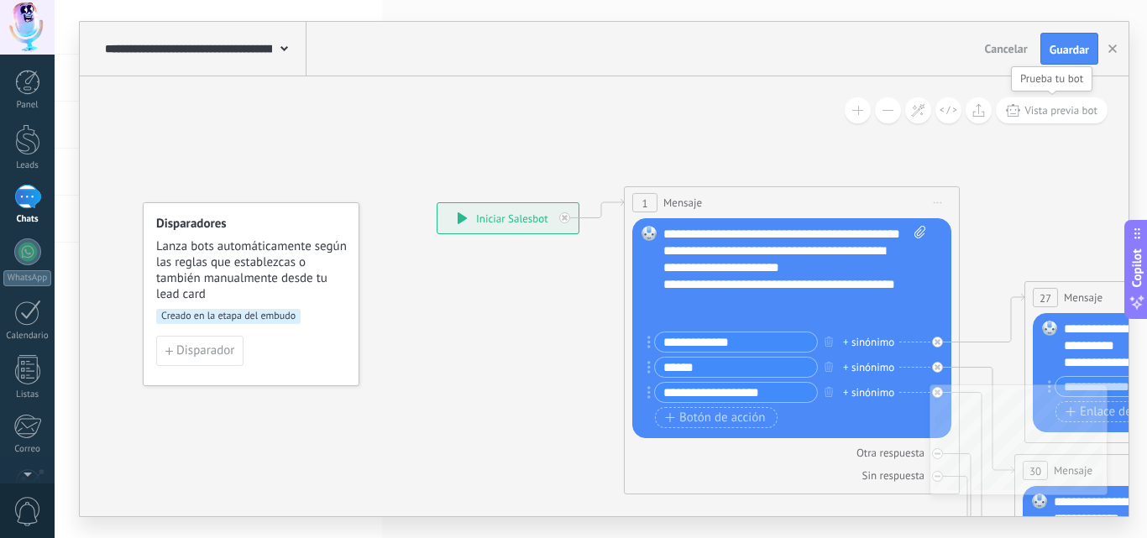
click at [1041, 107] on span "Vista previa bot" at bounding box center [1060, 110] width 73 height 14
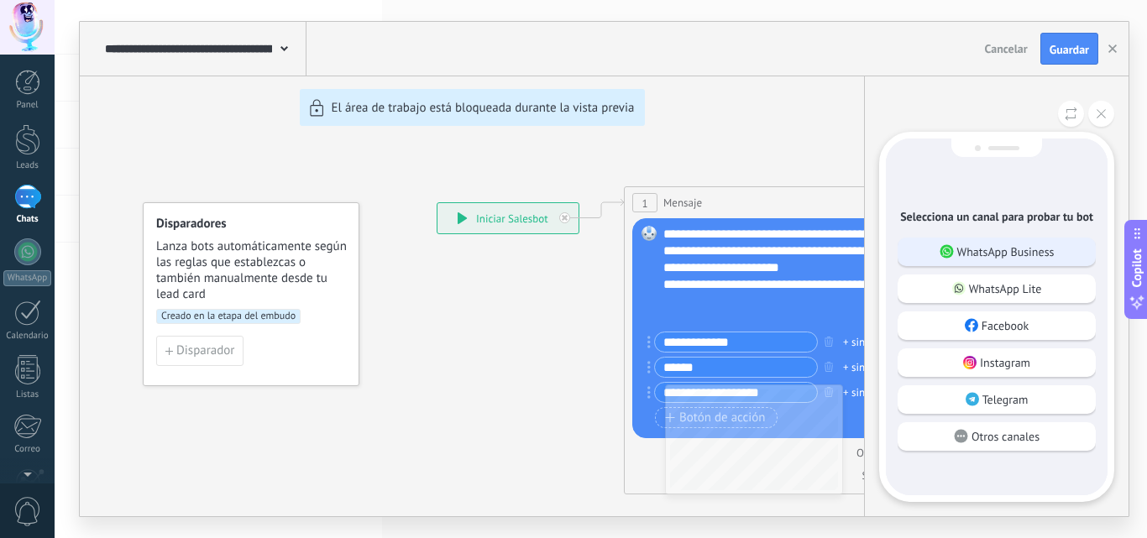
click at [1024, 252] on p "WhatsApp Business" at bounding box center [1005, 251] width 97 height 15
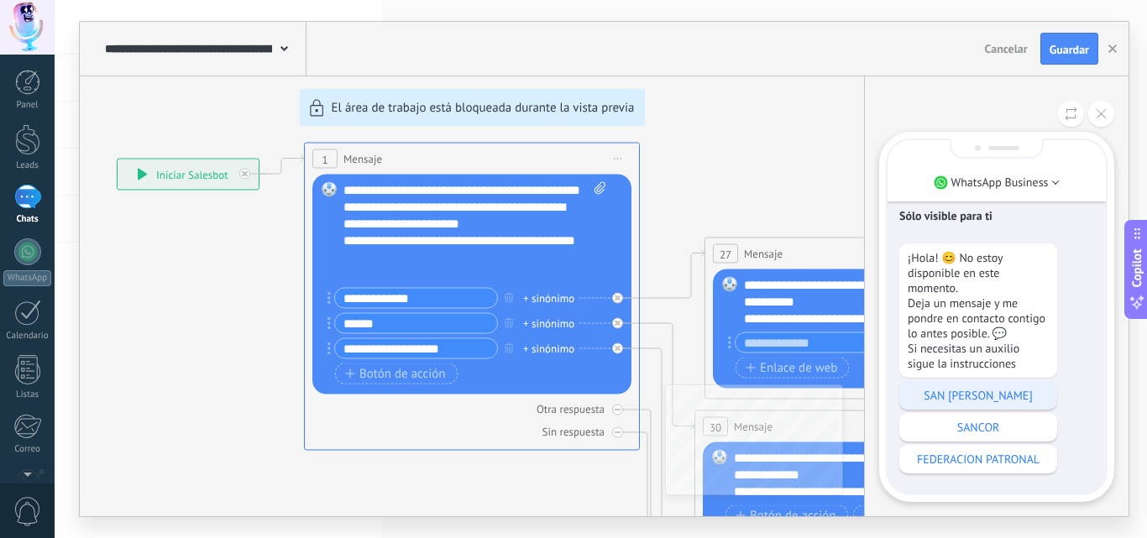
click at [961, 397] on p "SAN [PERSON_NAME]" at bounding box center [978, 395] width 141 height 15
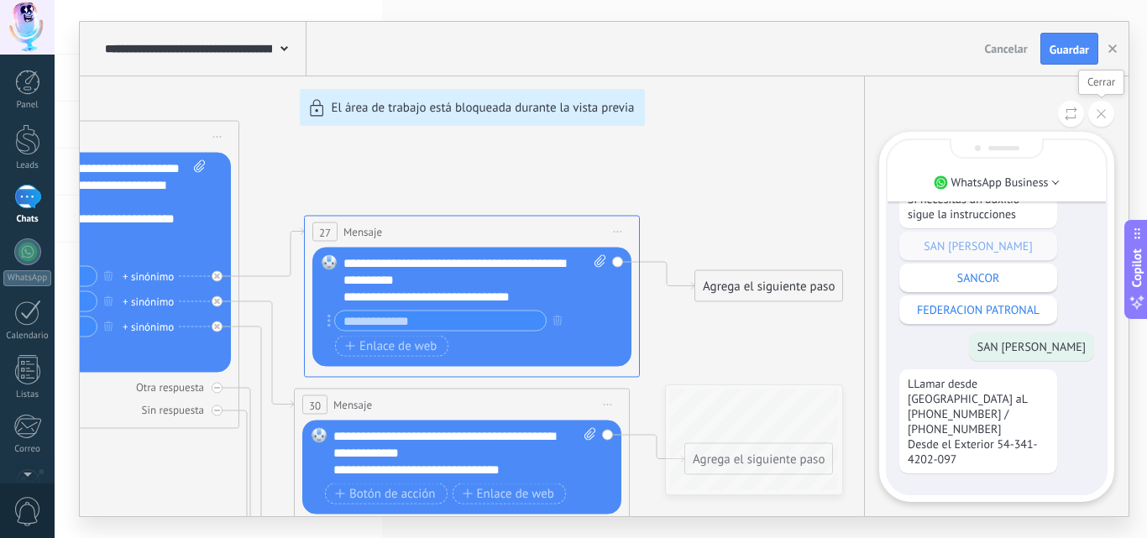
click at [1100, 120] on button at bounding box center [1101, 114] width 26 height 26
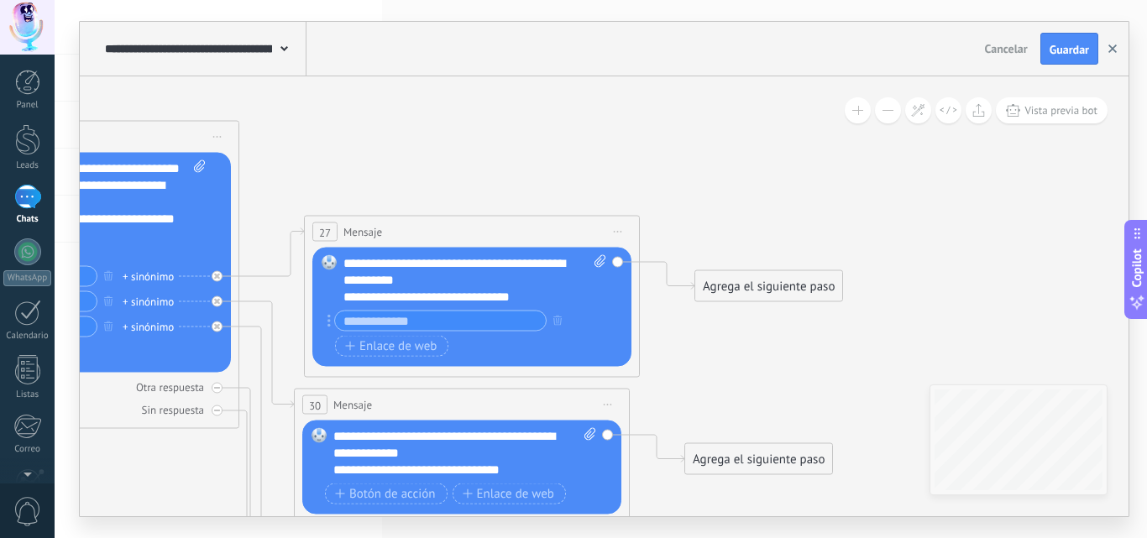
click at [1113, 54] on button "button" at bounding box center [1112, 49] width 25 height 32
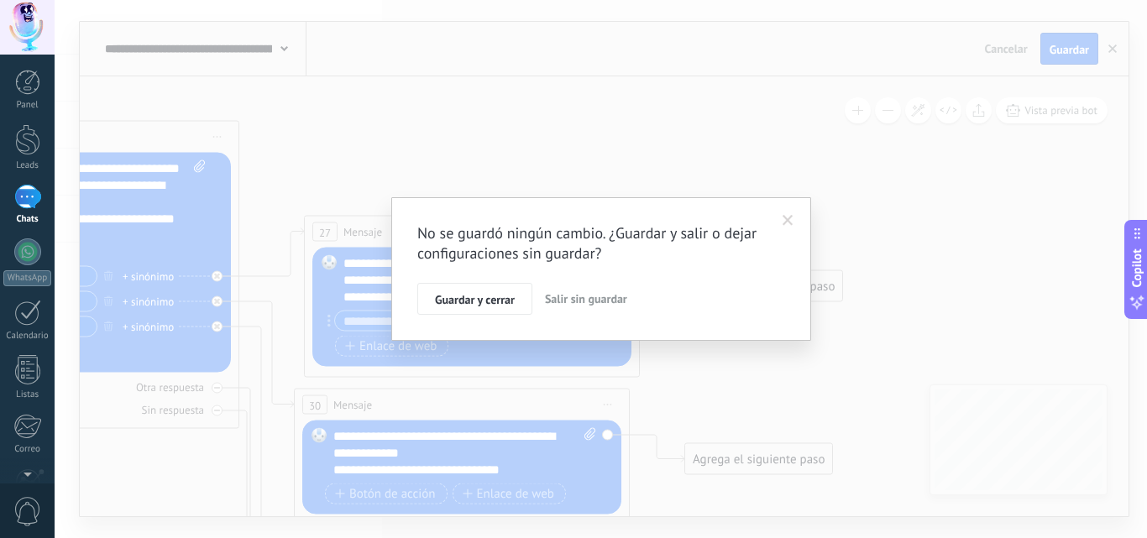
drag, startPoint x: 474, startPoint y: 300, endPoint x: 509, endPoint y: 309, distance: 36.5
click at [478, 299] on span "Guardar y cerrar" at bounding box center [475, 300] width 80 height 12
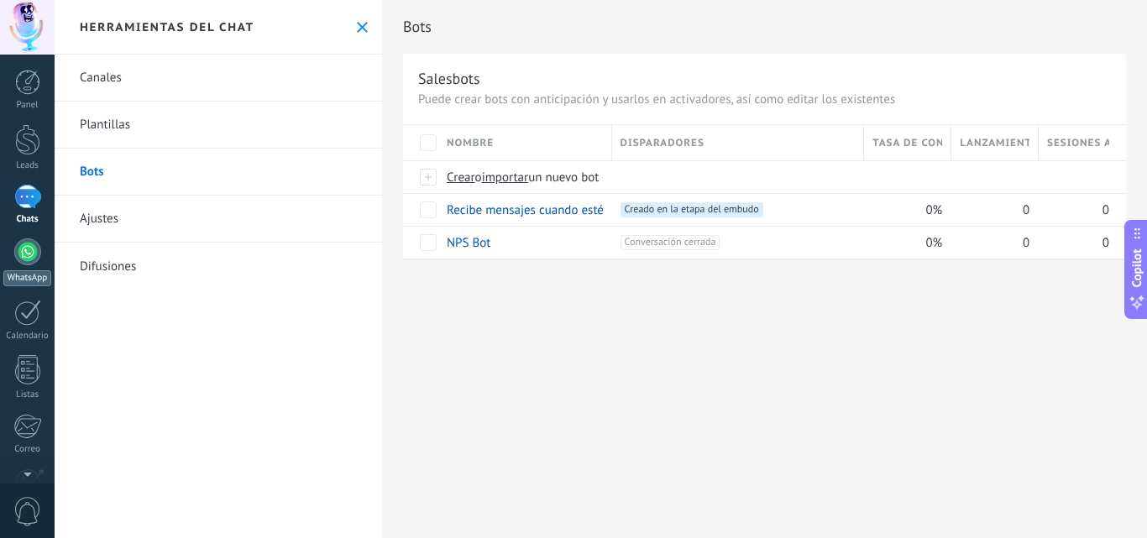
click at [23, 252] on div at bounding box center [27, 251] width 27 height 27
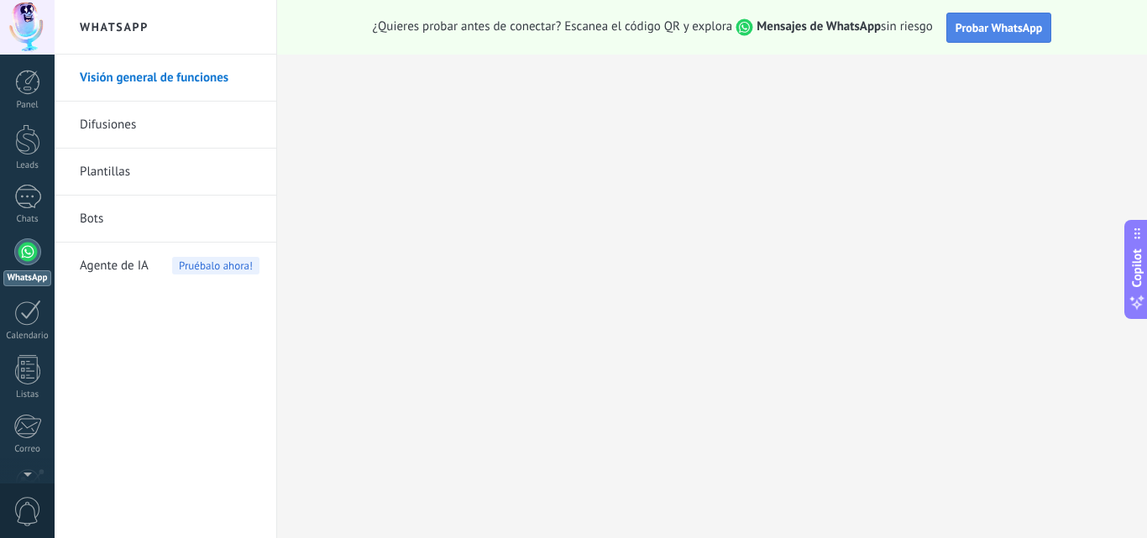
click at [1004, 24] on span "Probar WhatsApp" at bounding box center [999, 27] width 87 height 15
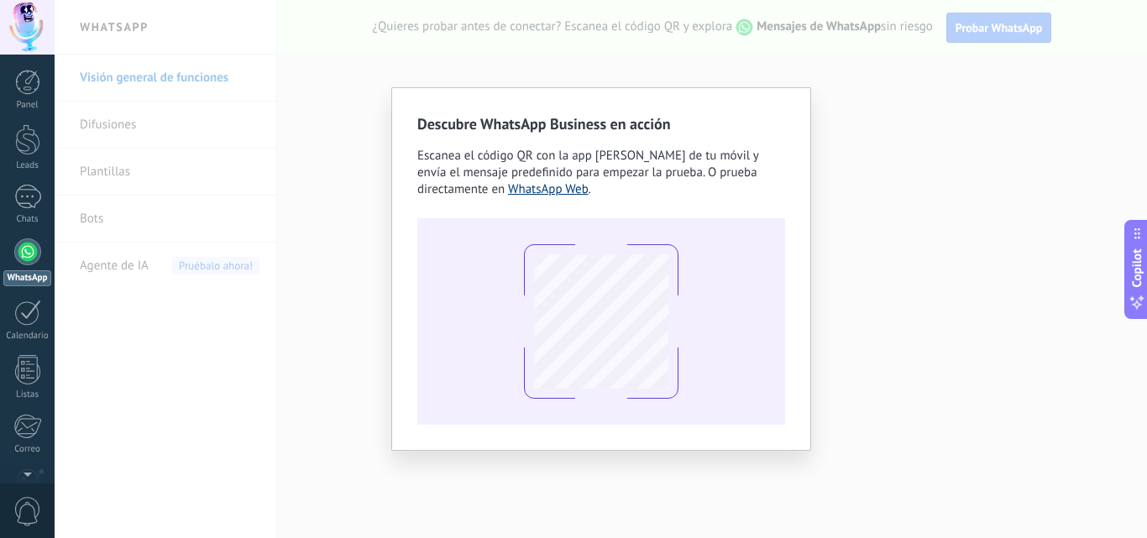
click at [565, 192] on link "WhatsApp Web" at bounding box center [548, 189] width 81 height 16
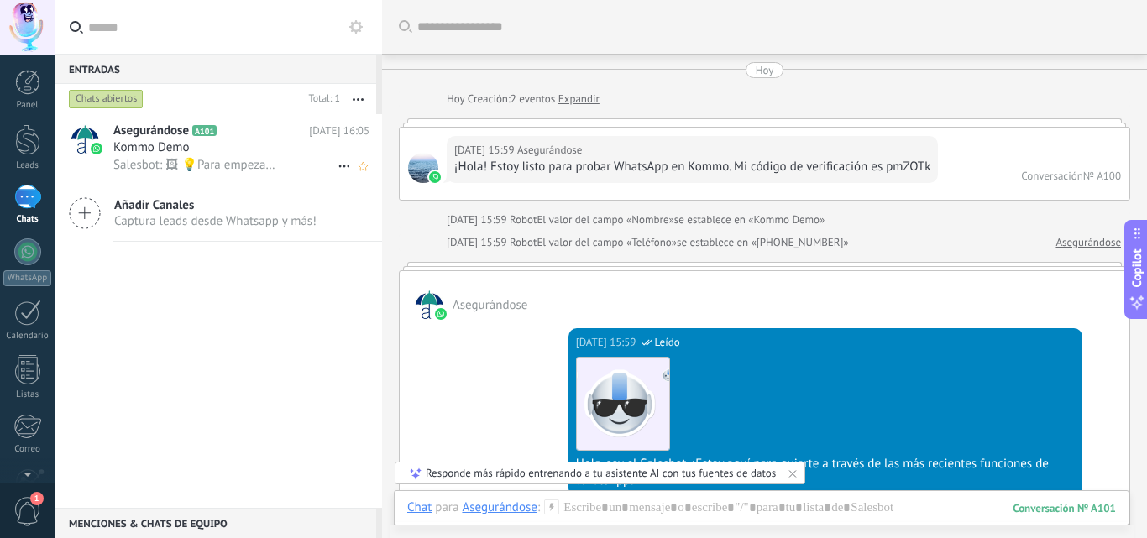
click at [149, 139] on span "Kommo Demo" at bounding box center [151, 147] width 76 height 17
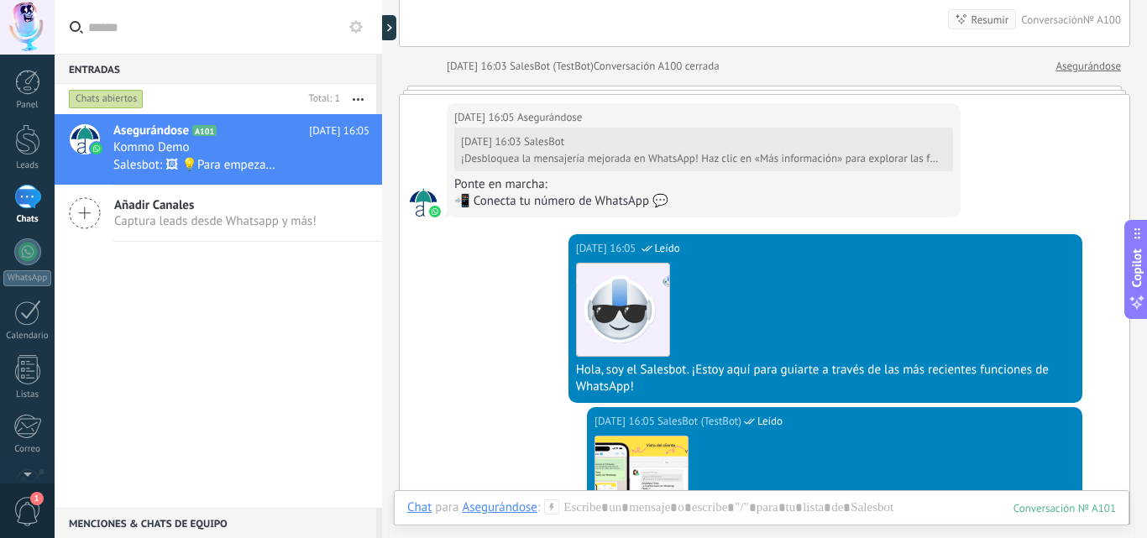
scroll to position [2512, 0]
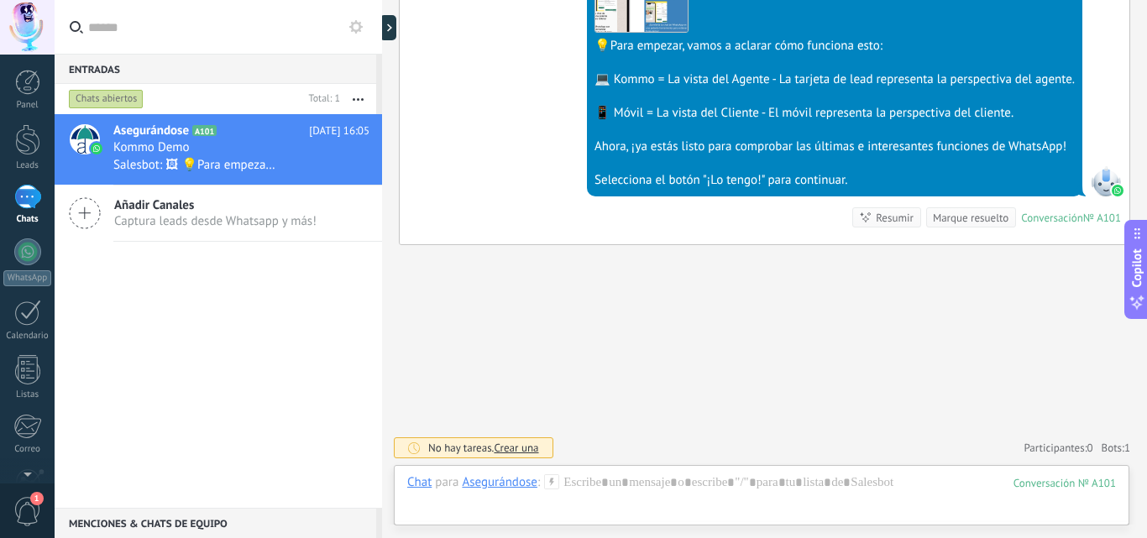
click at [25, 193] on div "1" at bounding box center [27, 197] width 27 height 24
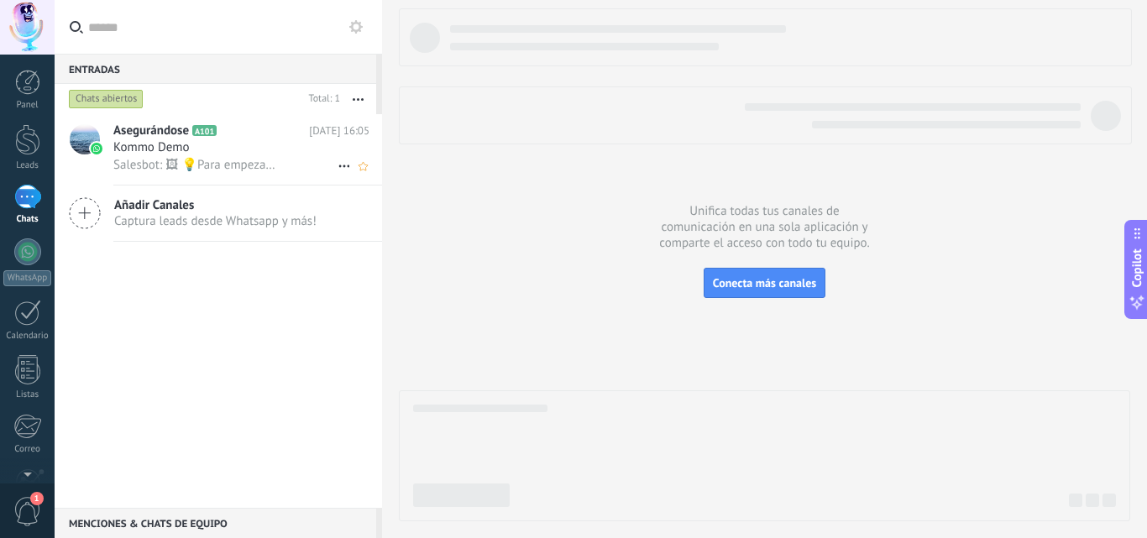
click at [144, 157] on span "Salesbot: 🖼 💡Para empezar, vamos a aclarar cómo funciona esto: 💻 Kommo = La vis…" at bounding box center [195, 165] width 164 height 16
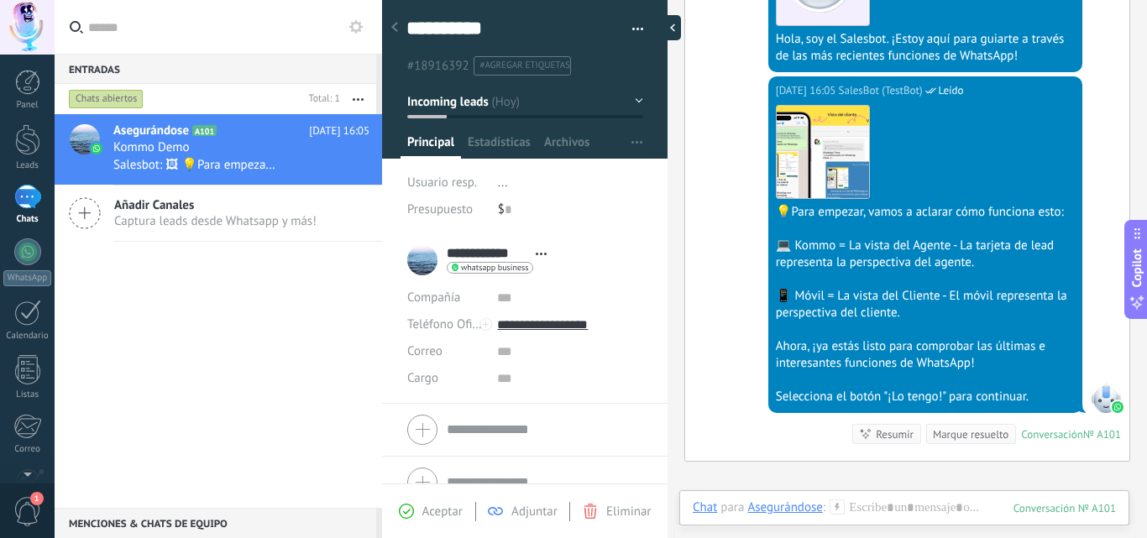
click at [668, 24] on div at bounding box center [668, 27] width 25 height 25
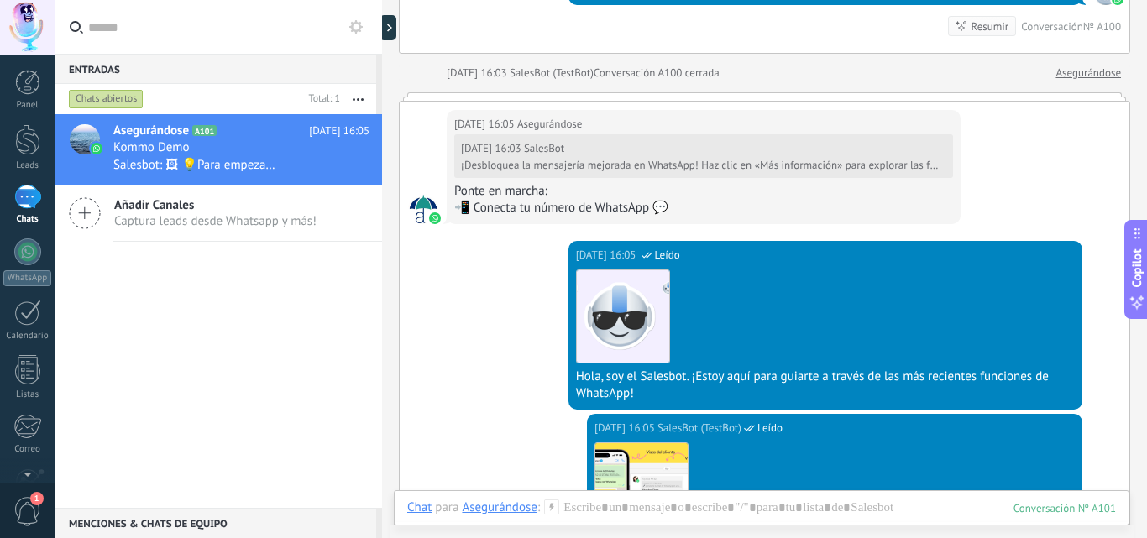
scroll to position [2512, 0]
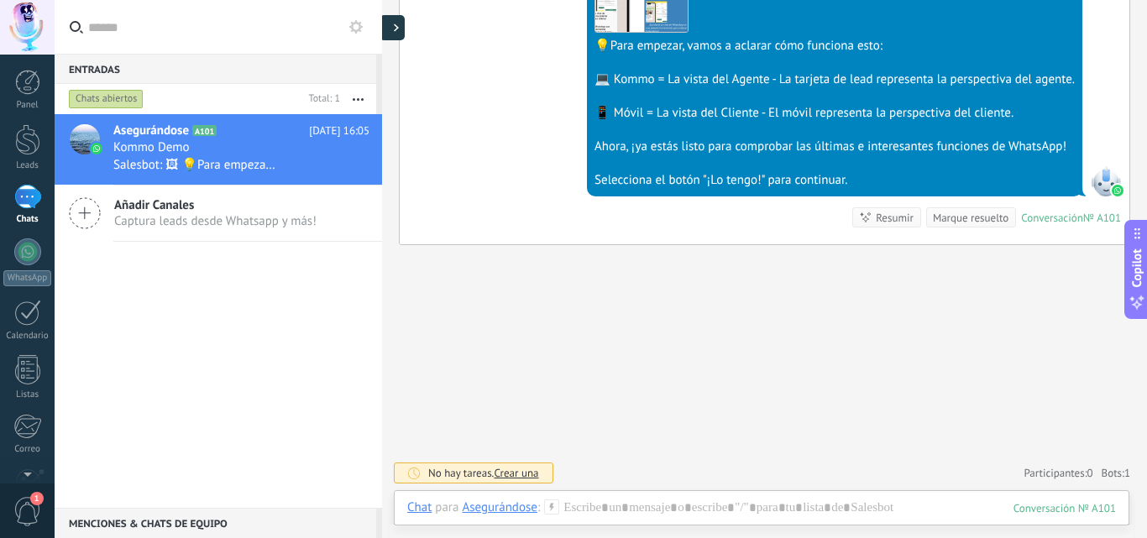
click at [382, 27] on div at bounding box center [382, 269] width 0 height 538
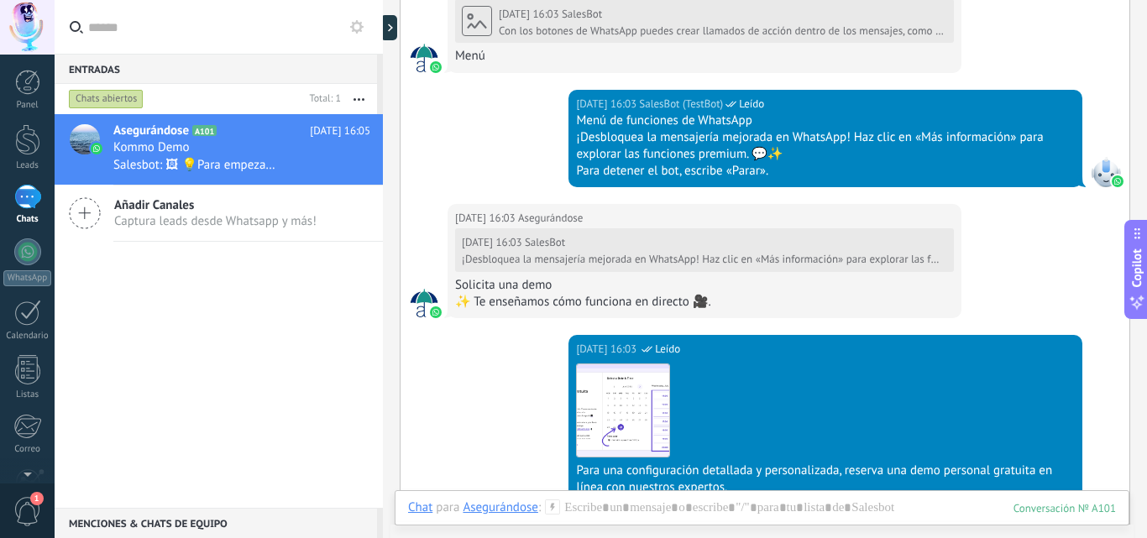
scroll to position [1169, 0]
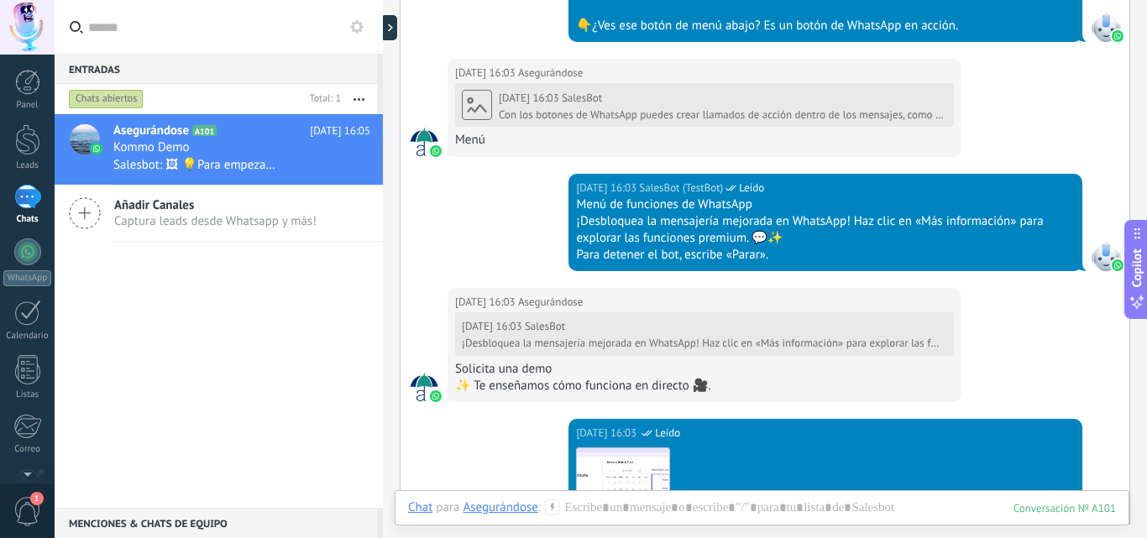
drag, startPoint x: 19, startPoint y: 206, endPoint x: 32, endPoint y: 200, distance: 13.9
click at [21, 205] on div "1" at bounding box center [27, 197] width 27 height 24
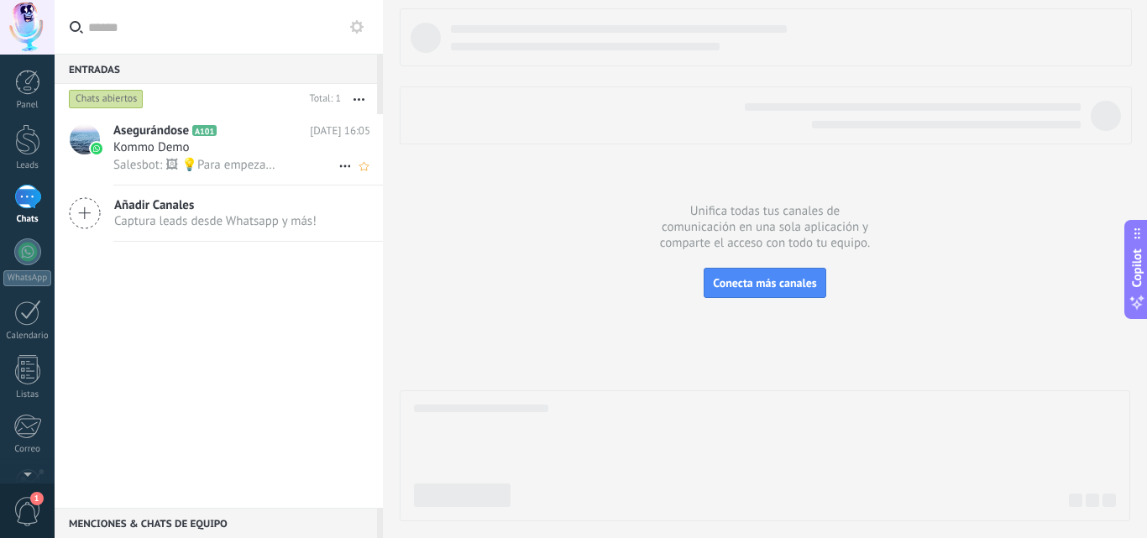
click at [339, 166] on use at bounding box center [344, 166] width 11 height 3
click at [30, 207] on div "1" at bounding box center [27, 197] width 27 height 24
click at [133, 147] on div at bounding box center [573, 269] width 1147 height 538
click at [335, 165] on icon "Conversación cerrada" at bounding box center [345, 166] width 20 height 20
click at [357, 95] on div at bounding box center [573, 269] width 1147 height 538
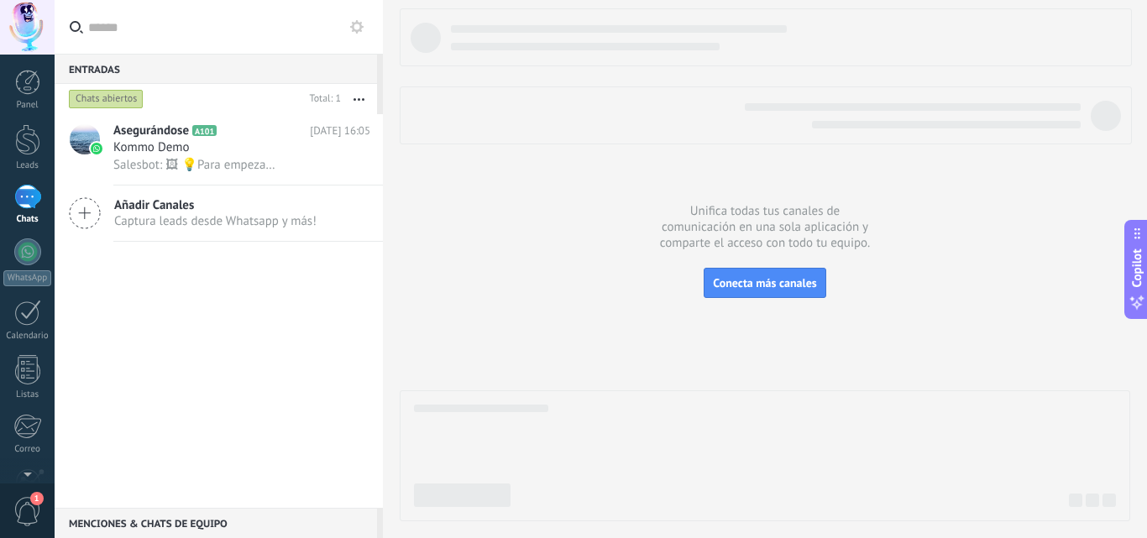
click at [361, 97] on button "button" at bounding box center [359, 99] width 36 height 30
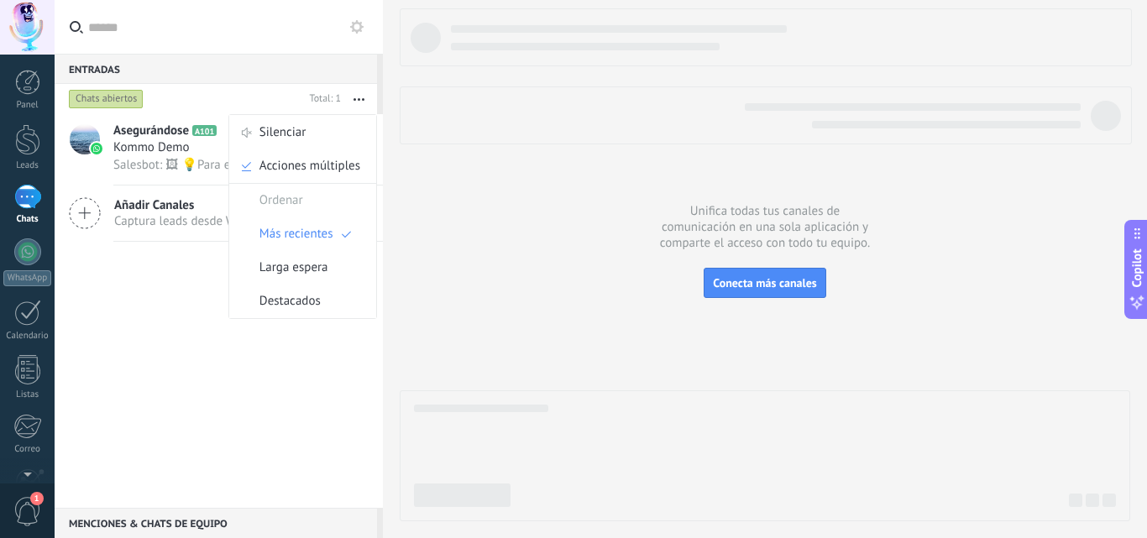
click at [144, 140] on span "Kommo Demo" at bounding box center [151, 147] width 76 height 17
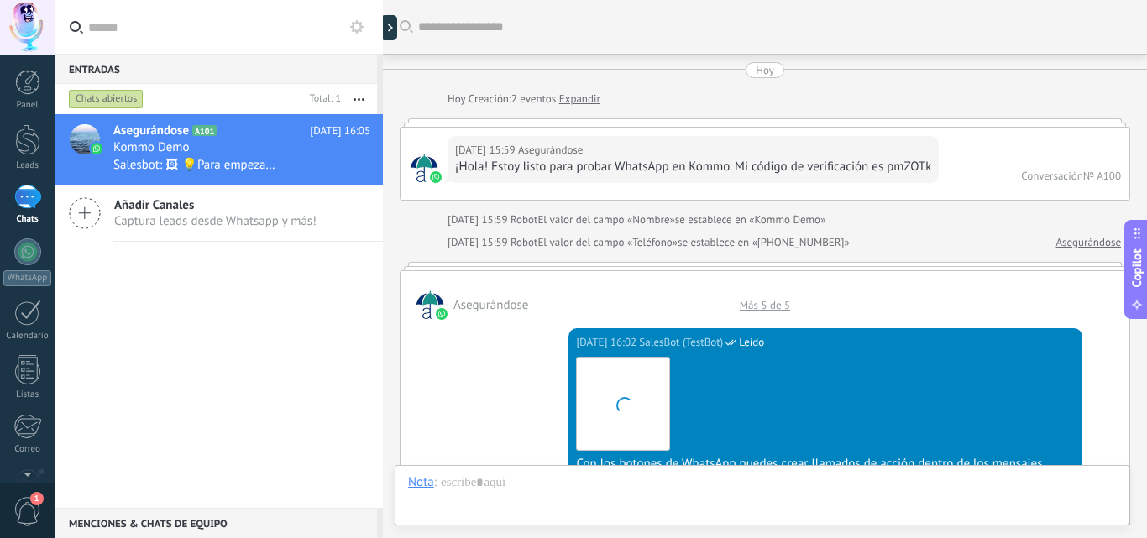
scroll to position [2321, 0]
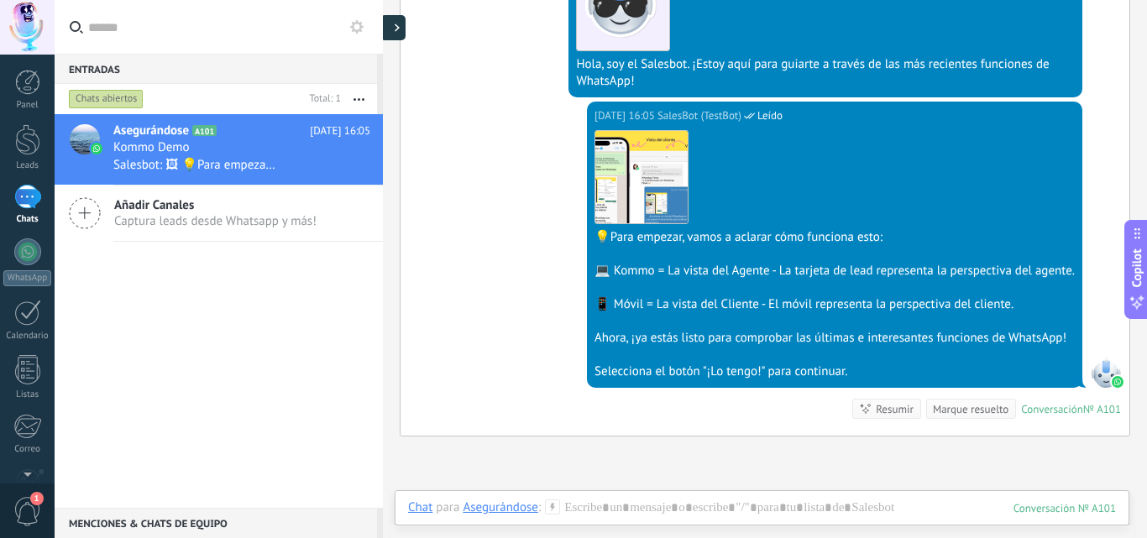
click at [392, 32] on div at bounding box center [392, 27] width 25 height 25
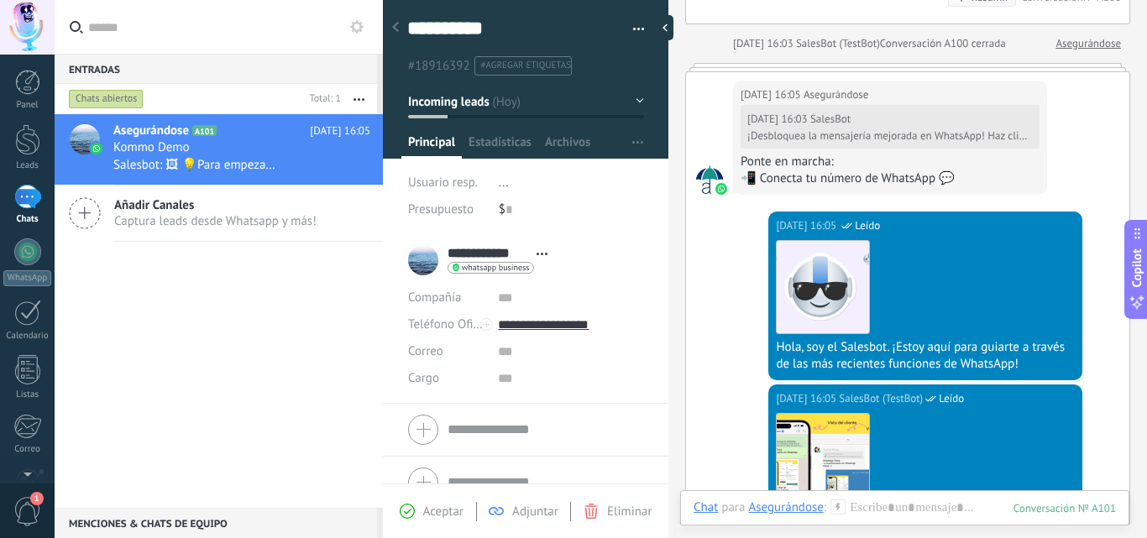
scroll to position [26, 0]
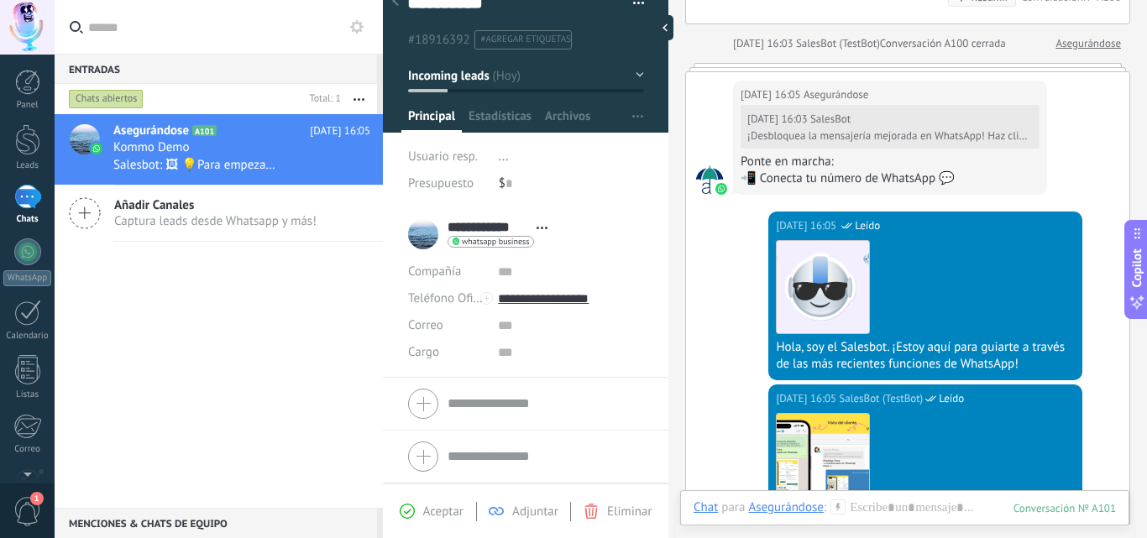
click at [490, 238] on span "whatsapp business" at bounding box center [495, 242] width 67 height 8
click at [612, 175] on div at bounding box center [573, 269] width 1147 height 538
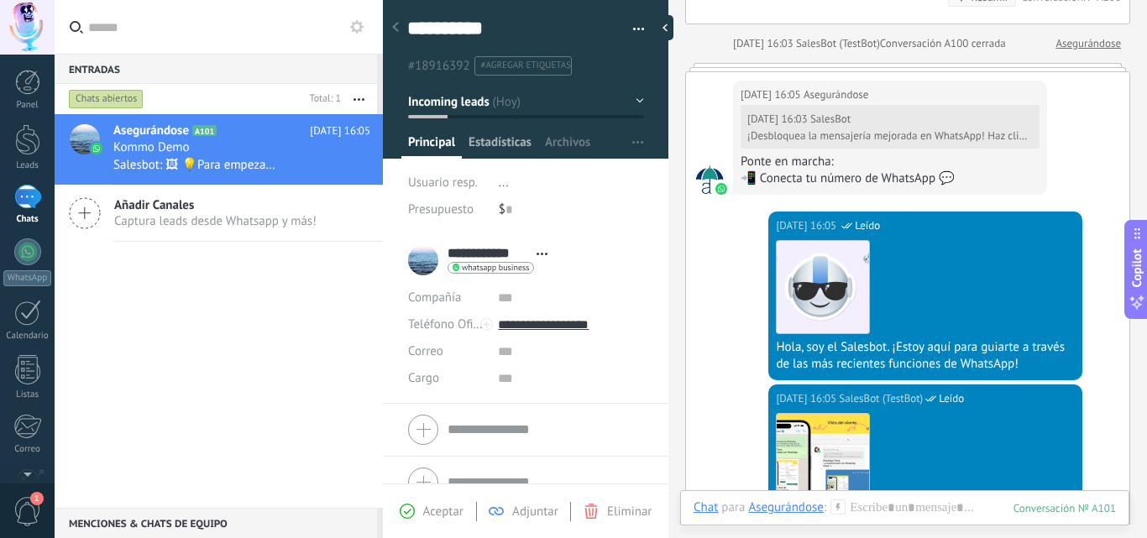
click at [513, 146] on span "Estadísticas" at bounding box center [500, 146] width 63 height 24
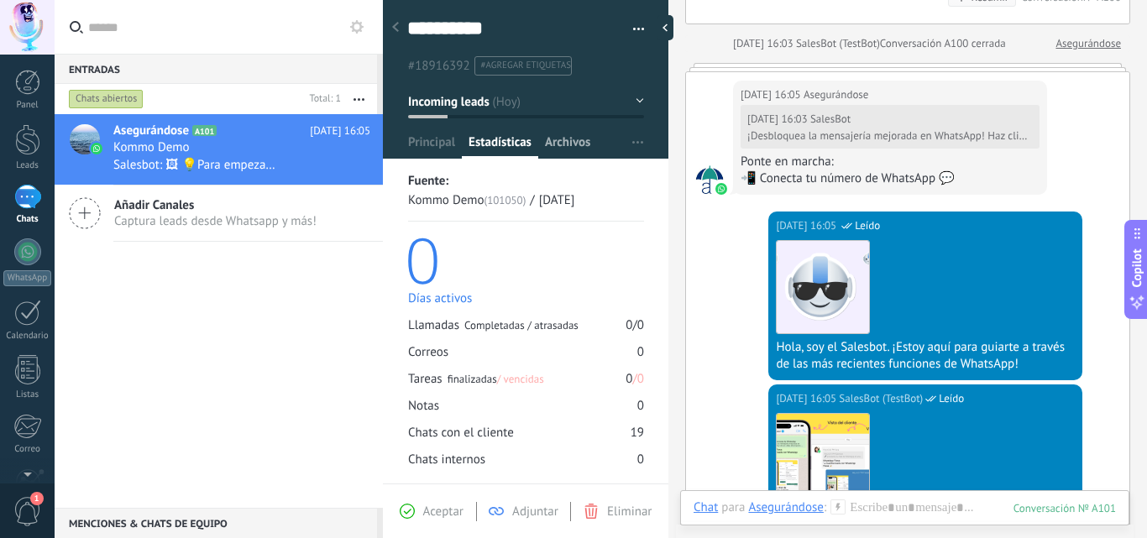
click at [561, 151] on span "Archivos" at bounding box center [567, 146] width 45 height 24
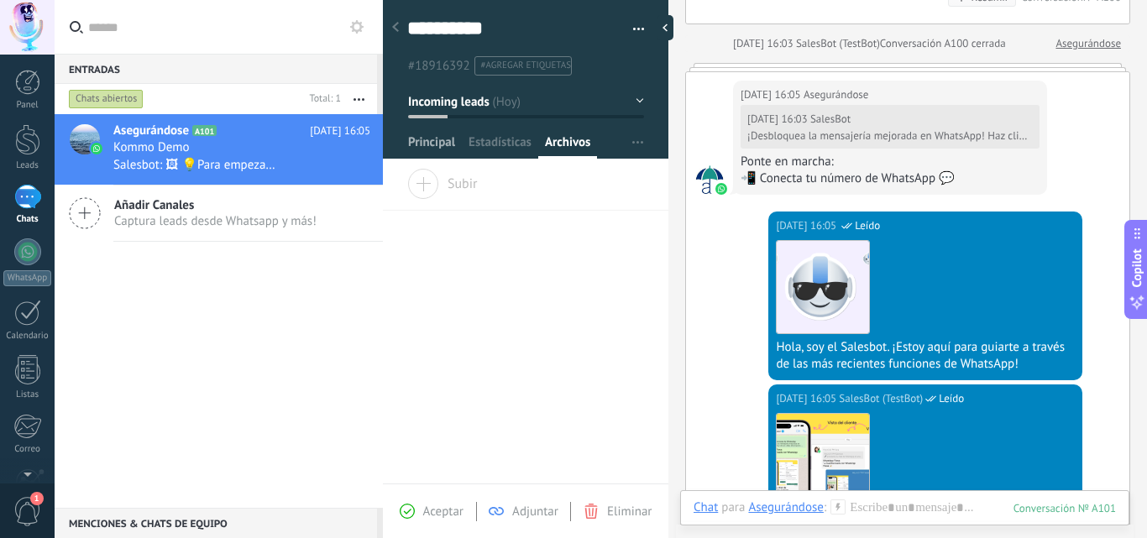
click at [422, 144] on span "Principal" at bounding box center [431, 146] width 47 height 24
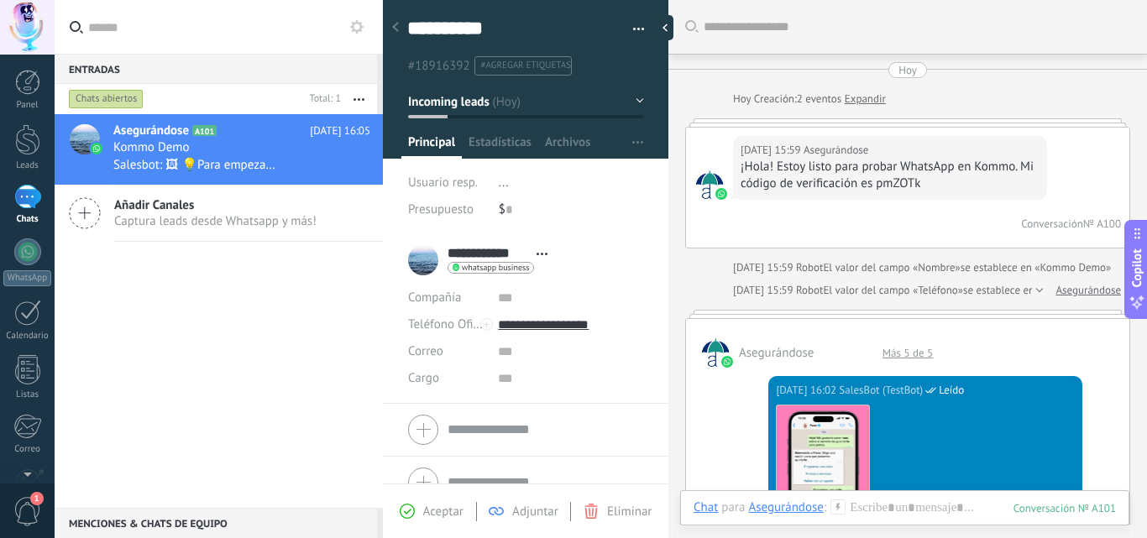
click at [853, 99] on link "Expandir" at bounding box center [865, 99] width 41 height 17
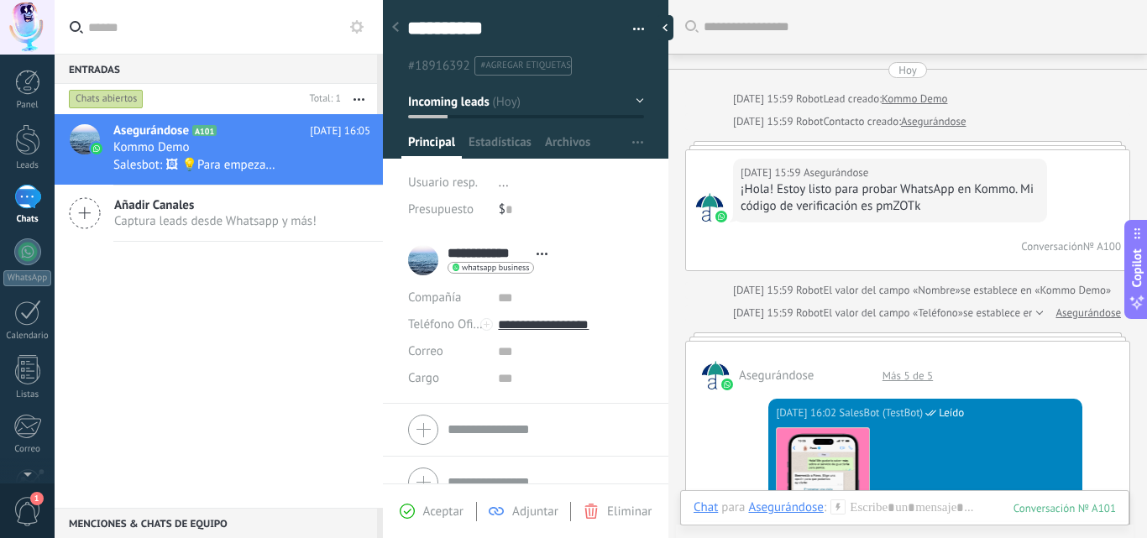
scroll to position [75, 0]
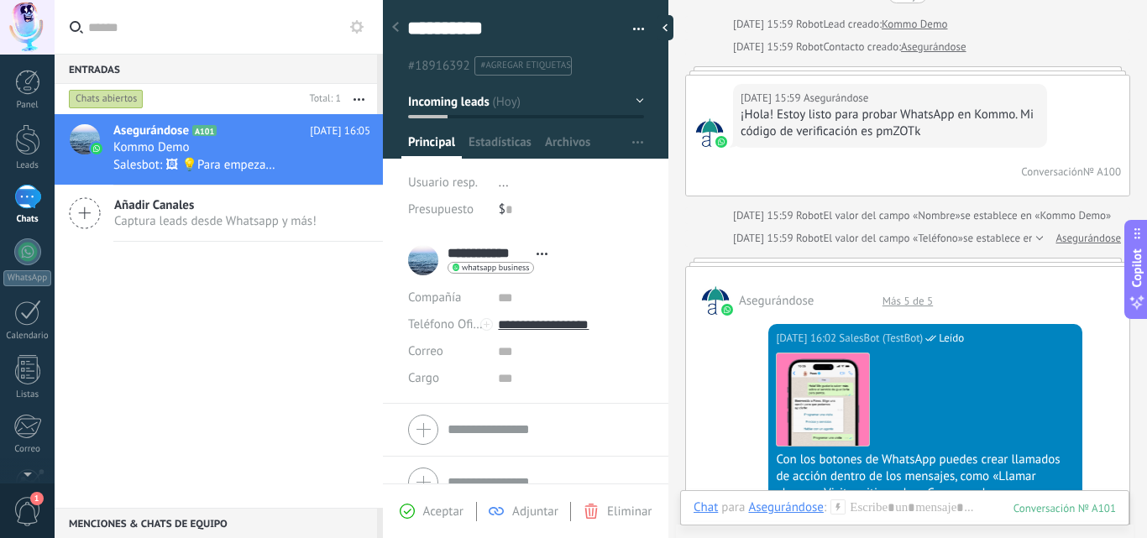
click at [905, 22] on link "Kommo Demo" at bounding box center [914, 24] width 65 height 17
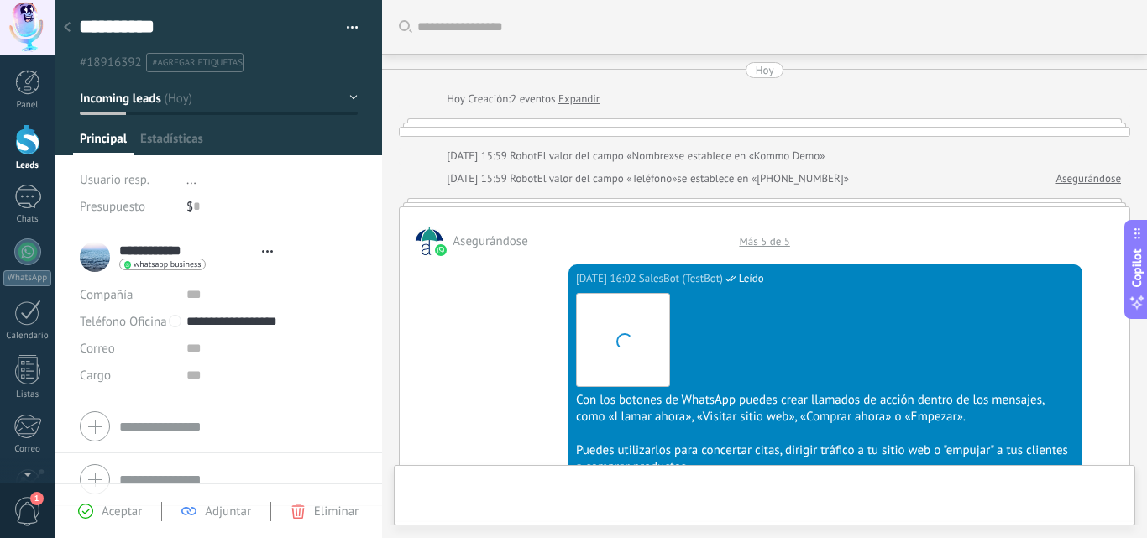
scroll to position [2512, 0]
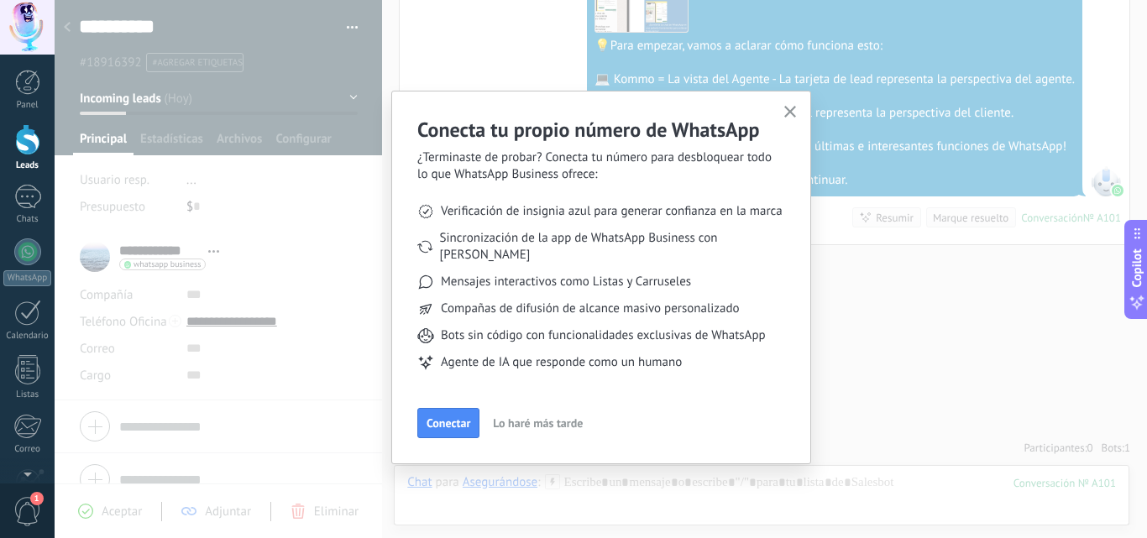
click at [793, 113] on icon "button" at bounding box center [790, 112] width 13 height 13
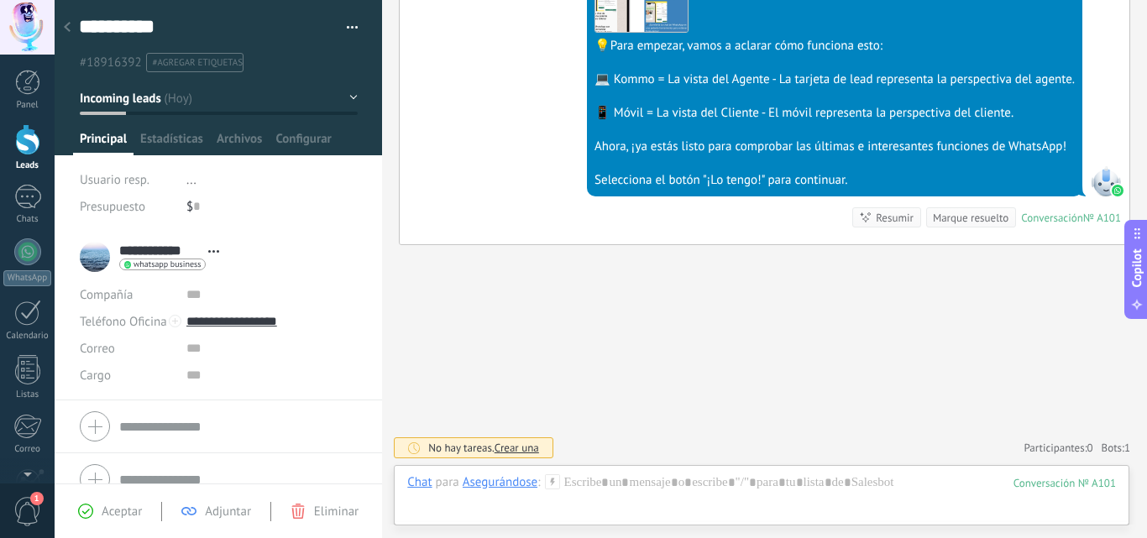
click at [20, 144] on div at bounding box center [27, 139] width 25 height 31
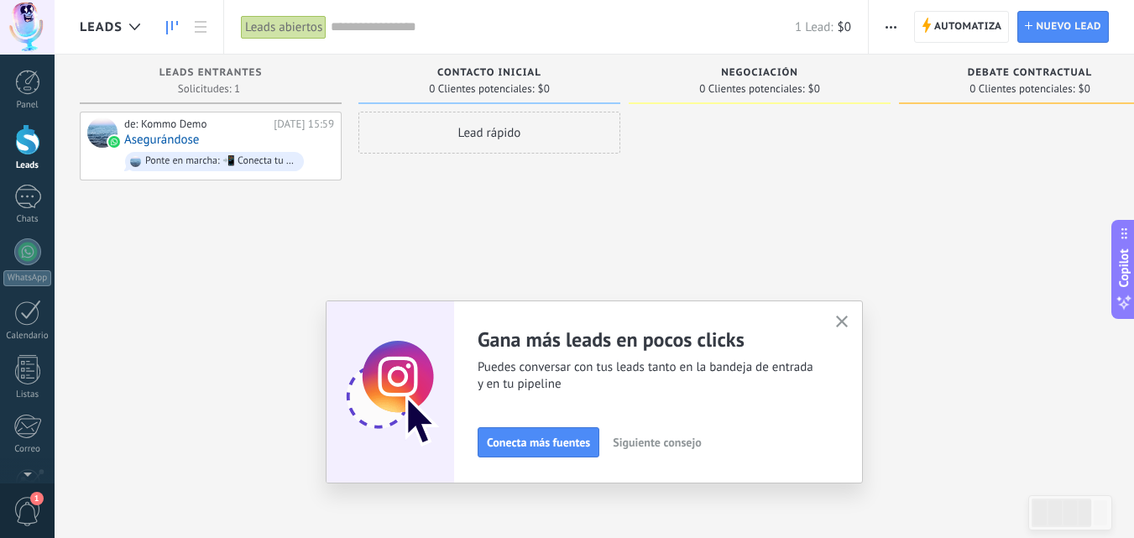
click at [845, 311] on div "Gana más leads en pocos clicks Puedes conversar con tus leads tanto en la bande…" at bounding box center [594, 392] width 537 height 183
click at [848, 327] on icon "button" at bounding box center [842, 322] width 13 height 13
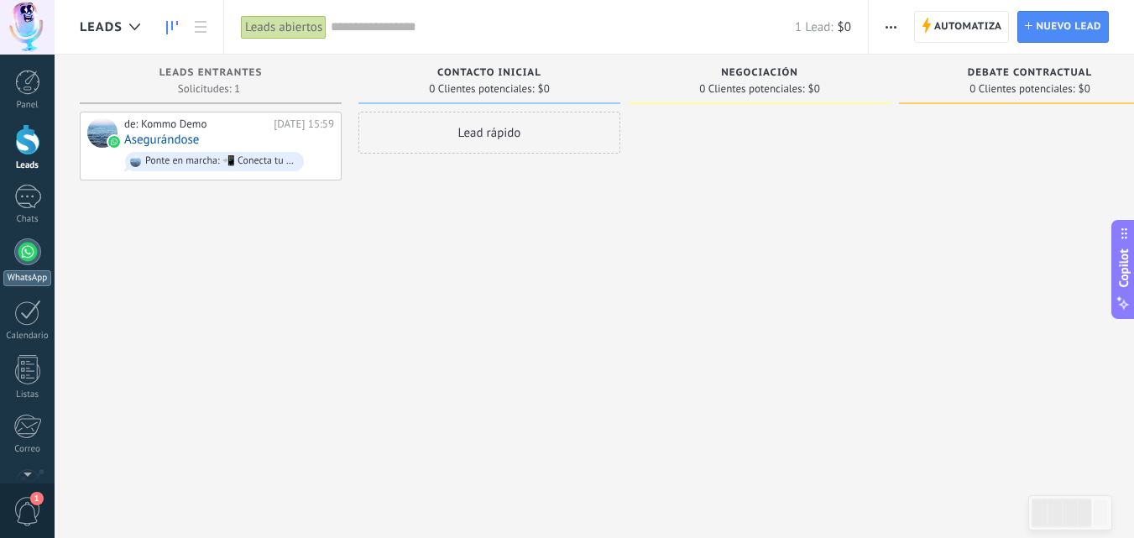
click at [28, 257] on div at bounding box center [27, 251] width 27 height 27
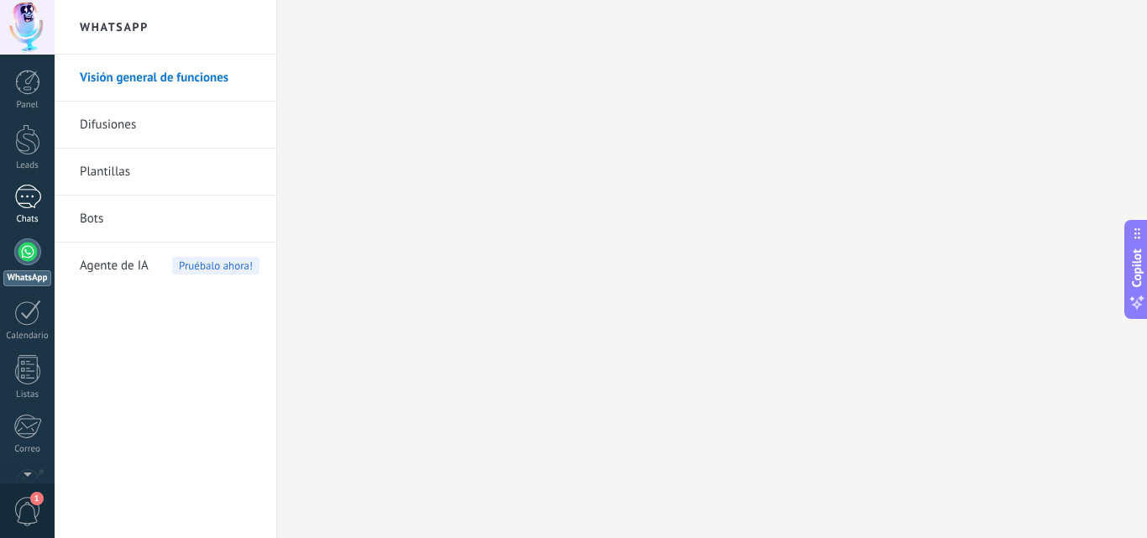
click at [24, 205] on div "1" at bounding box center [27, 197] width 27 height 24
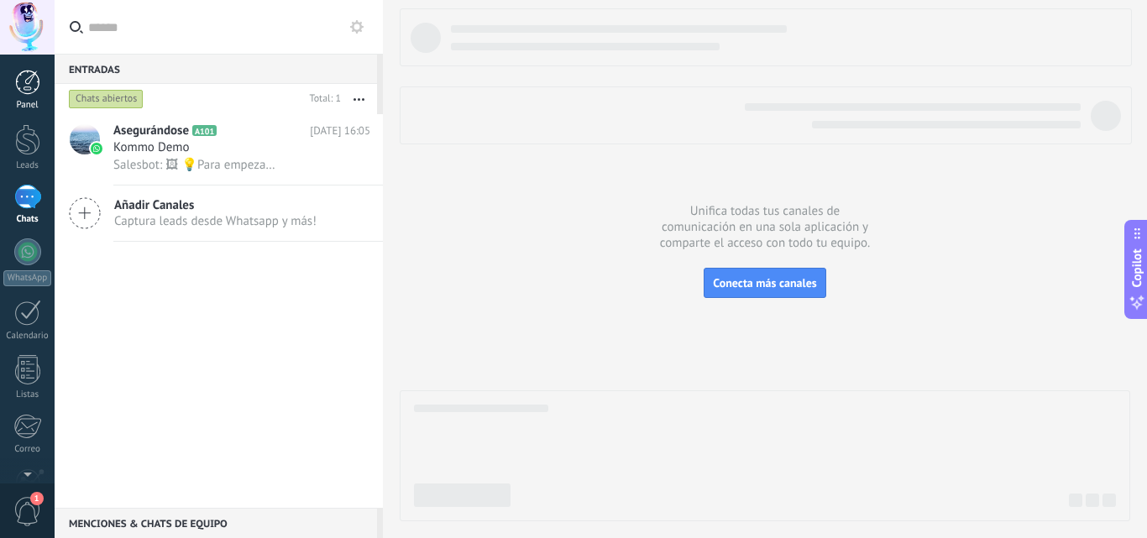
click at [18, 80] on div at bounding box center [27, 82] width 25 height 25
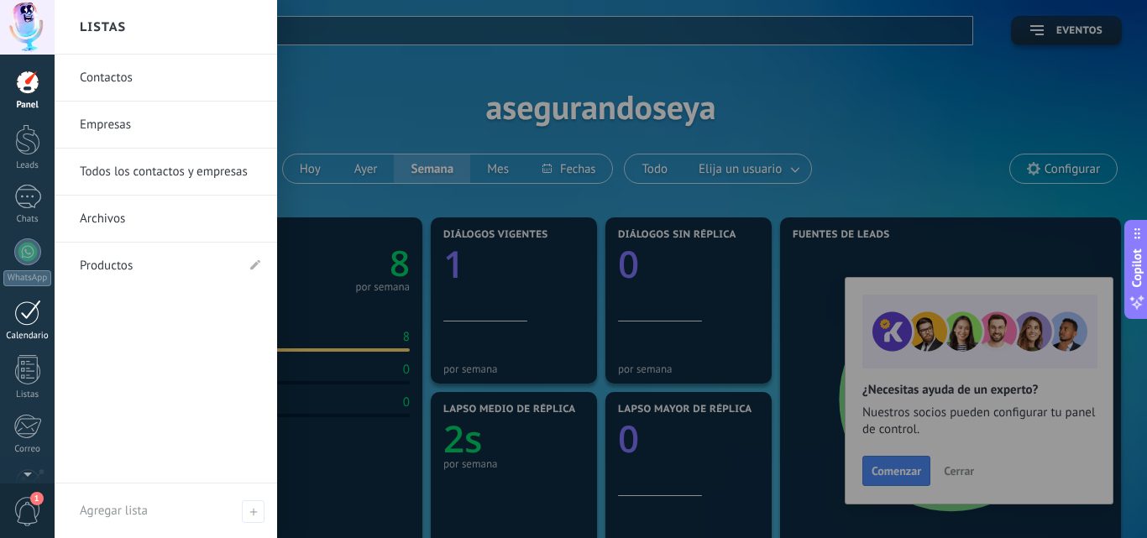
click at [20, 319] on div at bounding box center [27, 313] width 27 height 26
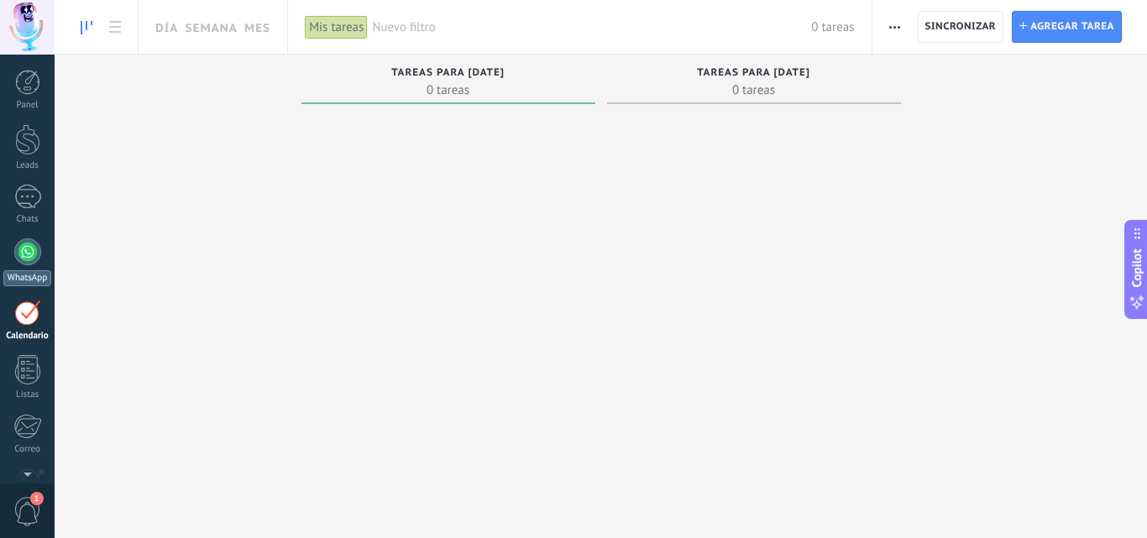
click at [29, 254] on div at bounding box center [27, 251] width 27 height 27
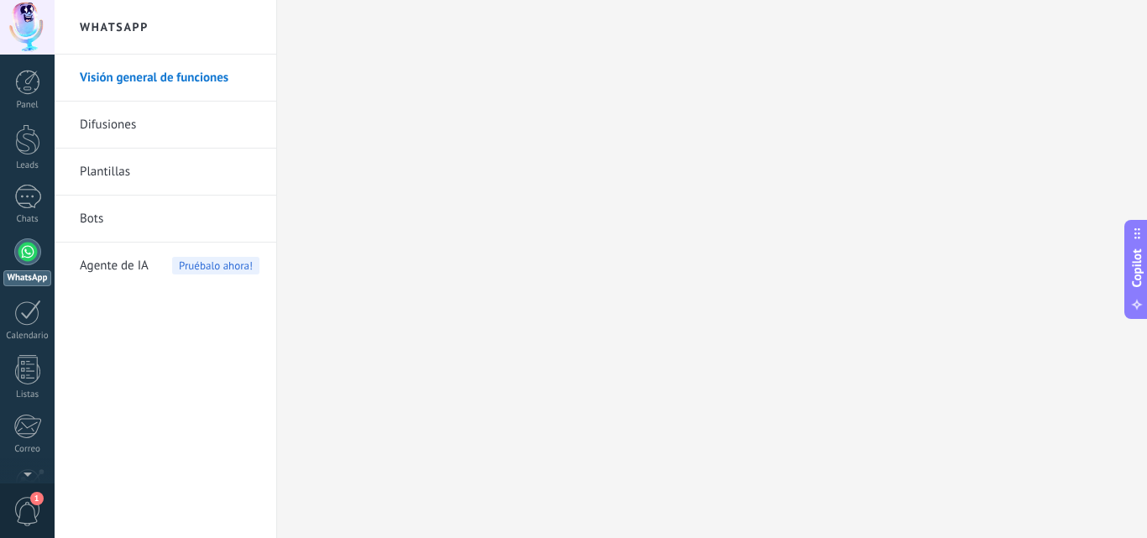
click at [166, 80] on link "Visión general de funciones" at bounding box center [170, 78] width 180 height 47
click at [109, 127] on link "Difusiones" at bounding box center [170, 125] width 180 height 47
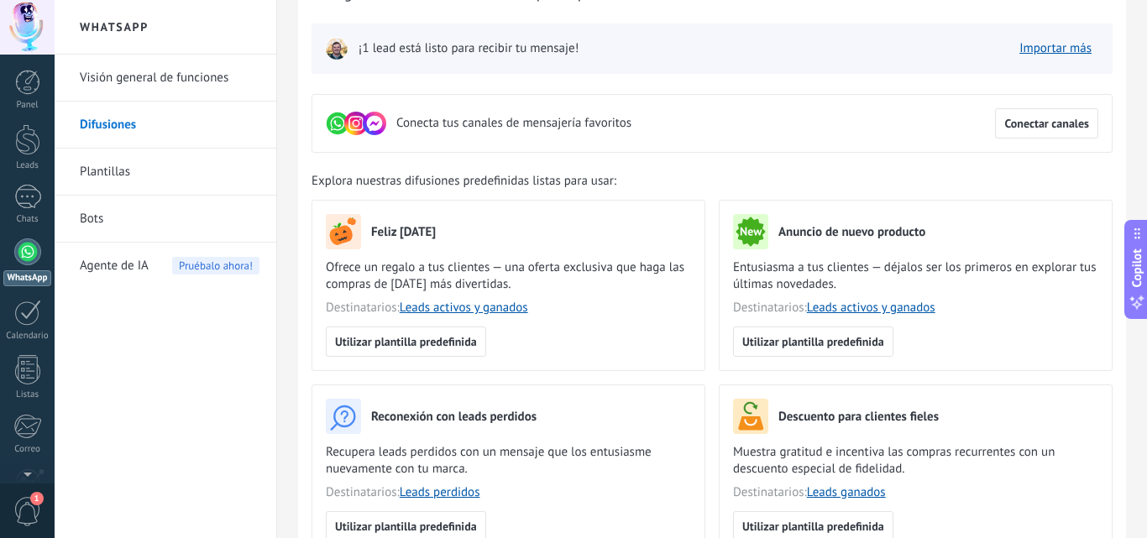
scroll to position [336, 0]
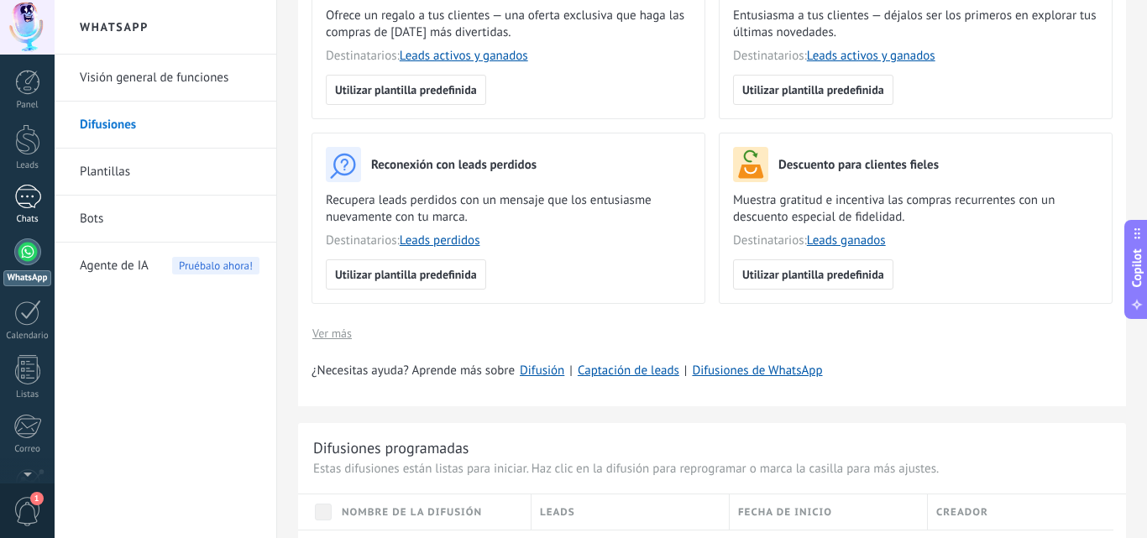
click at [28, 206] on div "1" at bounding box center [27, 197] width 27 height 24
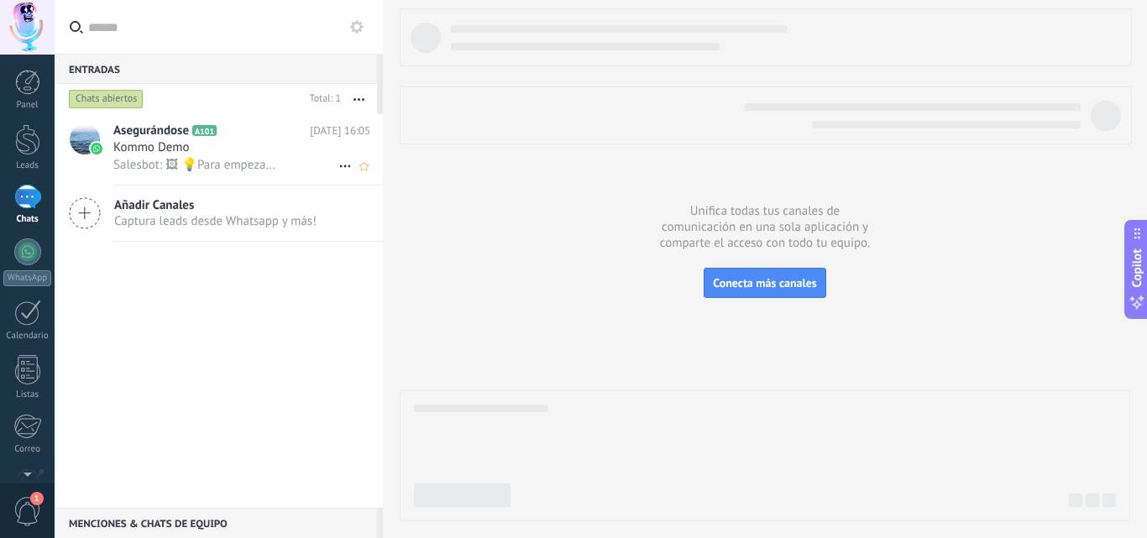
click at [263, 154] on div "Kommo Demo" at bounding box center [241, 147] width 257 height 17
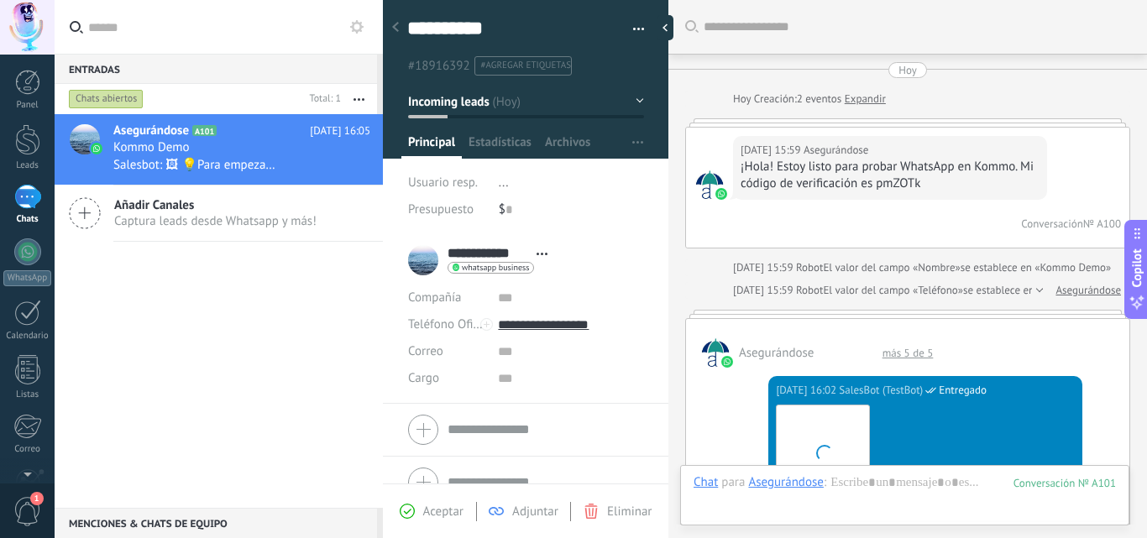
scroll to position [2629, 0]
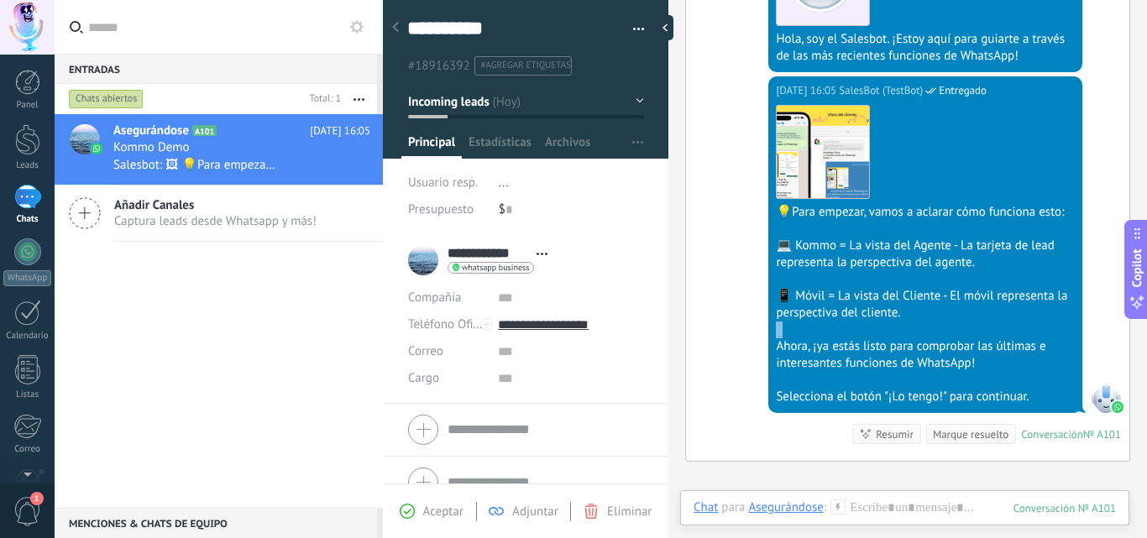
drag, startPoint x: 710, startPoint y: 342, endPoint x: 682, endPoint y: 334, distance: 28.7
click at [665, 29] on div at bounding box center [669, 27] width 25 height 25
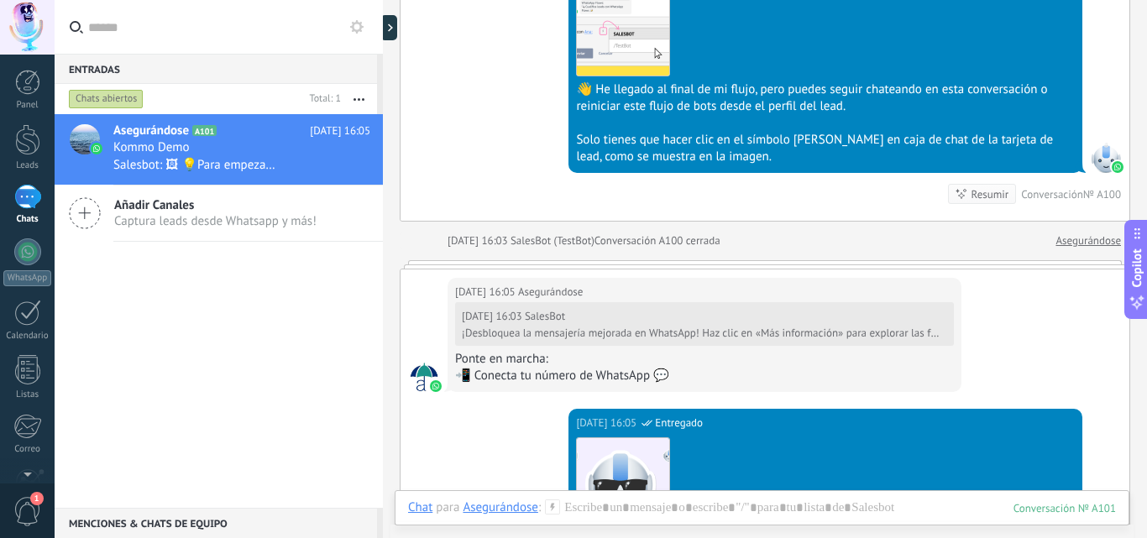
scroll to position [1757, 0]
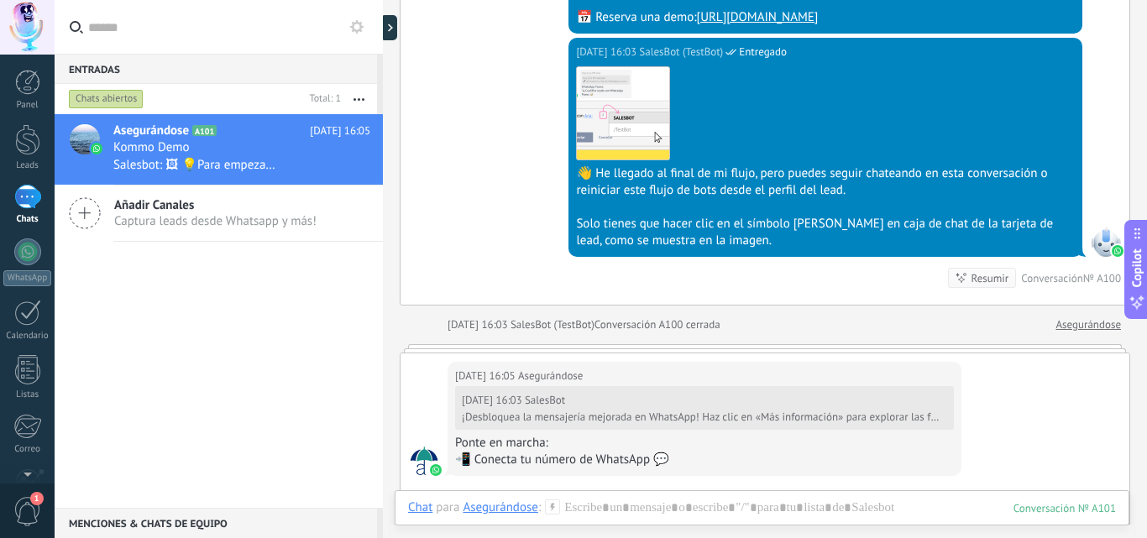
drag, startPoint x: 1099, startPoint y: 156, endPoint x: 841, endPoint y: 155, distance: 258.6
click at [841, 155] on div "Hoy 16:03 SalesBot (TestBot) Entregado Descargar 👋 He llegado al final de mi fl…" at bounding box center [765, 171] width 729 height 267
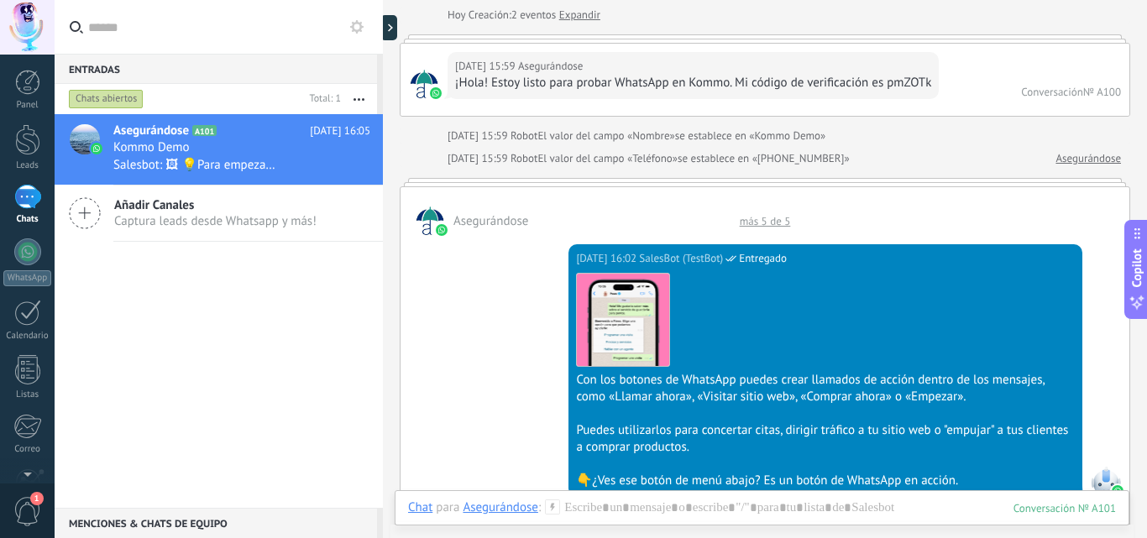
scroll to position [0, 0]
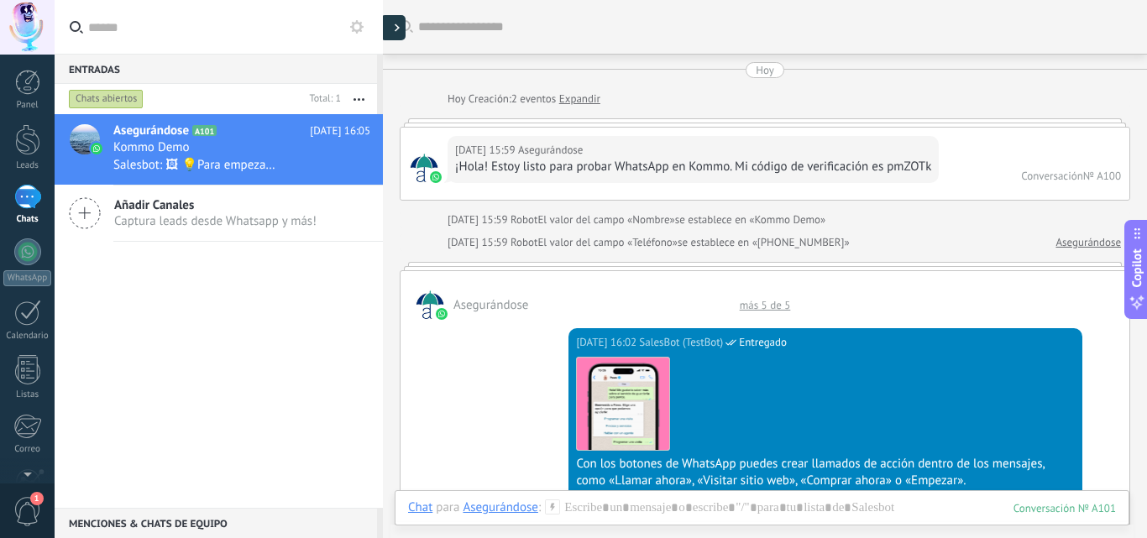
click at [390, 34] on div at bounding box center [392, 27] width 25 height 25
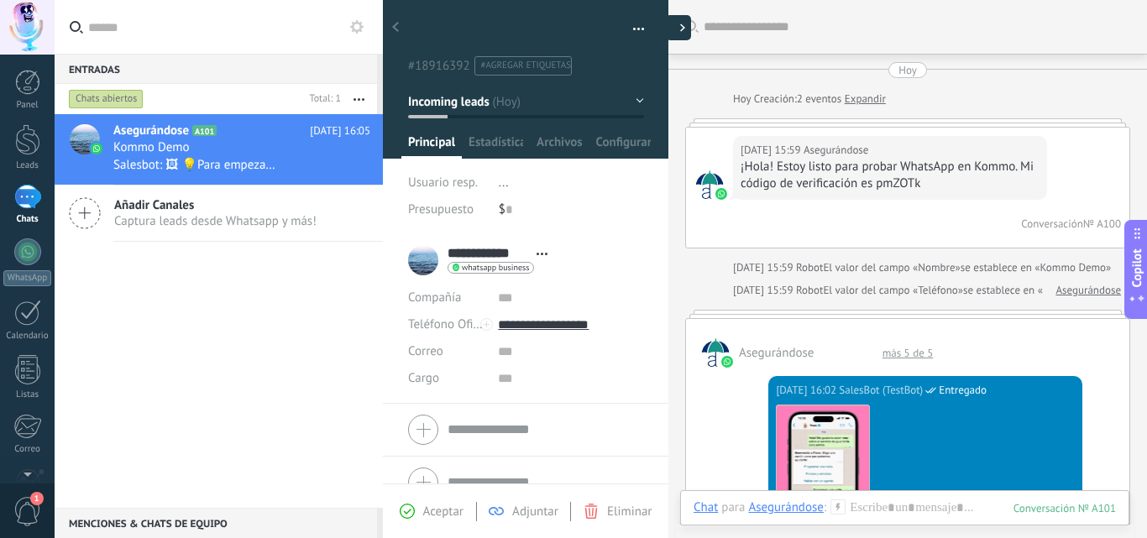
type textarea "**********"
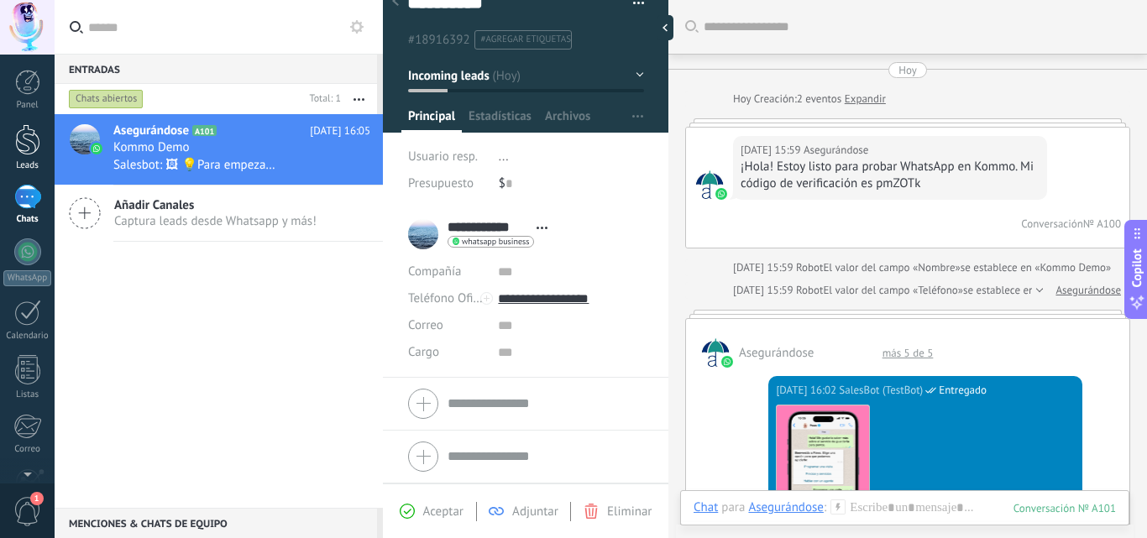
click at [25, 132] on div at bounding box center [27, 139] width 25 height 31
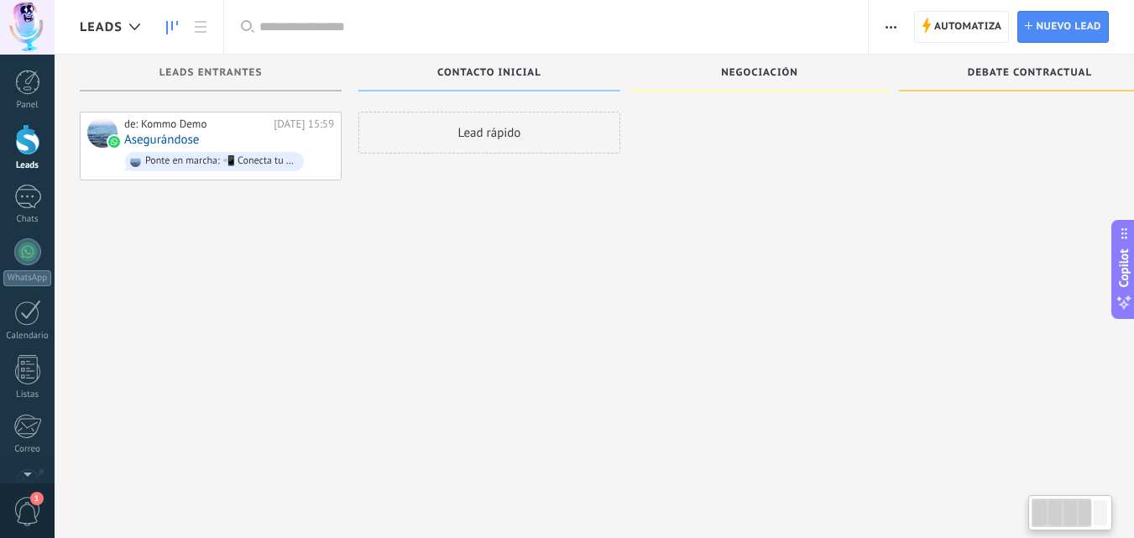
click at [29, 22] on div at bounding box center [27, 27] width 55 height 55
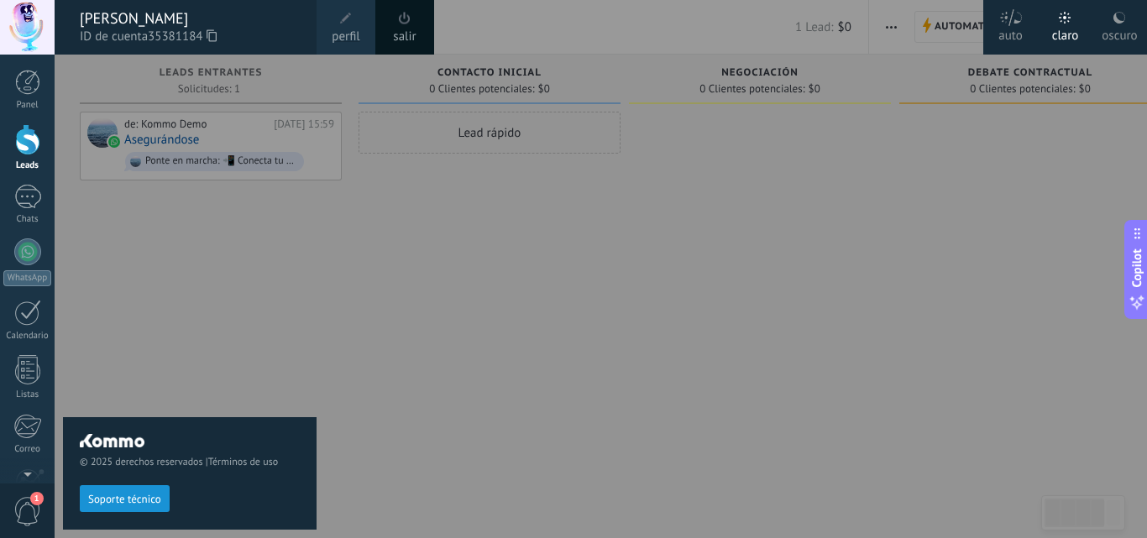
click at [495, 228] on div at bounding box center [628, 269] width 1147 height 538
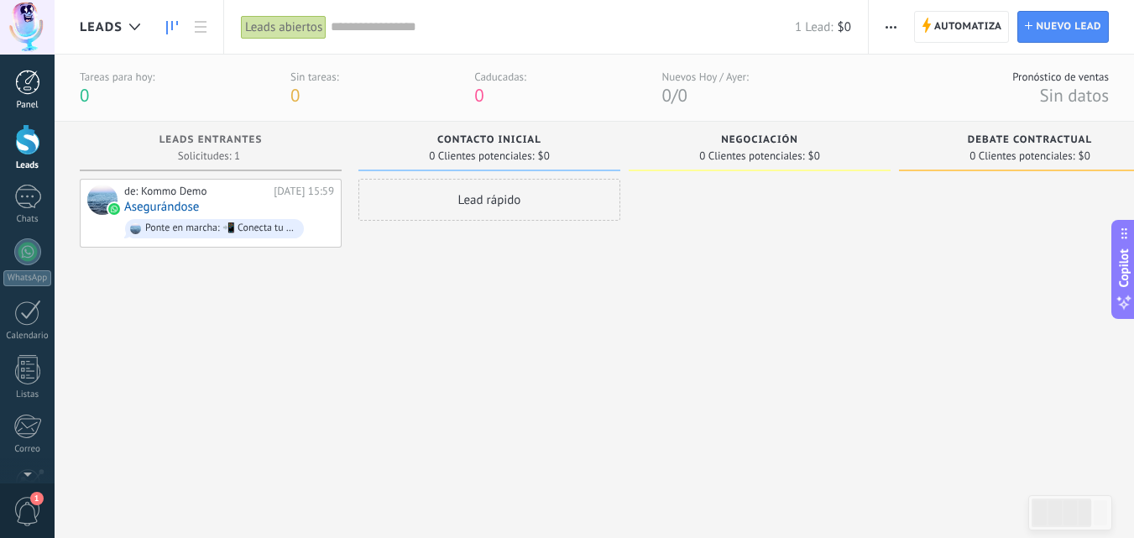
click at [25, 88] on div at bounding box center [27, 82] width 25 height 25
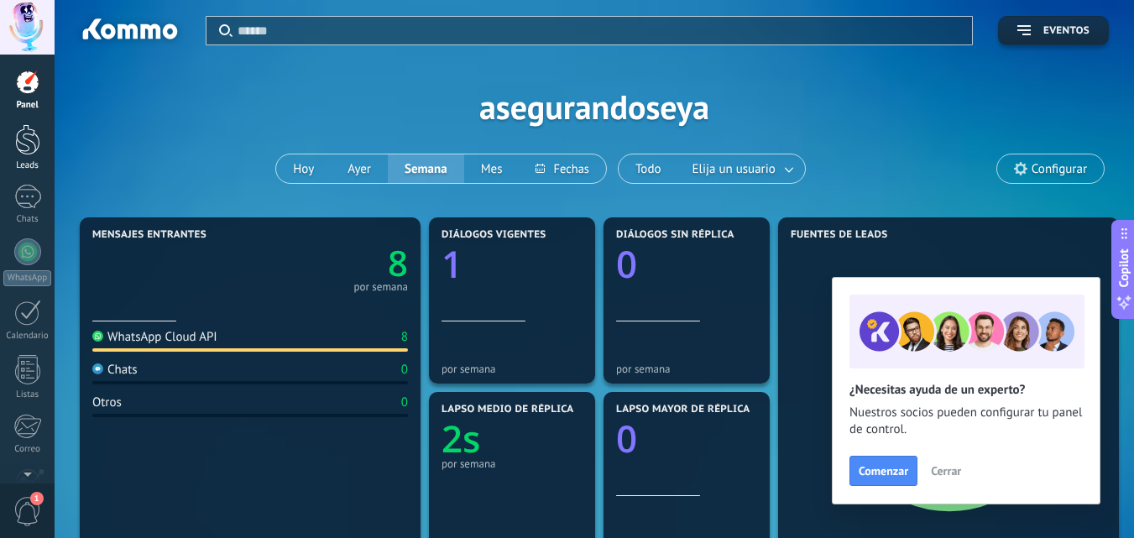
click at [30, 142] on div at bounding box center [27, 139] width 25 height 31
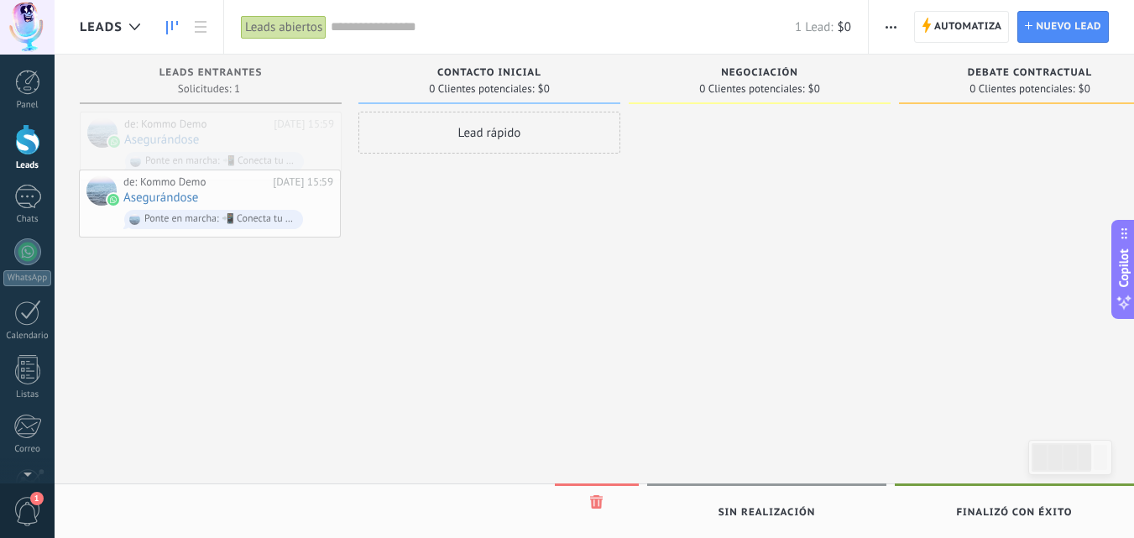
drag, startPoint x: 244, startPoint y: 136, endPoint x: 240, endPoint y: 196, distance: 60.6
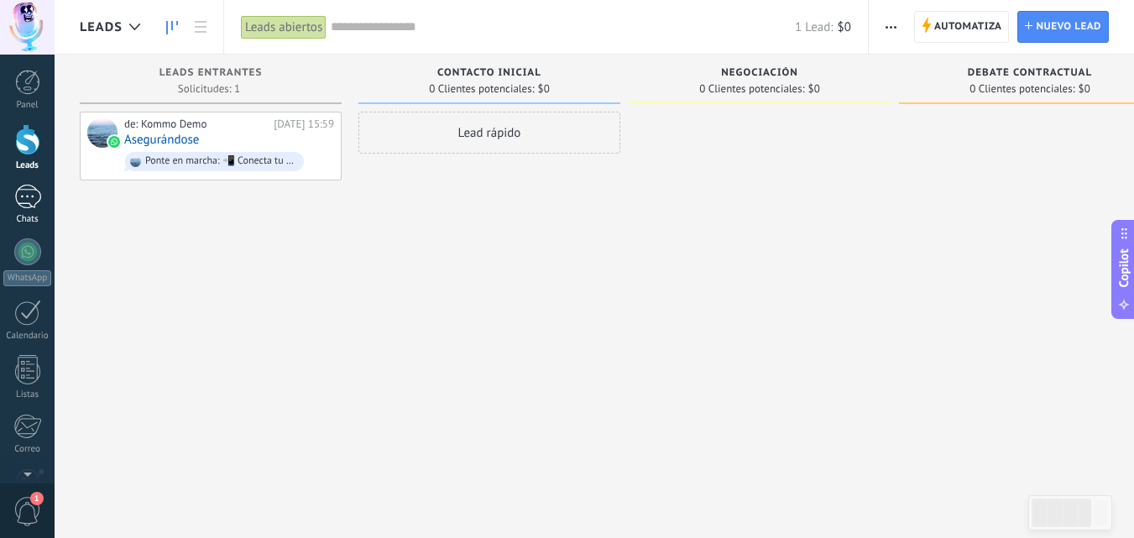
click at [21, 211] on link "1 Chats" at bounding box center [27, 205] width 55 height 40
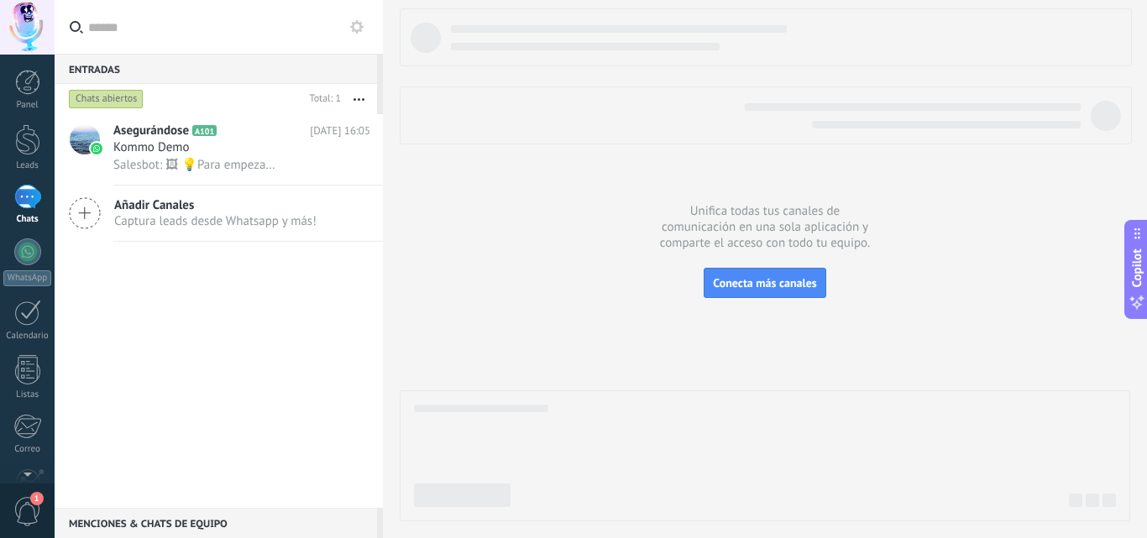
scroll to position [160, 0]
click at [24, 500] on span "1" at bounding box center [27, 511] width 29 height 29
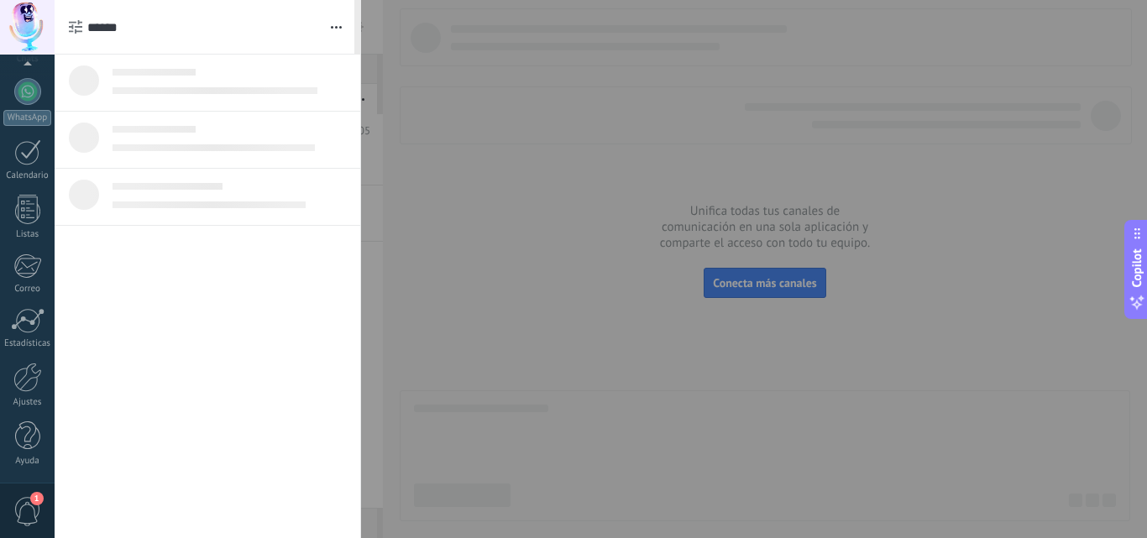
scroll to position [0, 0]
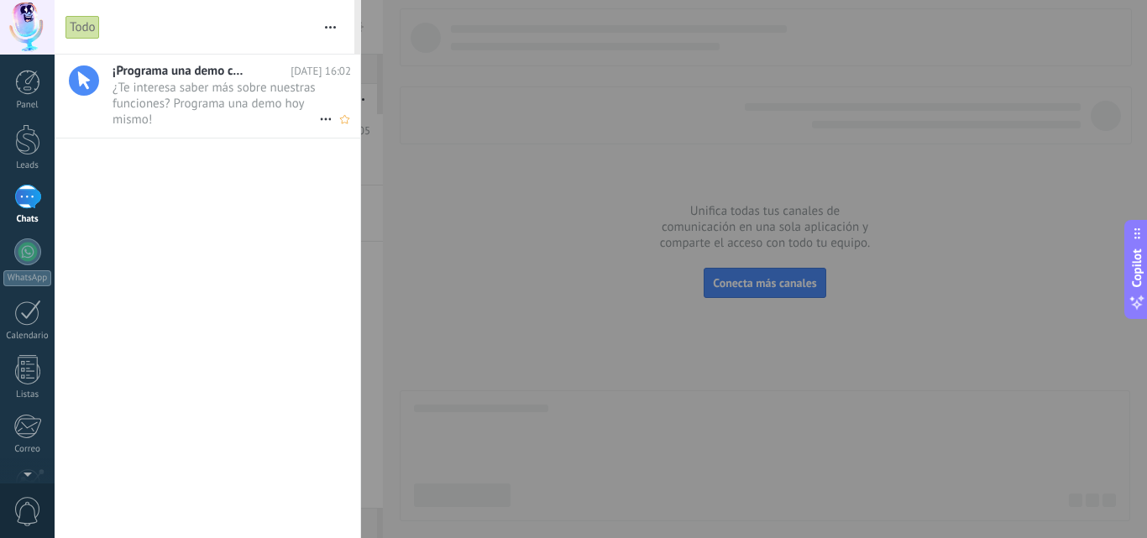
click at [165, 103] on span "¿Te interesa saber más sobre nuestras funciones? Programa una demo hoy mismo! •…" at bounding box center [216, 103] width 207 height 47
click at [334, 26] on icon "button" at bounding box center [330, 27] width 11 height 3
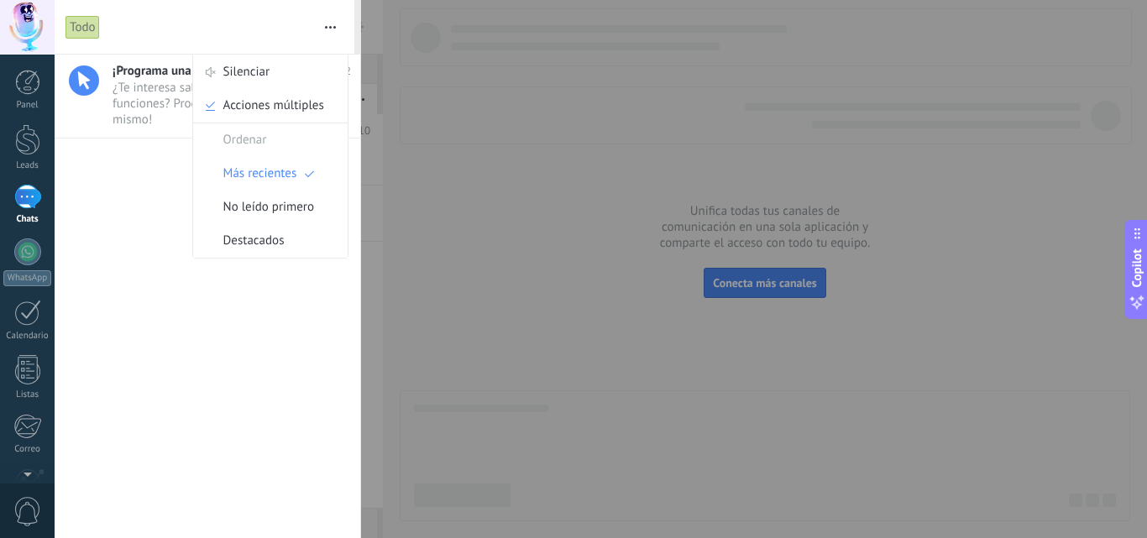
click at [23, 68] on div "Panel Leads 1 Chats WhatsApp Clientes" at bounding box center [54, 269] width 109 height 429
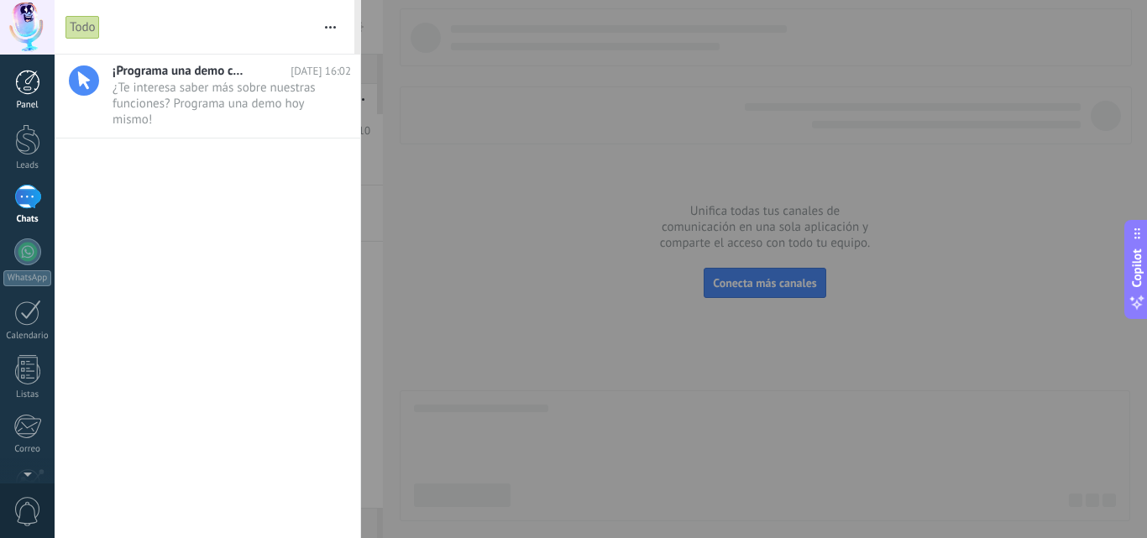
click at [33, 76] on div at bounding box center [27, 82] width 25 height 25
